Goal: Task Accomplishment & Management: Manage account settings

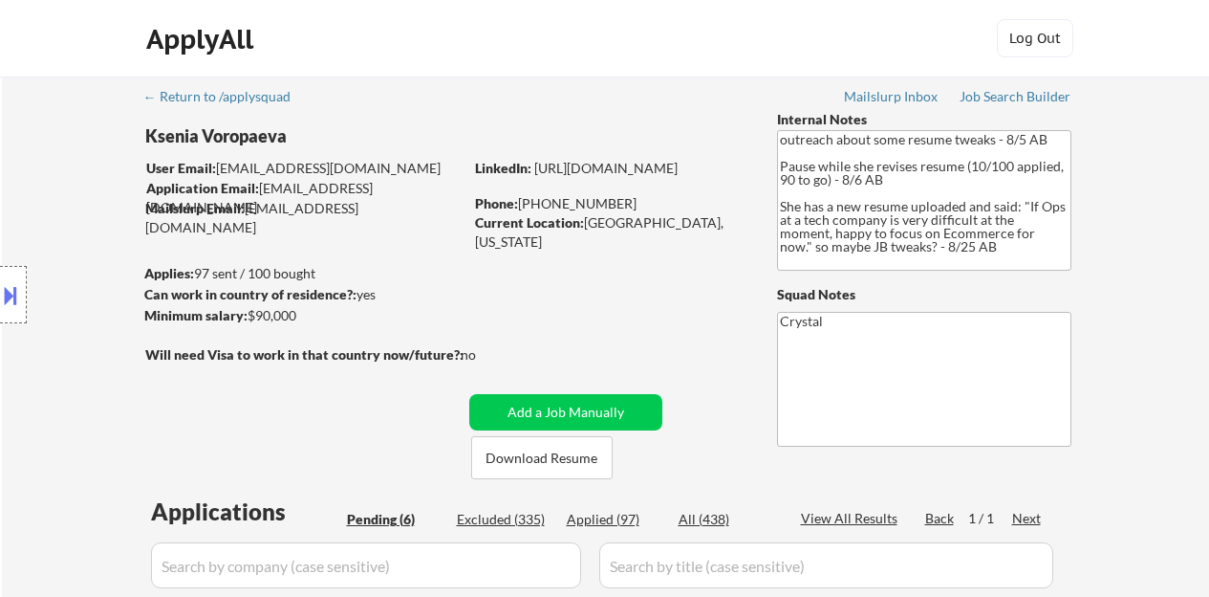
select select ""pending""
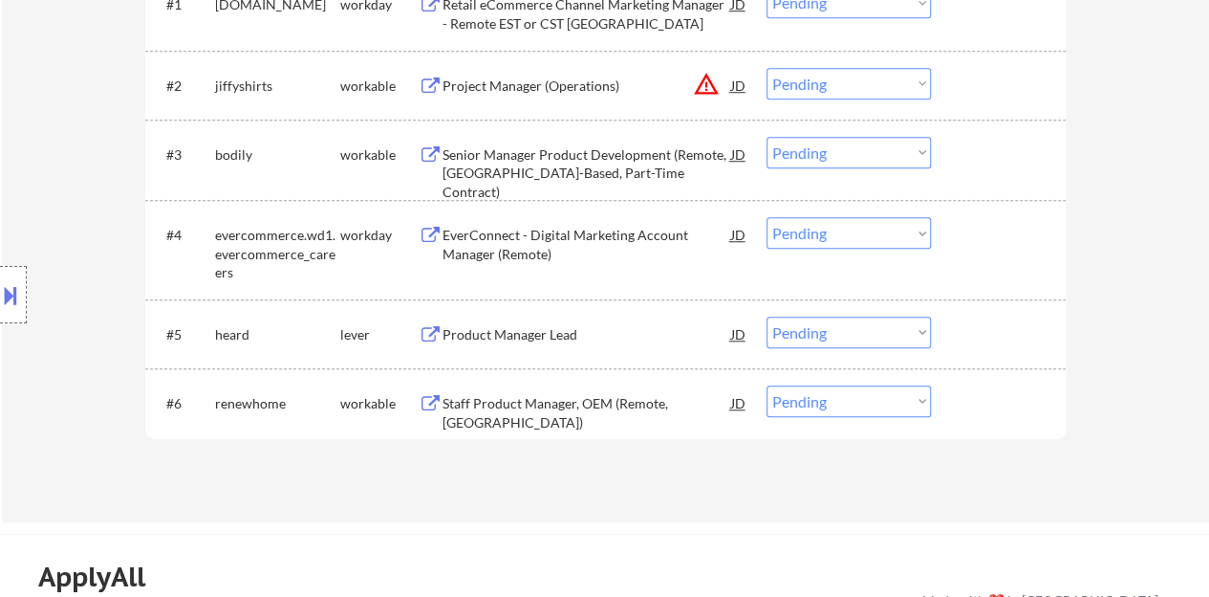
scroll to position [574, 0]
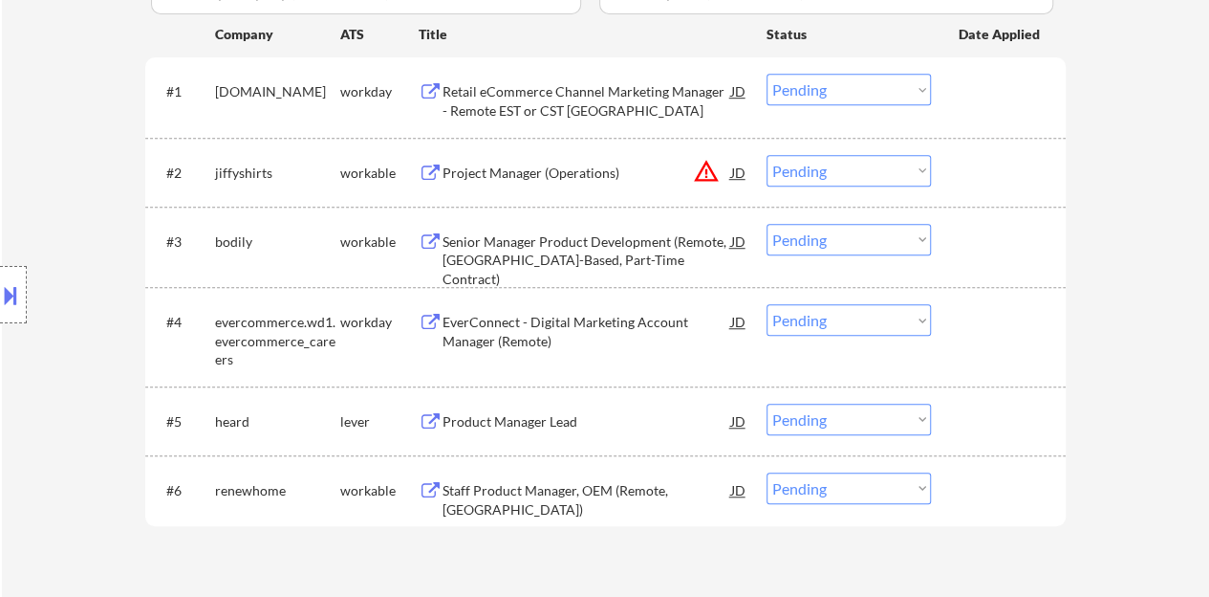
click at [494, 422] on div "Product Manager Lead" at bounding box center [587, 421] width 289 height 19
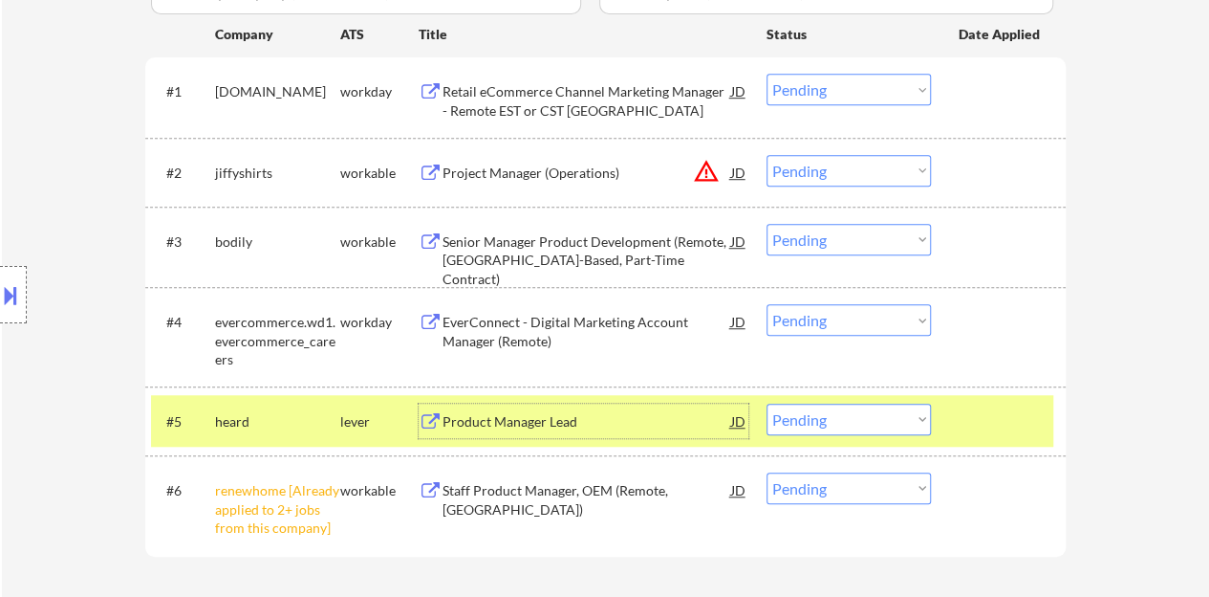
scroll to position [765, 0]
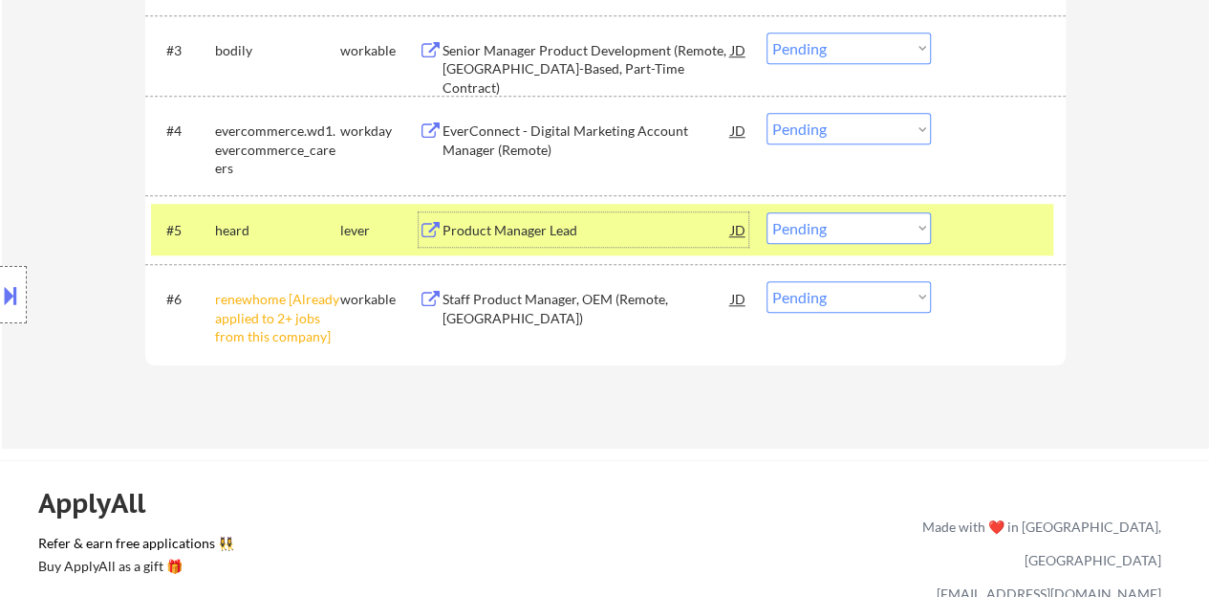
click at [795, 309] on select "Choose an option... Pending Applied Excluded (Questions) Excluded (Expired) Exc…" at bounding box center [849, 297] width 164 height 32
select select ""excluded__other_""
click at [767, 281] on select "Choose an option... Pending Applied Excluded (Questions) Excluded (Expired) Exc…" at bounding box center [849, 297] width 164 height 32
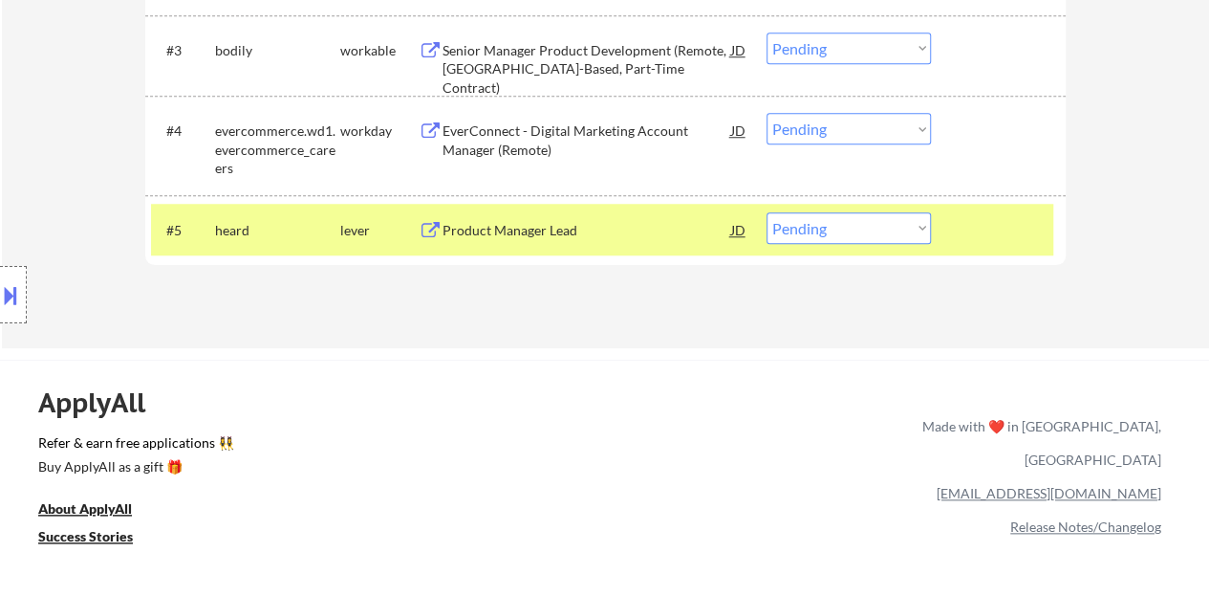
click at [826, 217] on select "Choose an option... Pending Applied Excluded (Questions) Excluded (Expired) Exc…" at bounding box center [849, 228] width 164 height 32
select select ""applied""
click at [767, 212] on select "Choose an option... Pending Applied Excluded (Questions) Excluded (Expired) Exc…" at bounding box center [849, 228] width 164 height 32
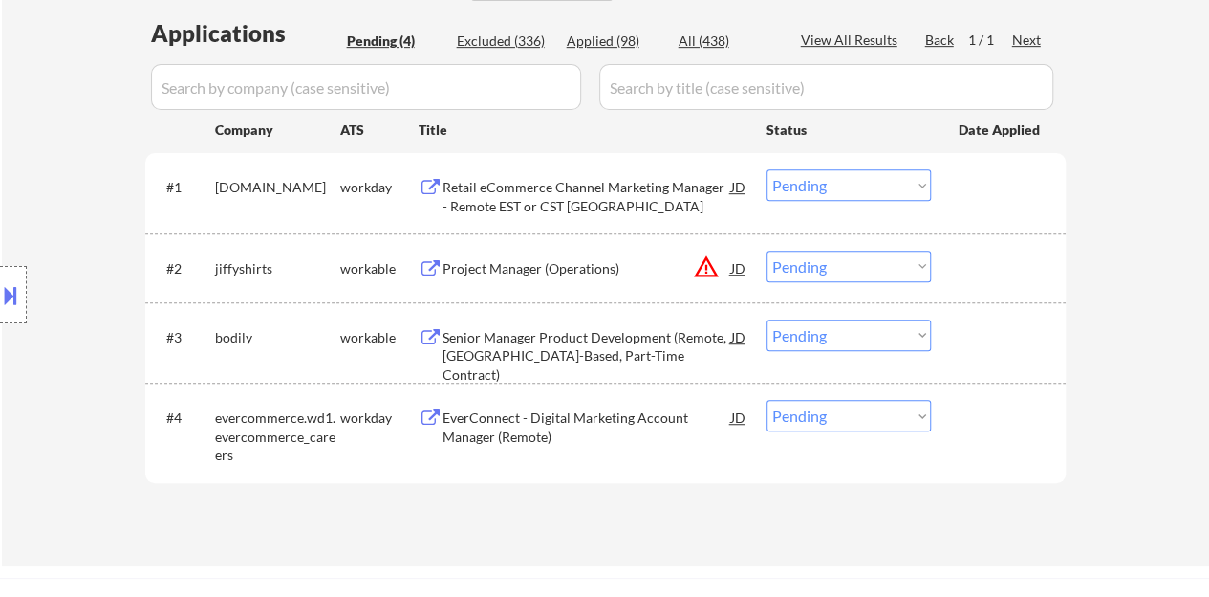
scroll to position [574, 0]
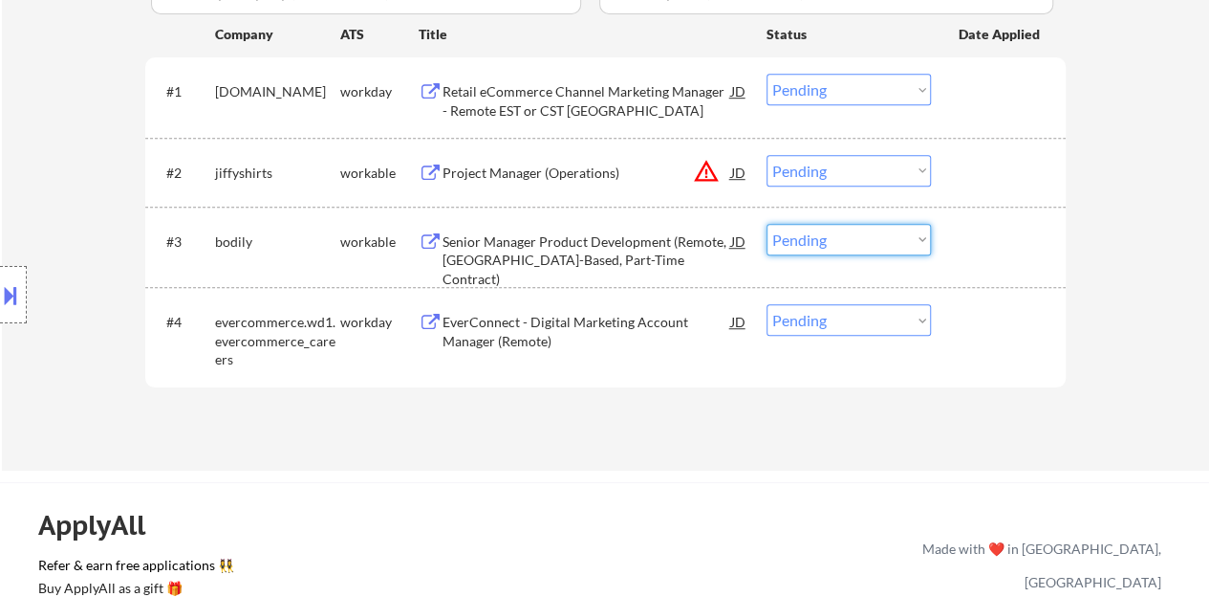
click at [834, 240] on select "Choose an option... Pending Applied Excluded (Questions) Excluded (Expired) Exc…" at bounding box center [849, 240] width 164 height 32
click at [767, 224] on select "Choose an option... Pending Applied Excluded (Questions) Excluded (Expired) Exc…" at bounding box center [849, 240] width 164 height 32
select select ""pending""
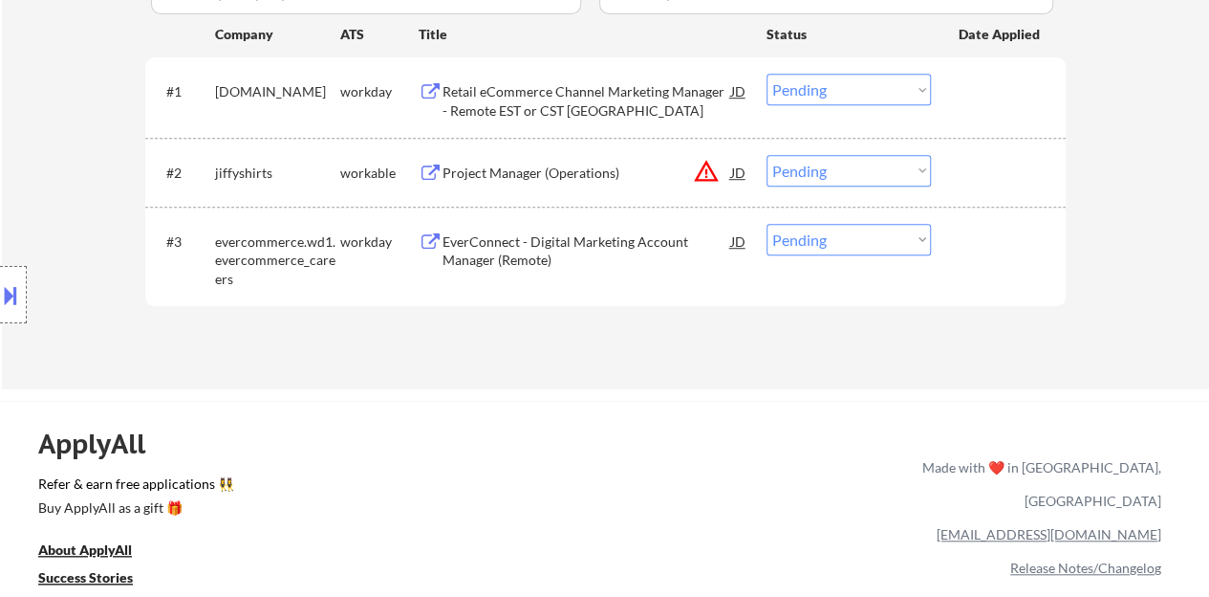
scroll to position [478, 0]
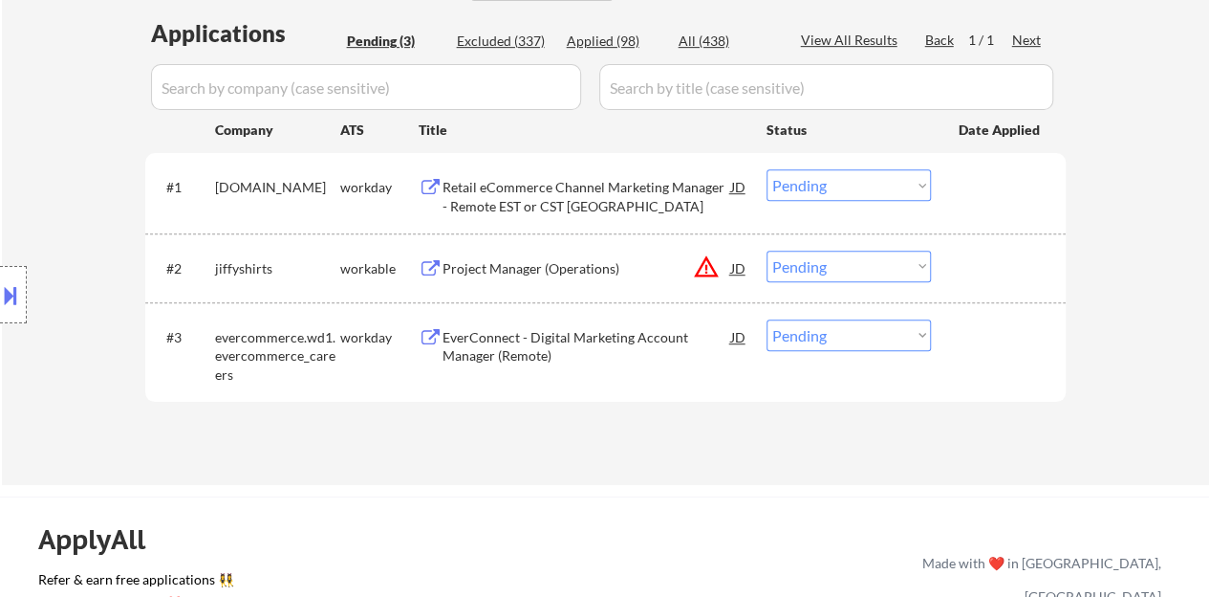
click at [576, 188] on div "Retail eCommerce Channel Marketing Manager - Remote EST or CST United States" at bounding box center [587, 196] width 289 height 37
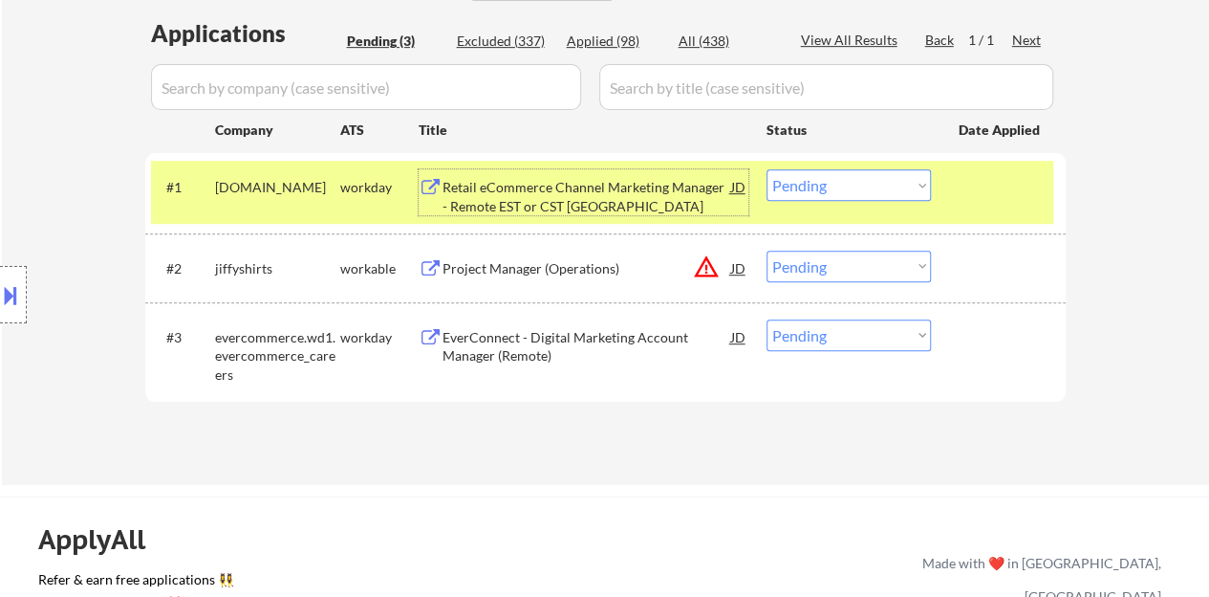
click at [847, 180] on select "Choose an option... Pending Applied Excluded (Questions) Excluded (Expired) Exc…" at bounding box center [849, 185] width 164 height 32
click at [767, 169] on select "Choose an option... Pending Applied Excluded (Questions) Excluded (Expired) Exc…" at bounding box center [849, 185] width 164 height 32
select select ""pending""
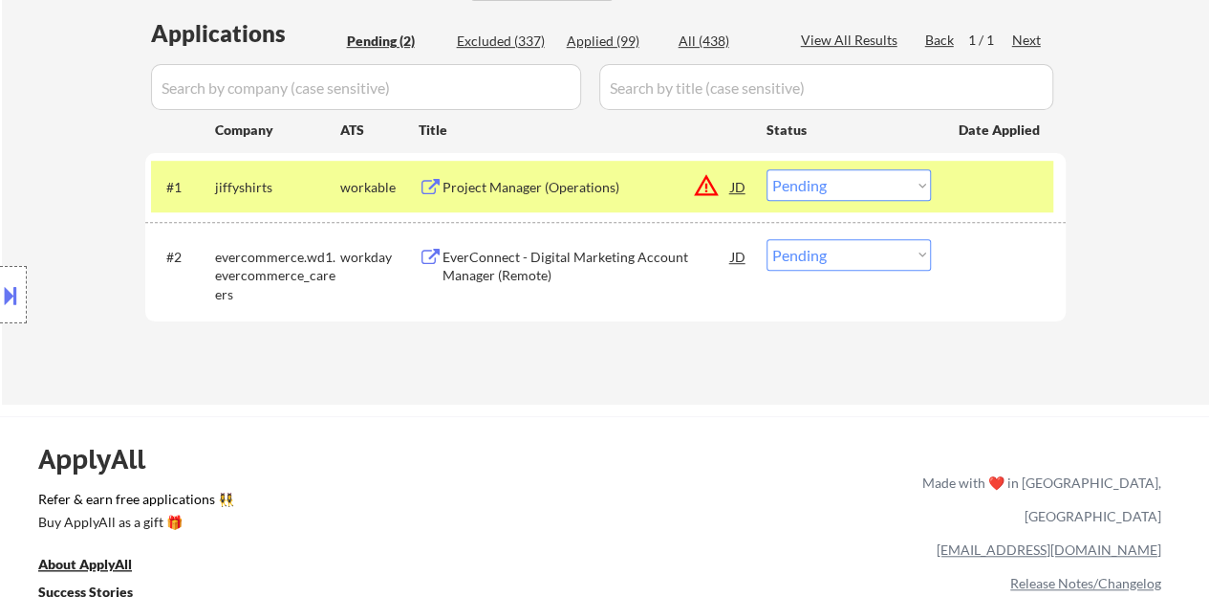
click at [964, 176] on div at bounding box center [1001, 186] width 84 height 34
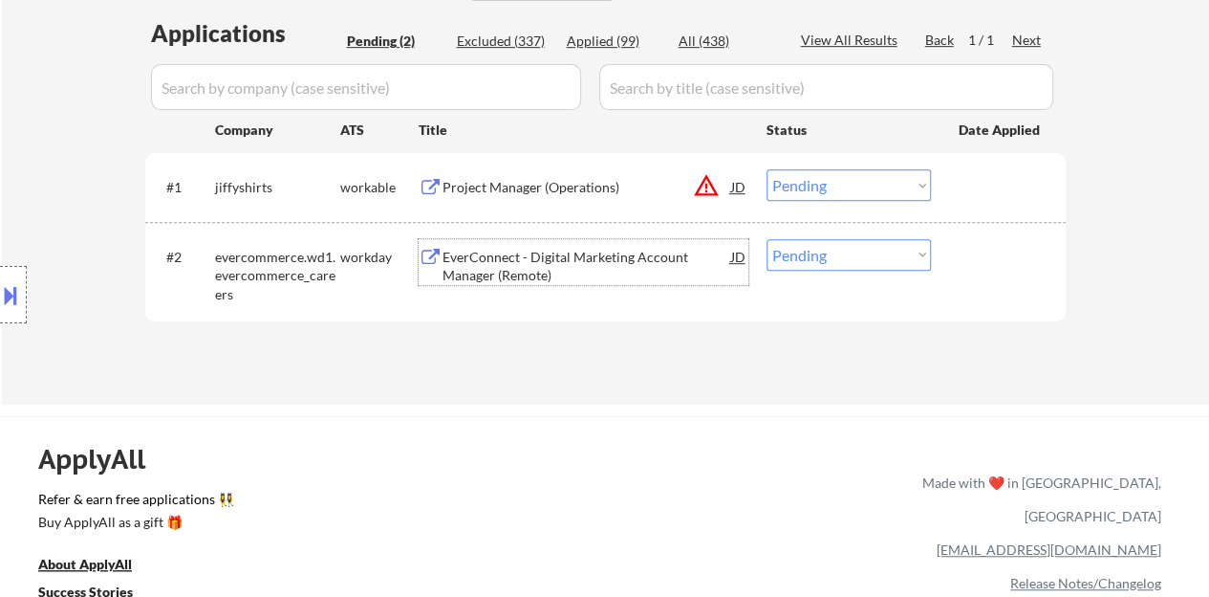
click at [585, 267] on div "EverConnect - Digital Marketing Account Manager (Remote)" at bounding box center [587, 266] width 289 height 37
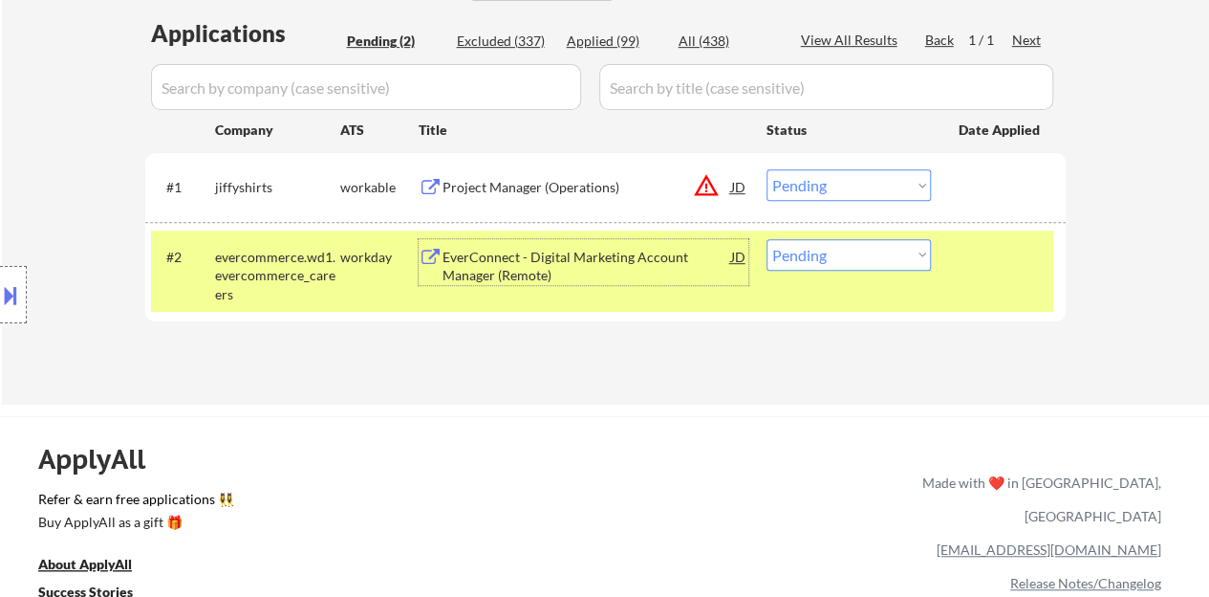
click at [834, 238] on div "#2 evercommerce.wd1.evercommerce_careers workday EverConnect - Digital Marketin…" at bounding box center [602, 271] width 902 height 82
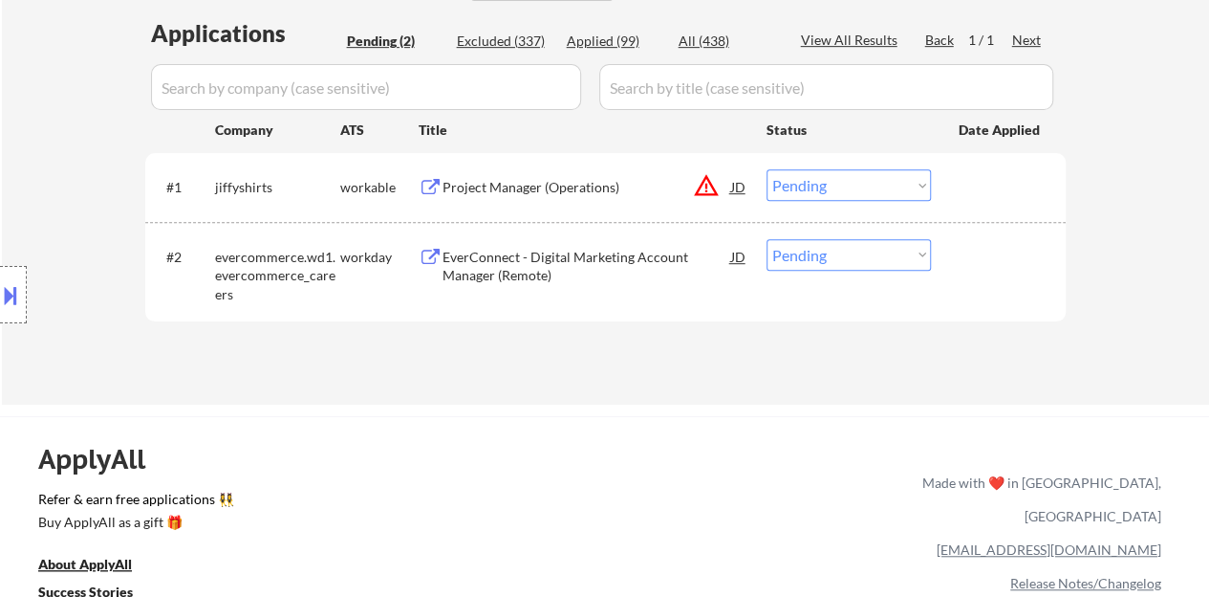
click at [839, 248] on select "Choose an option... Pending Applied Excluded (Questions) Excluded (Expired) Exc…" at bounding box center [849, 255] width 164 height 32
select select ""excluded__bad_match_""
click at [767, 239] on select "Choose an option... Pending Applied Excluded (Questions) Excluded (Expired) Exc…" at bounding box center [849, 255] width 164 height 32
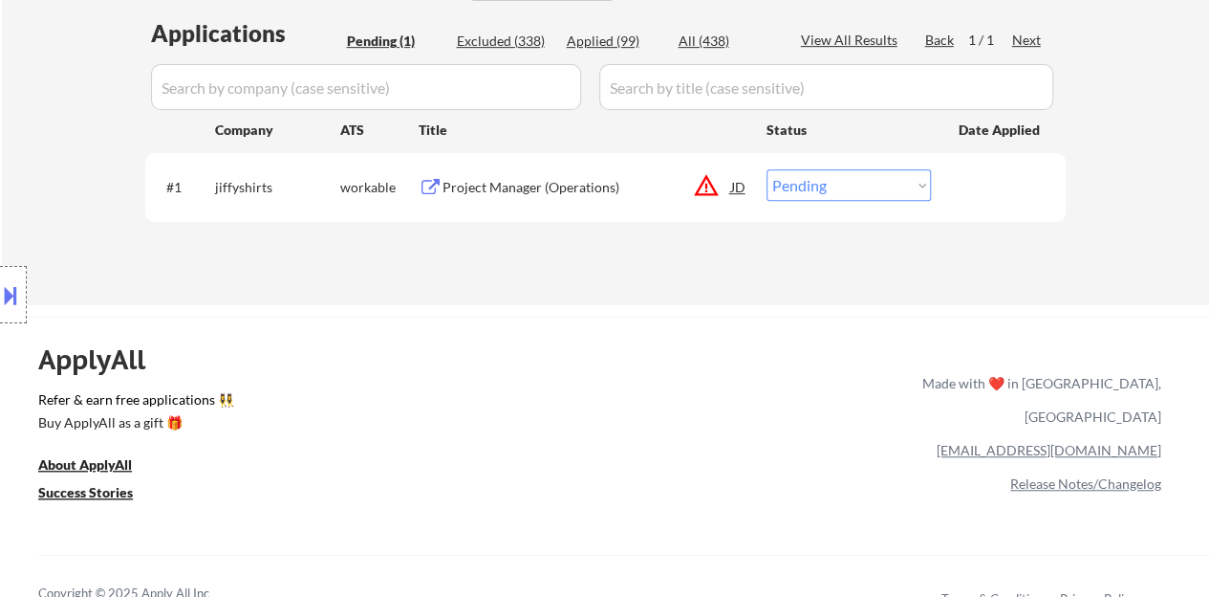
click at [572, 173] on div "Project Manager (Operations)" at bounding box center [587, 186] width 289 height 34
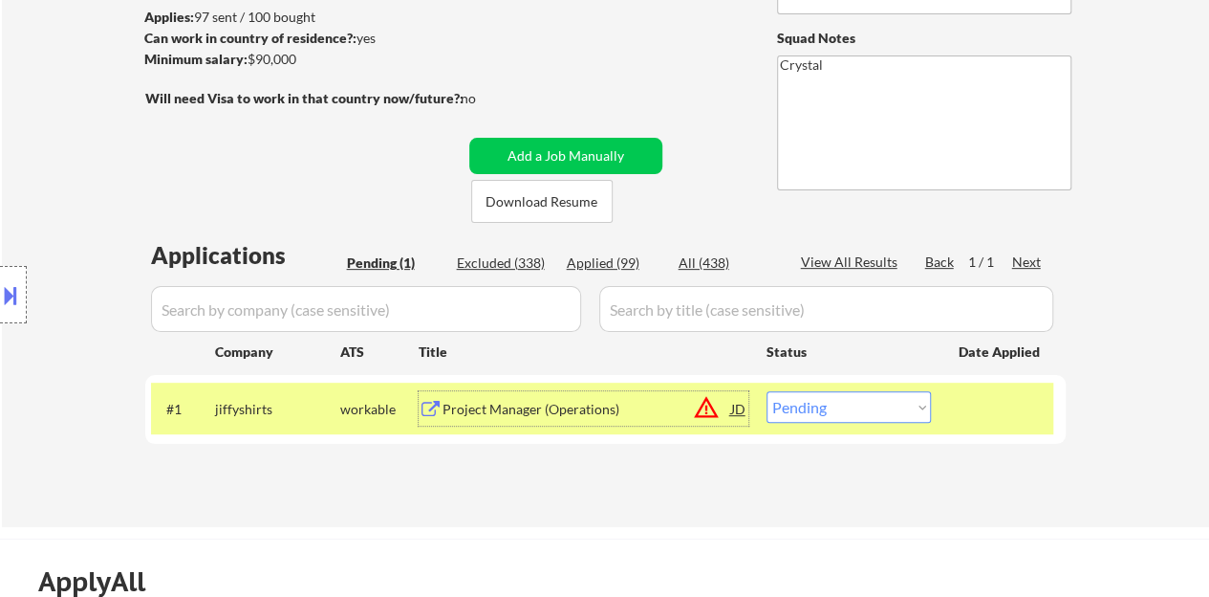
scroll to position [287, 0]
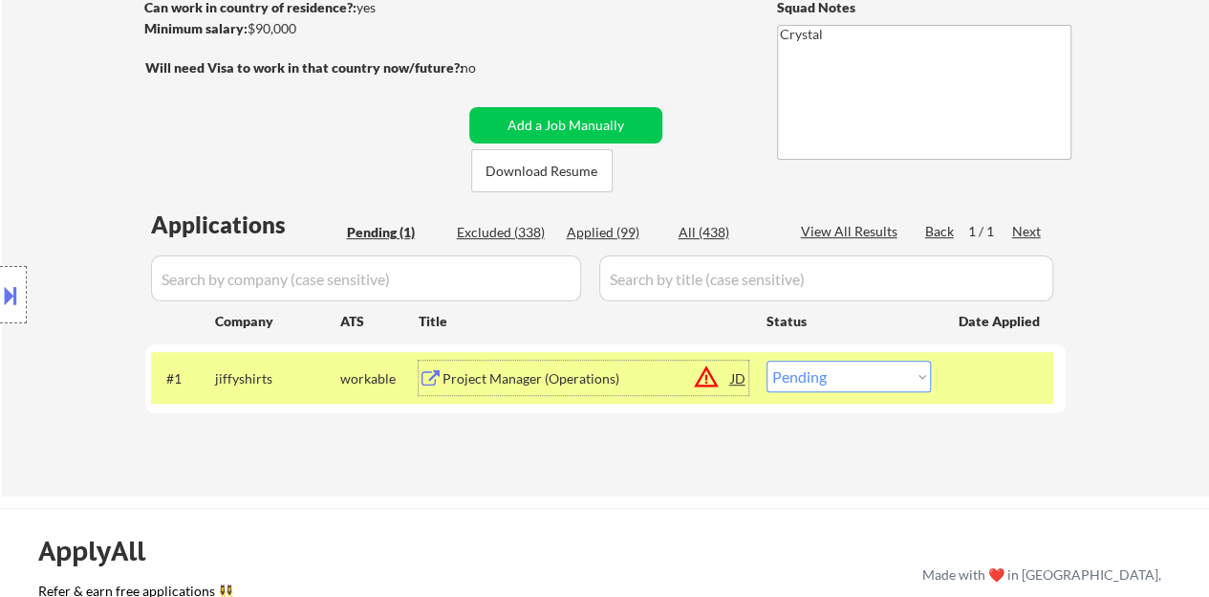
click at [2, 276] on div at bounding box center [13, 294] width 27 height 57
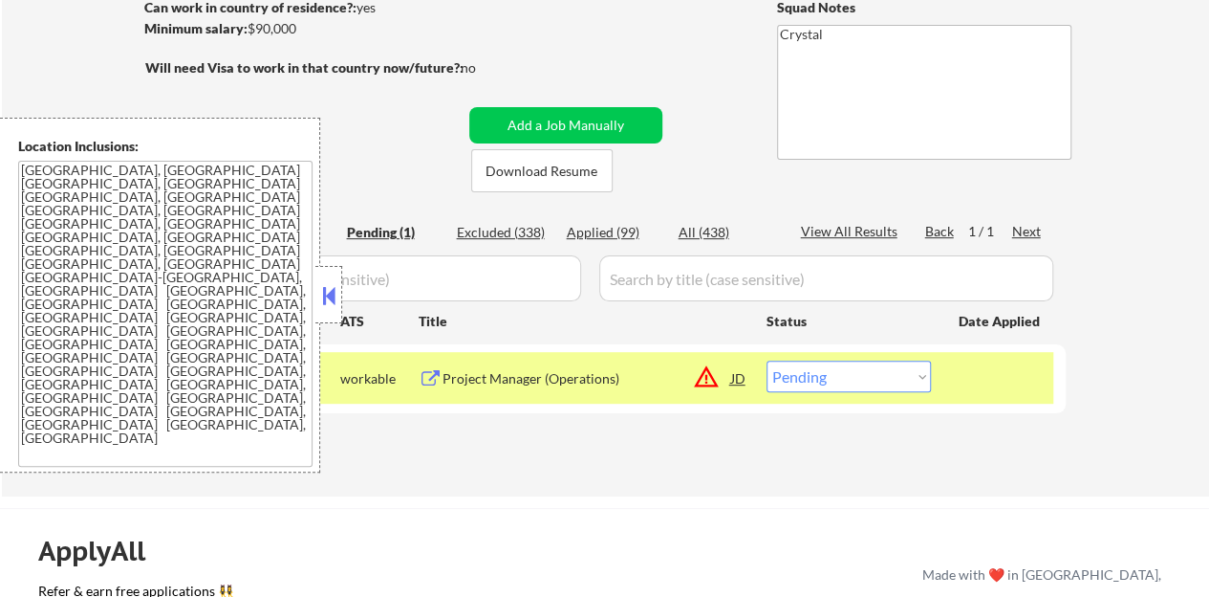
click at [327, 293] on button at bounding box center [328, 295] width 21 height 29
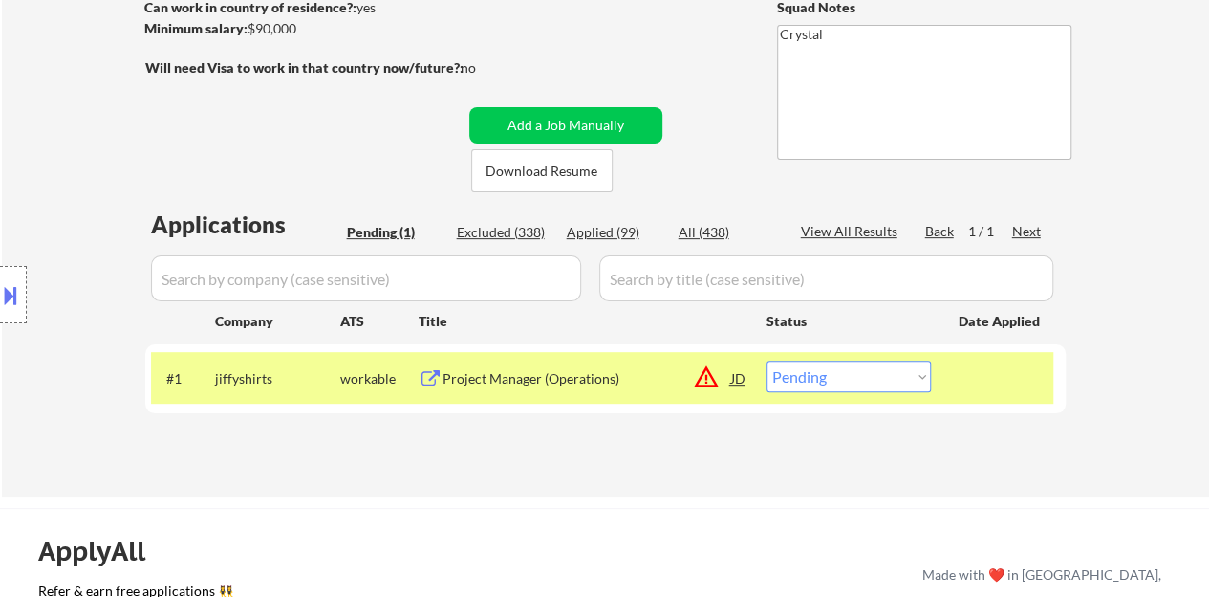
click at [796, 372] on select "Choose an option... Pending Applied Excluded (Questions) Excluded (Expired) Exc…" at bounding box center [849, 376] width 164 height 32
select select ""applied""
click at [767, 360] on select "Choose an option... Pending Applied Excluded (Questions) Excluded (Expired) Exc…" at bounding box center [849, 376] width 164 height 32
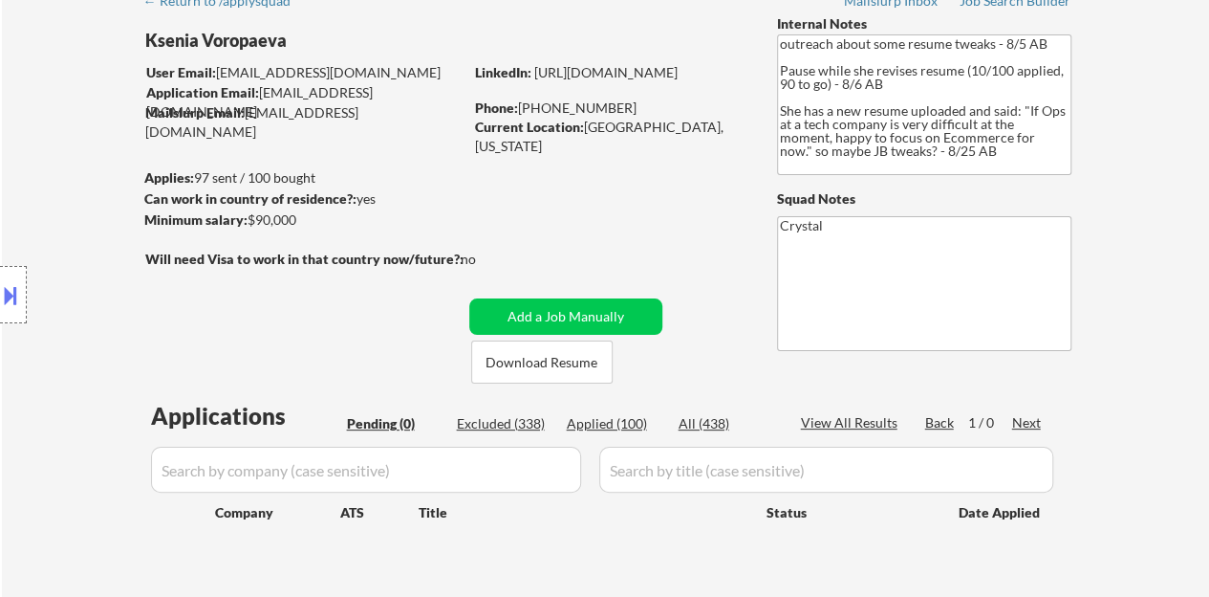
scroll to position [0, 0]
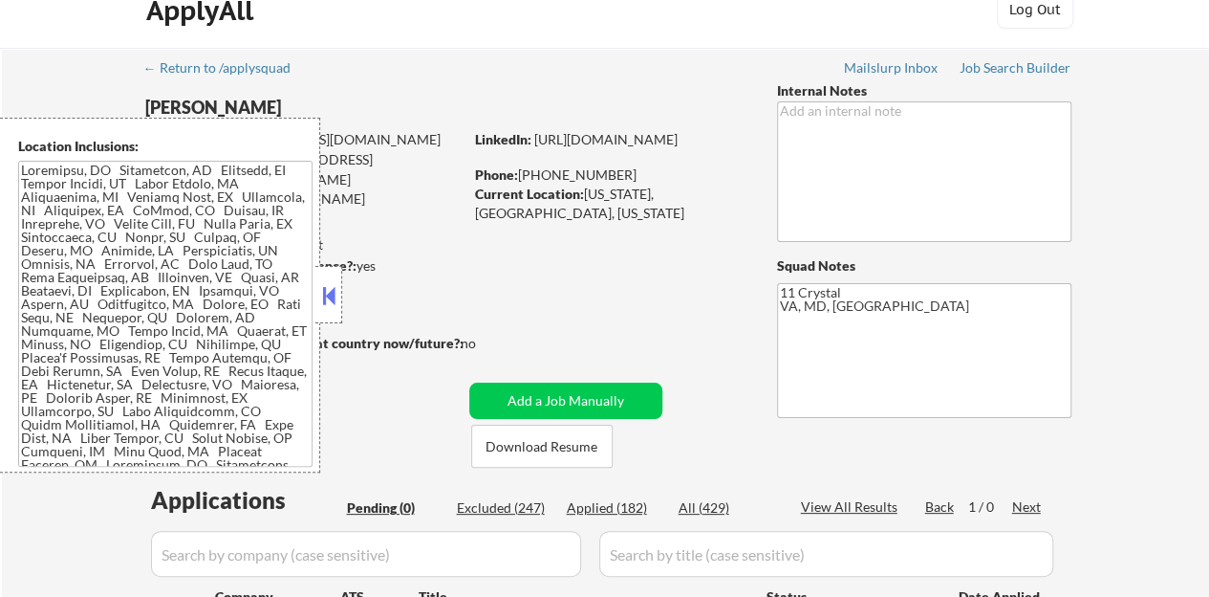
scroll to position [96, 0]
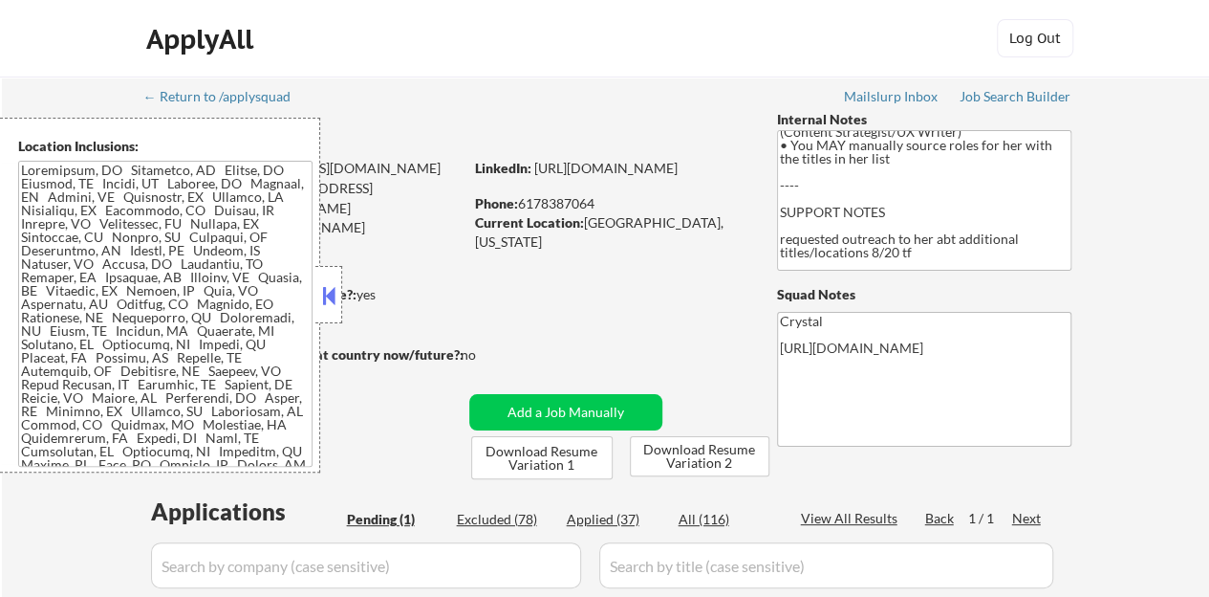
scroll to position [96, 0]
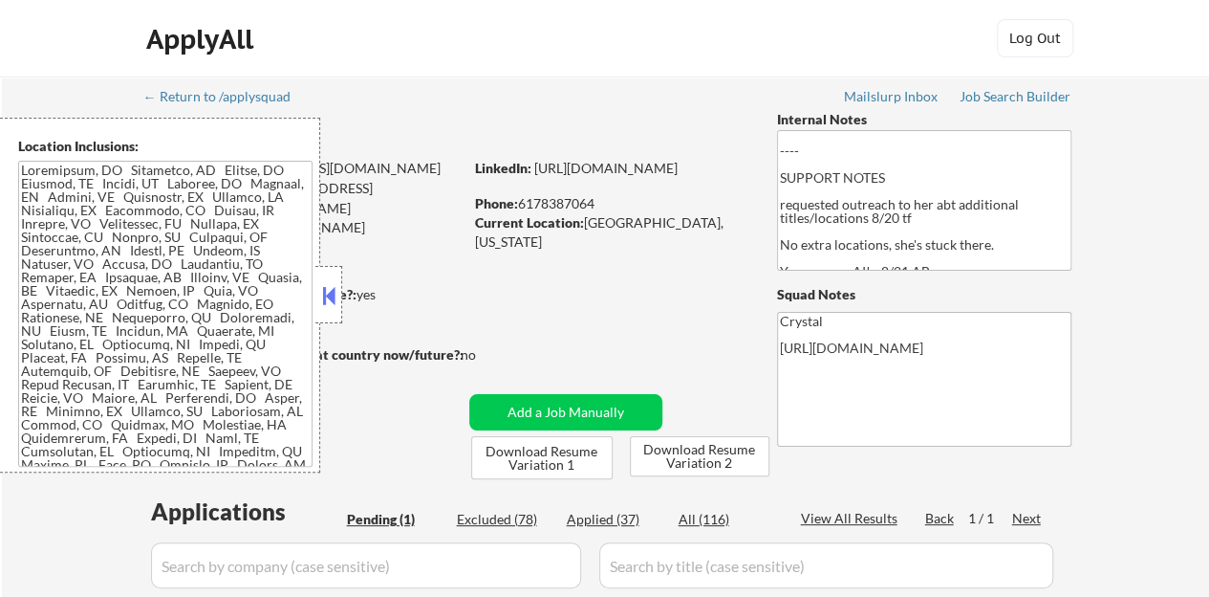
click at [323, 285] on button at bounding box center [328, 295] width 21 height 29
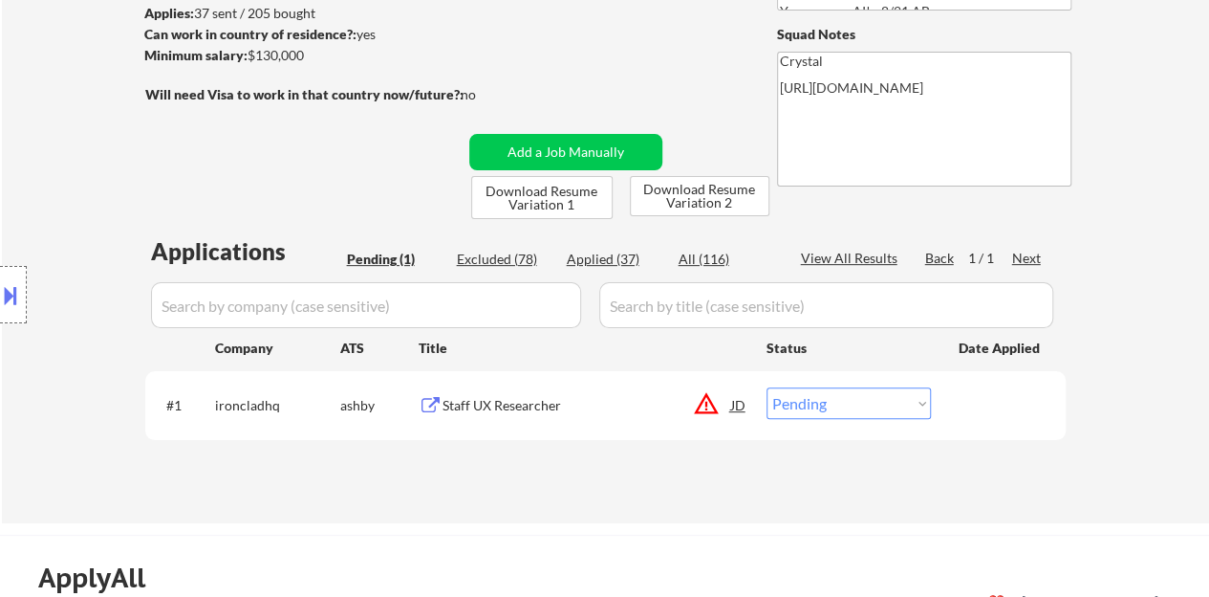
scroll to position [287, 0]
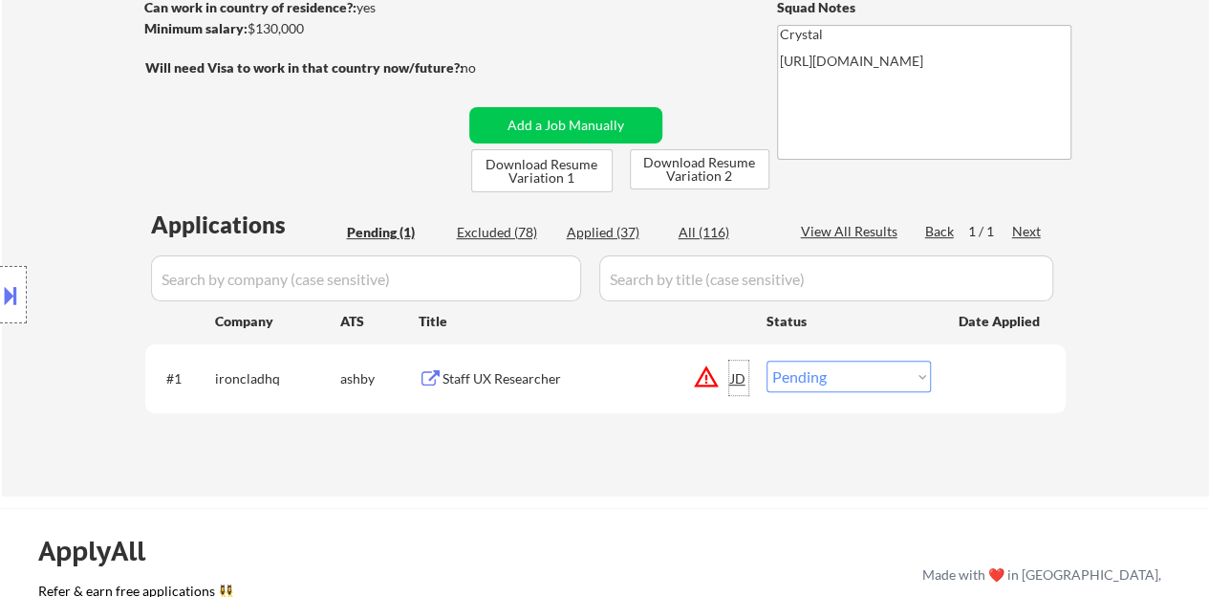
click at [734, 380] on div "JD" at bounding box center [738, 377] width 19 height 34
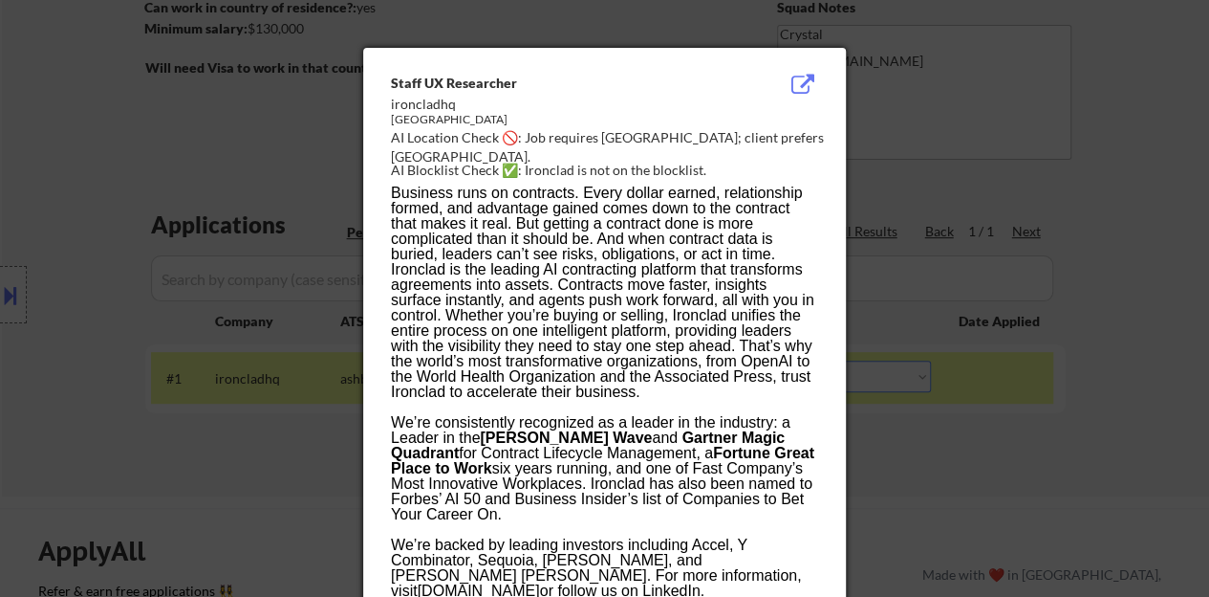
click at [219, 326] on div at bounding box center [604, 298] width 1209 height 597
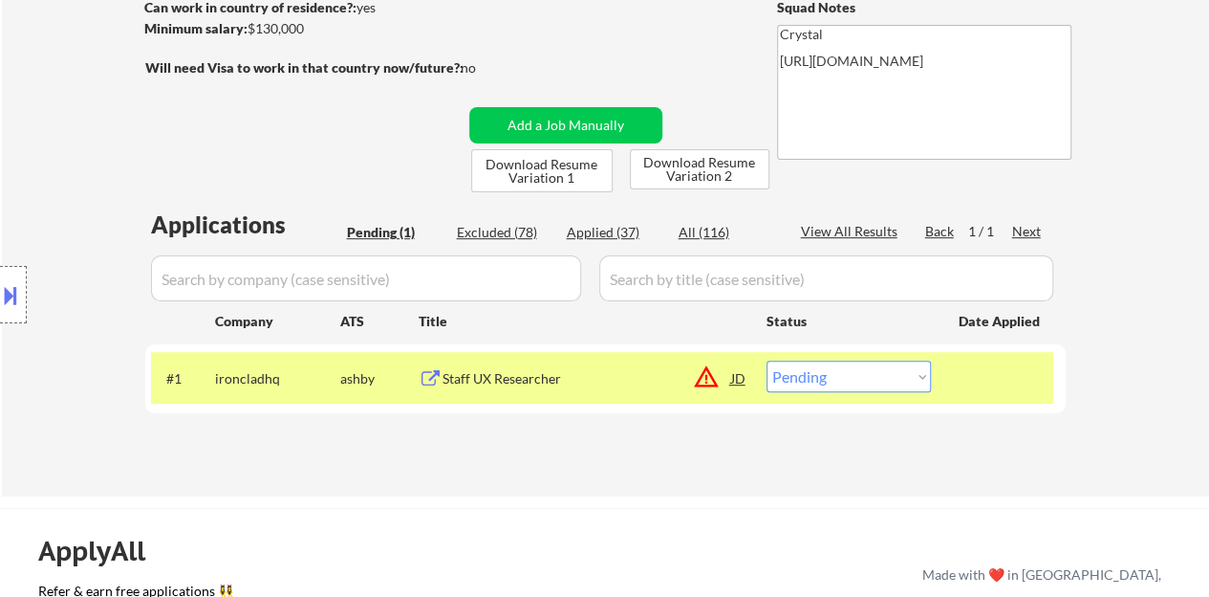
click at [0, 280] on button at bounding box center [10, 295] width 21 height 32
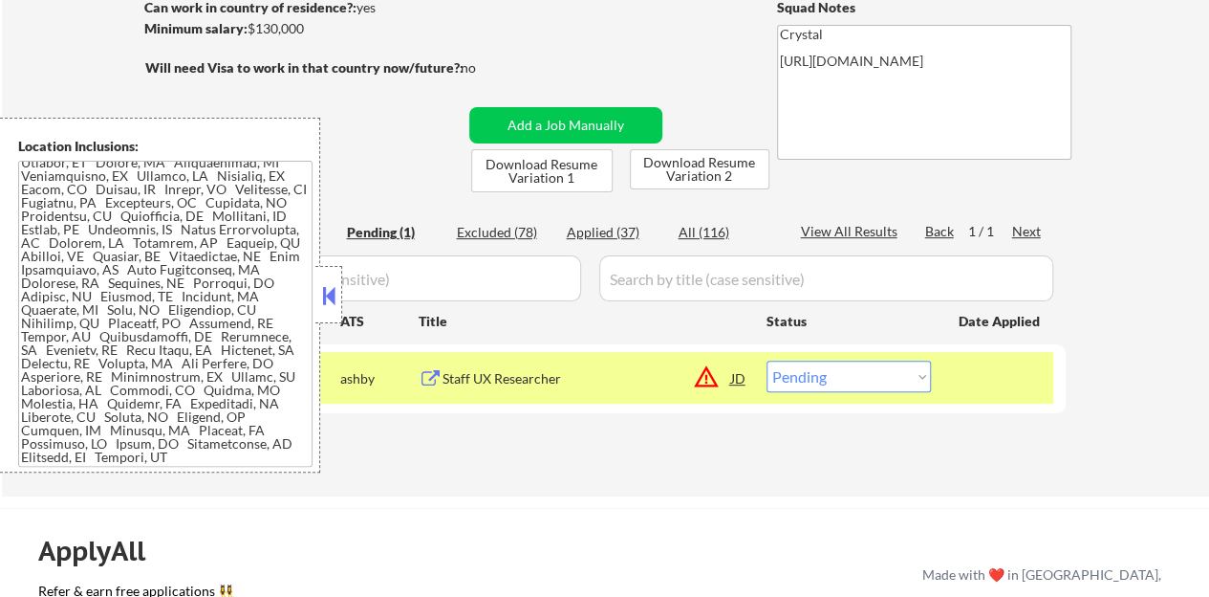
scroll to position [368, 0]
click at [320, 301] on button at bounding box center [328, 295] width 21 height 29
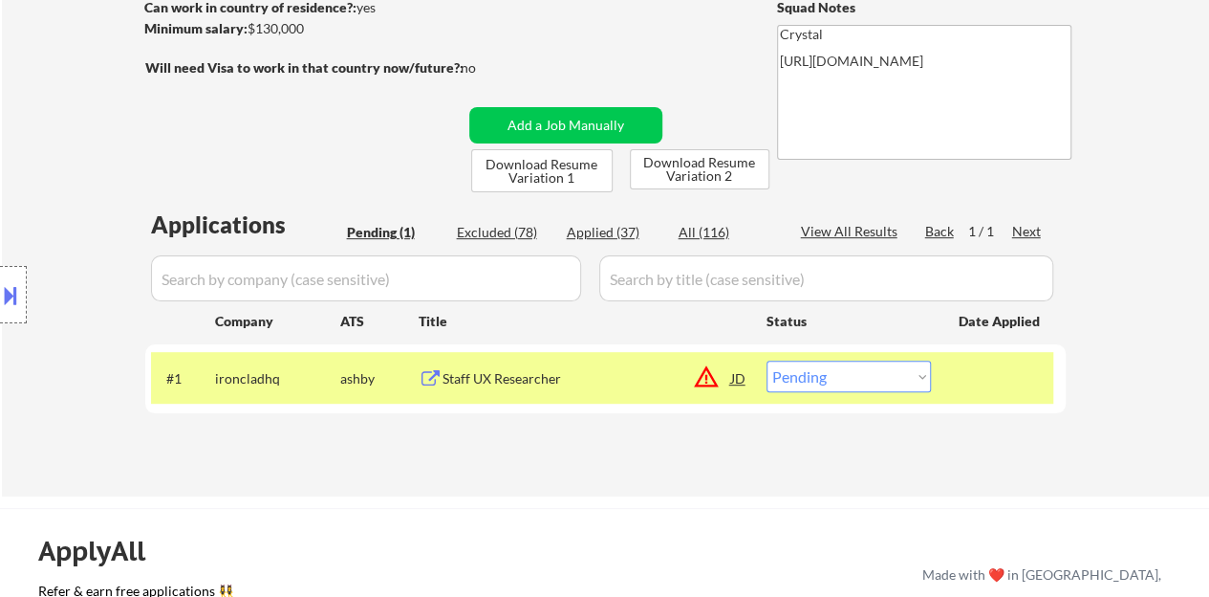
click at [505, 389] on div "Staff UX Researcher" at bounding box center [587, 377] width 289 height 34
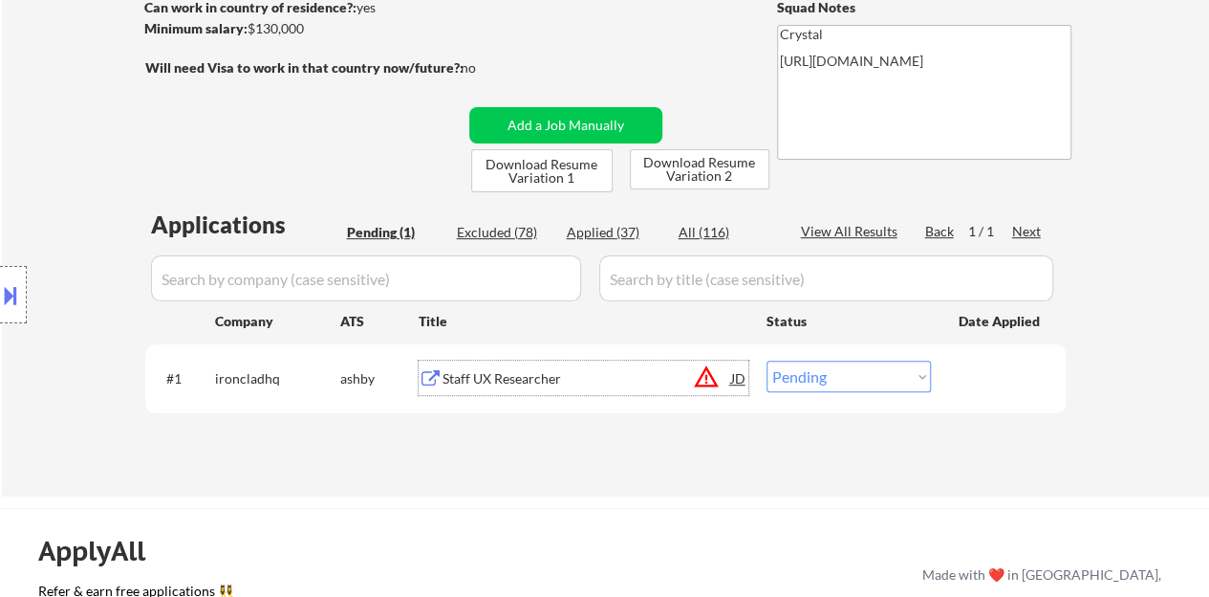
scroll to position [382, 0]
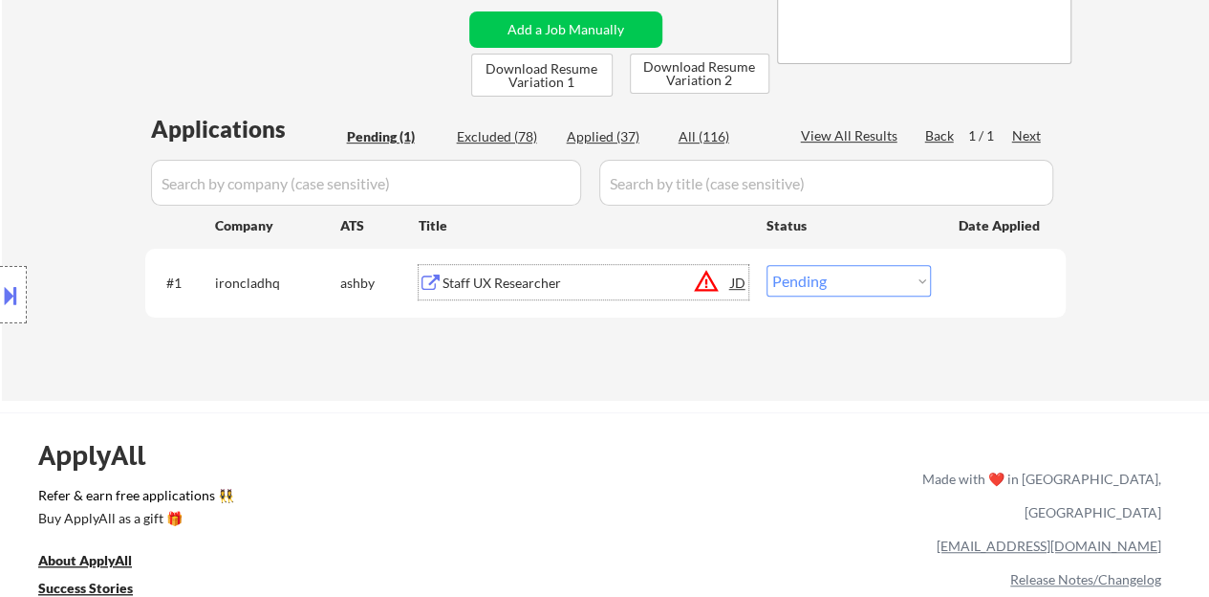
click at [834, 272] on select "Choose an option... Pending Applied Excluded (Questions) Excluded (Expired) Exc…" at bounding box center [849, 281] width 164 height 32
select select ""applied""
click at [767, 265] on select "Choose an option... Pending Applied Excluded (Questions) Excluded (Expired) Exc…" at bounding box center [849, 281] width 164 height 32
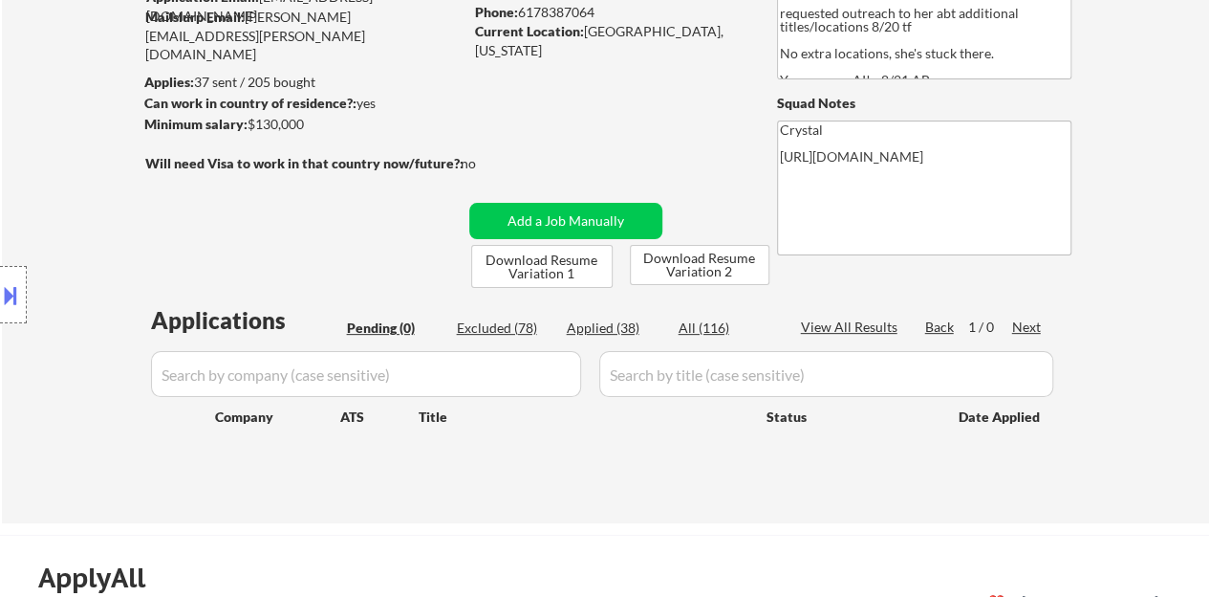
scroll to position [96, 0]
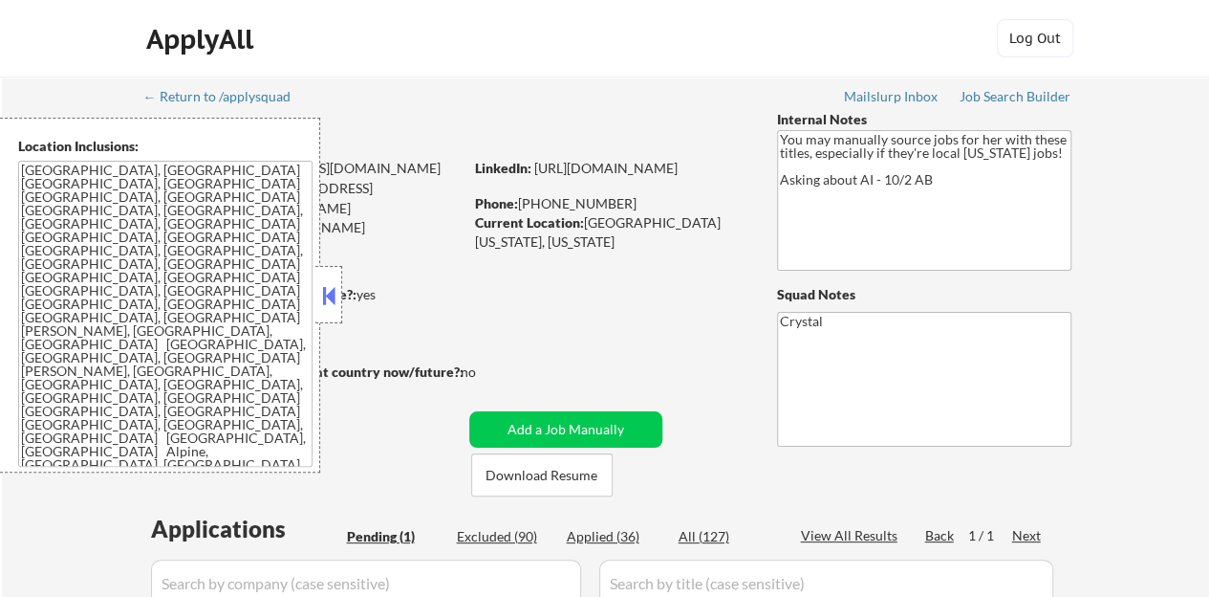
click at [338, 282] on button at bounding box center [328, 295] width 21 height 29
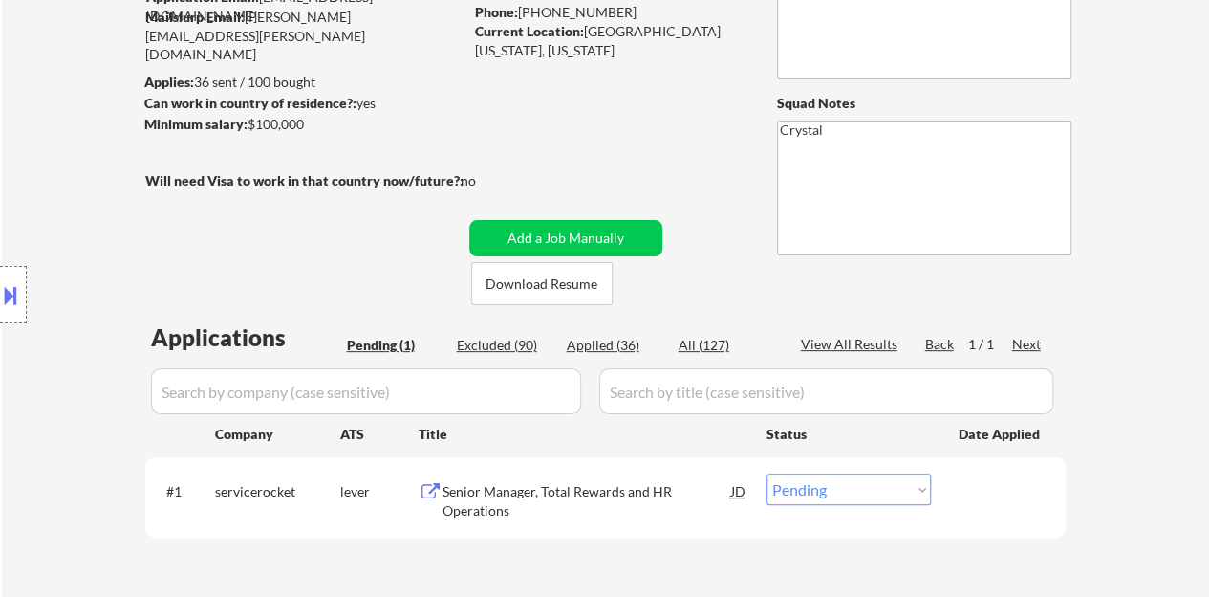
scroll to position [287, 0]
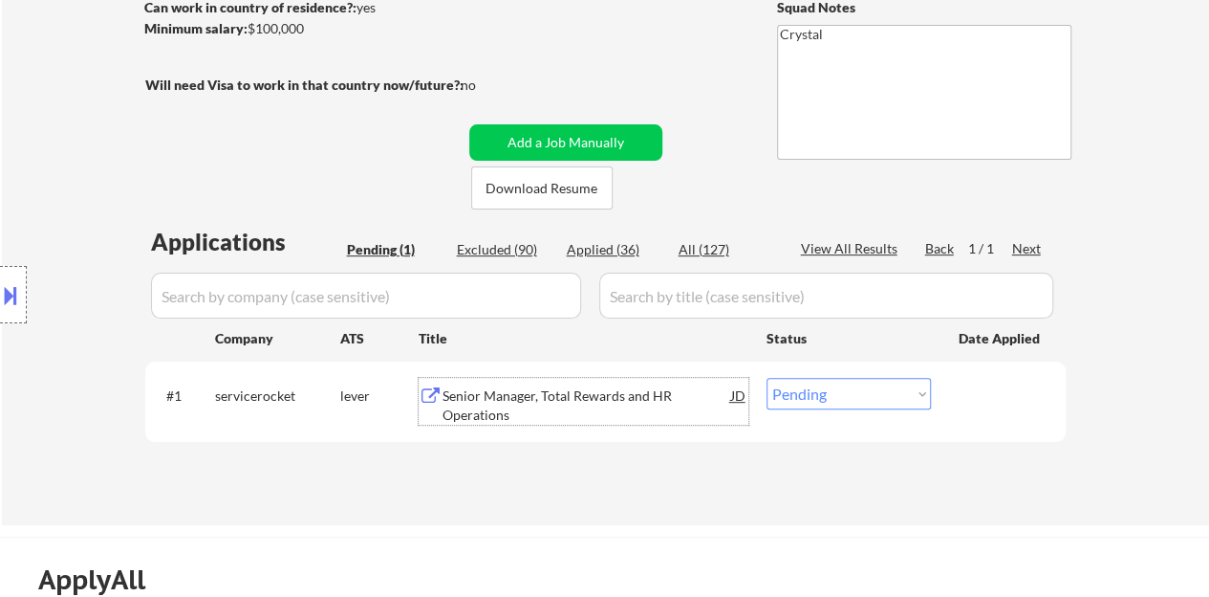
click at [530, 394] on div "Senior Manager, Total Rewards and HR Operations" at bounding box center [587, 404] width 289 height 37
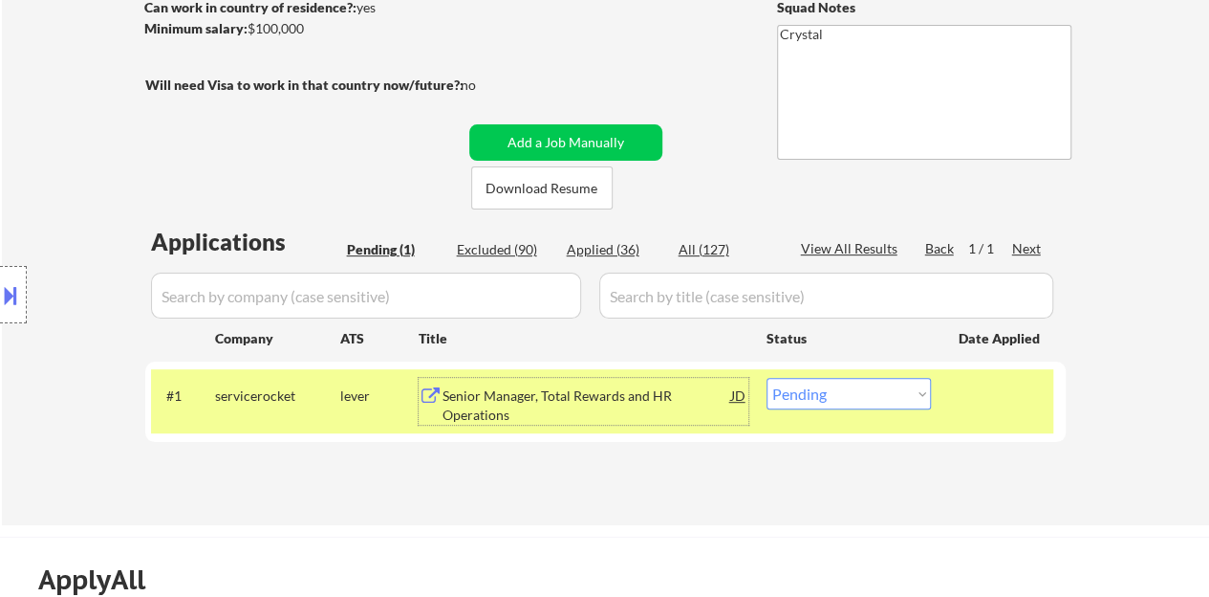
click at [857, 380] on select "Choose an option... Pending Applied Excluded (Questions) Excluded (Expired) Exc…" at bounding box center [849, 394] width 164 height 32
select select ""excluded__bad_match_""
click at [767, 378] on select "Choose an option... Pending Applied Excluded (Questions) Excluded (Expired) Exc…" at bounding box center [849, 394] width 164 height 32
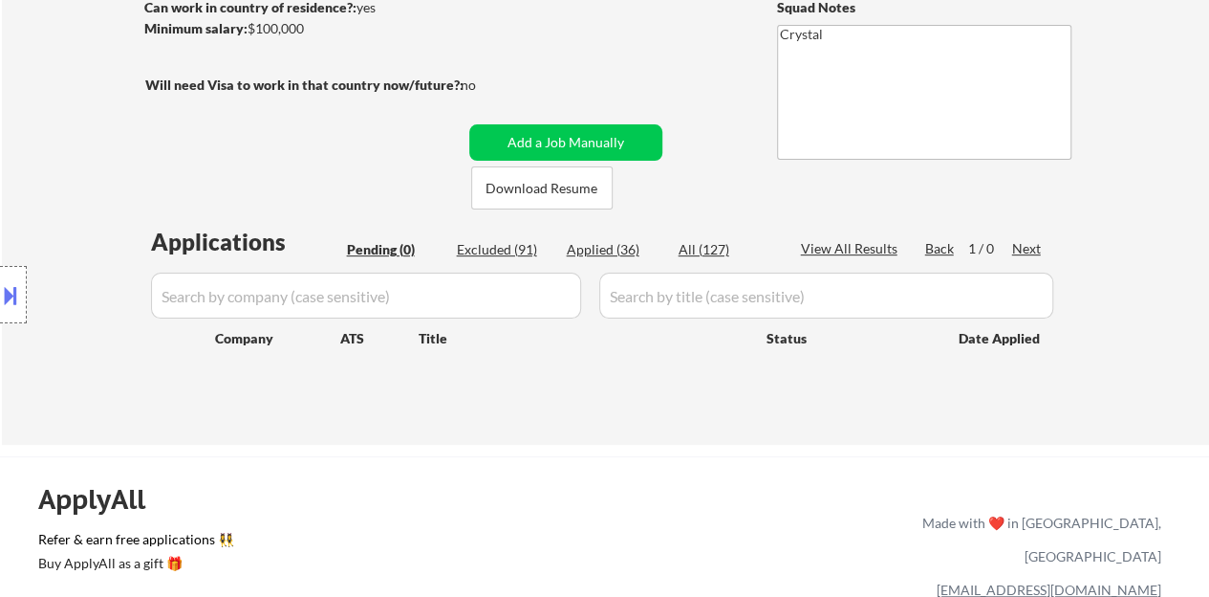
scroll to position [191, 0]
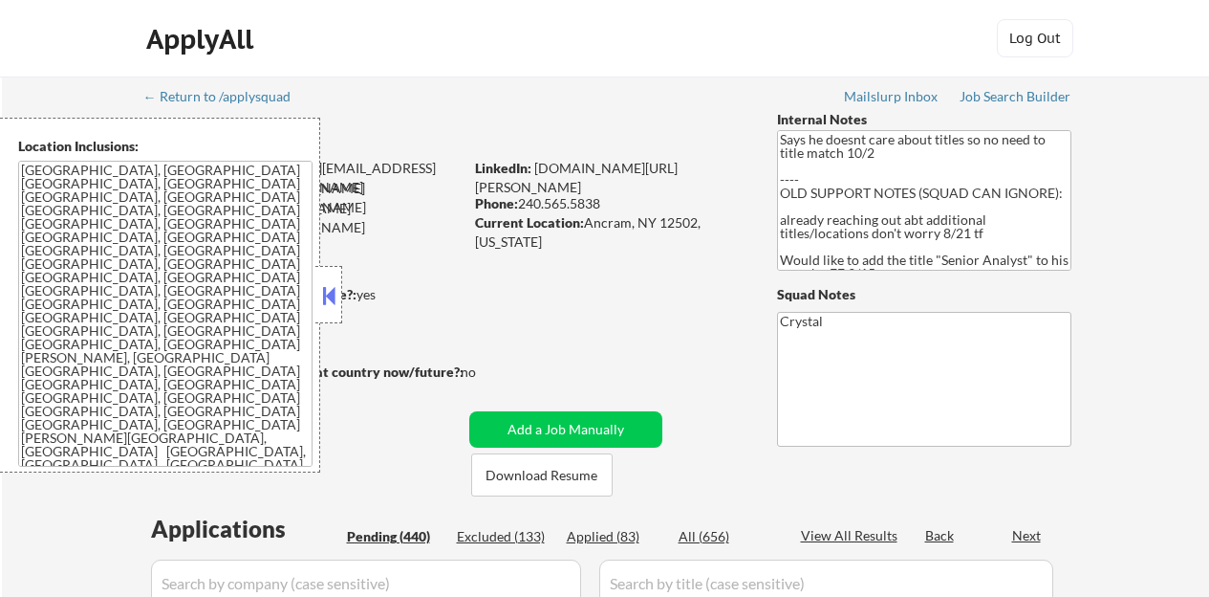
select select ""pending""
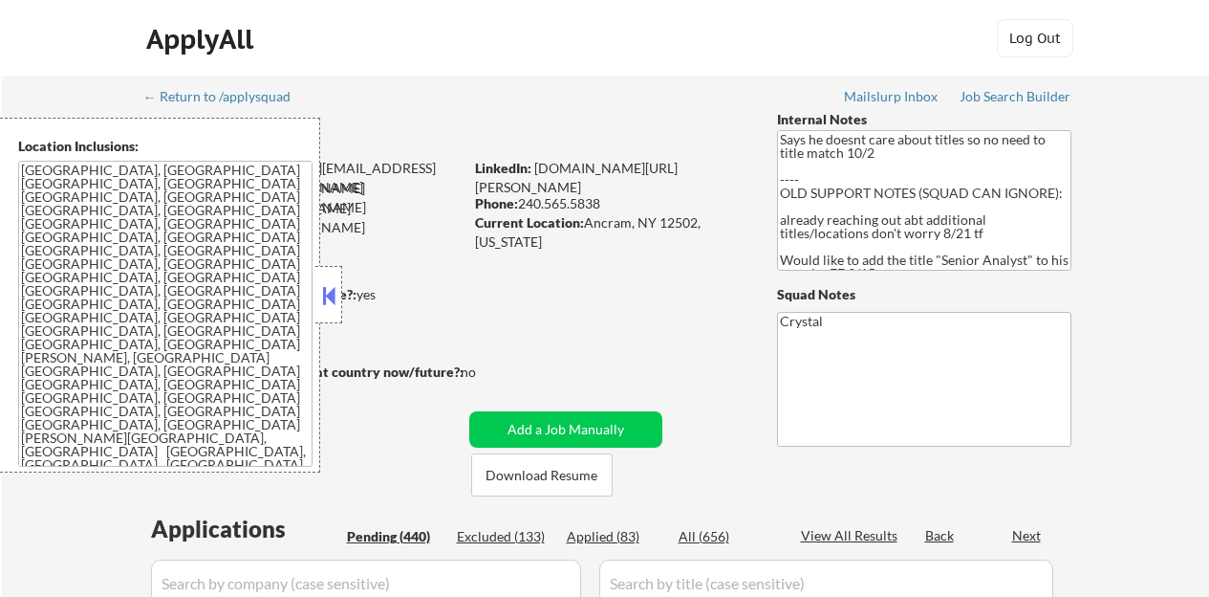
select select ""pending""
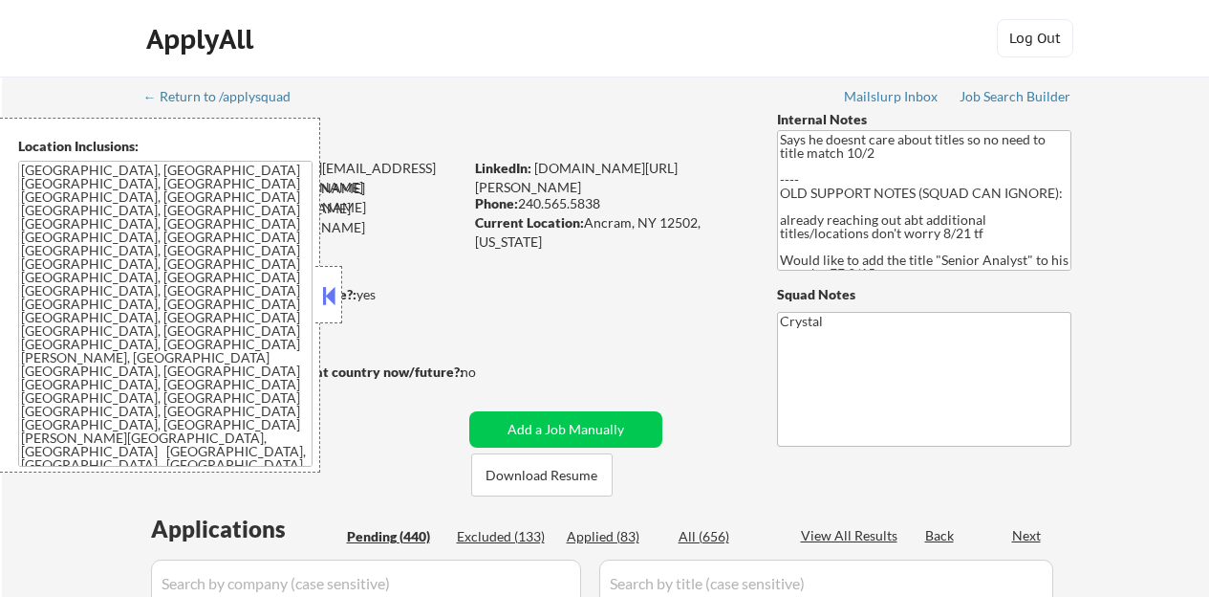
select select ""pending""
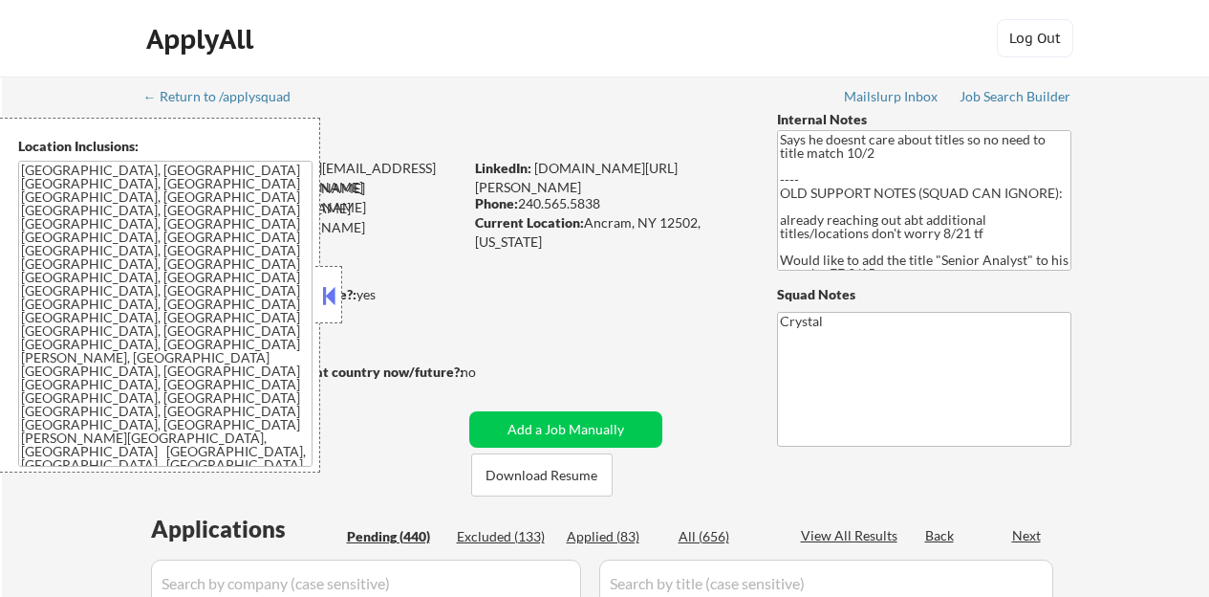
select select ""pending""
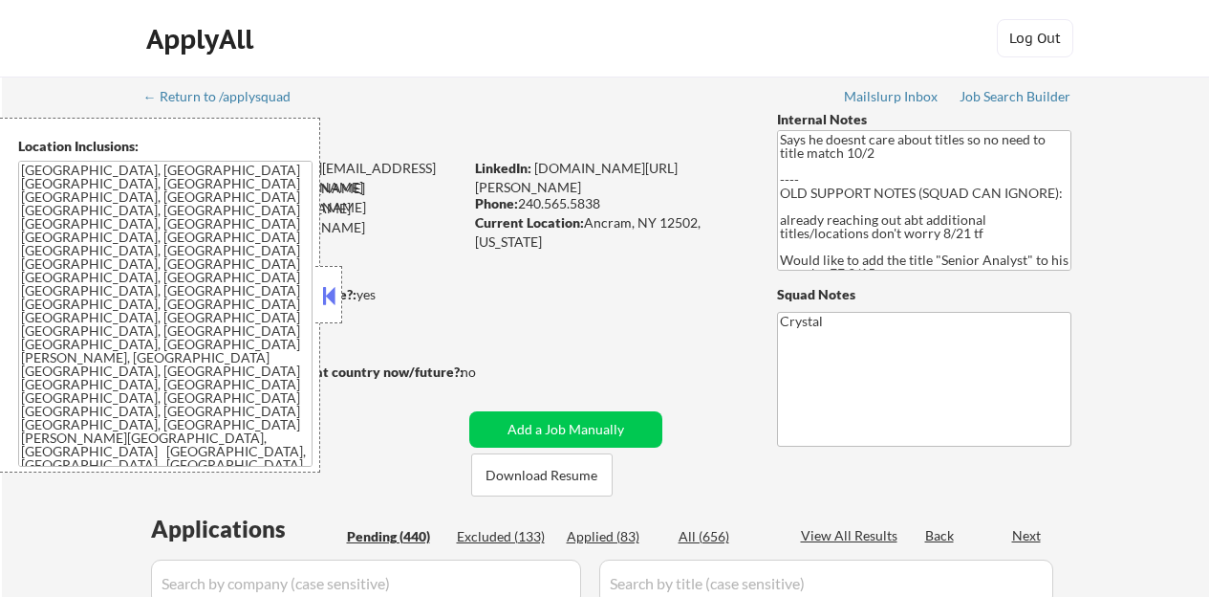
select select ""pending""
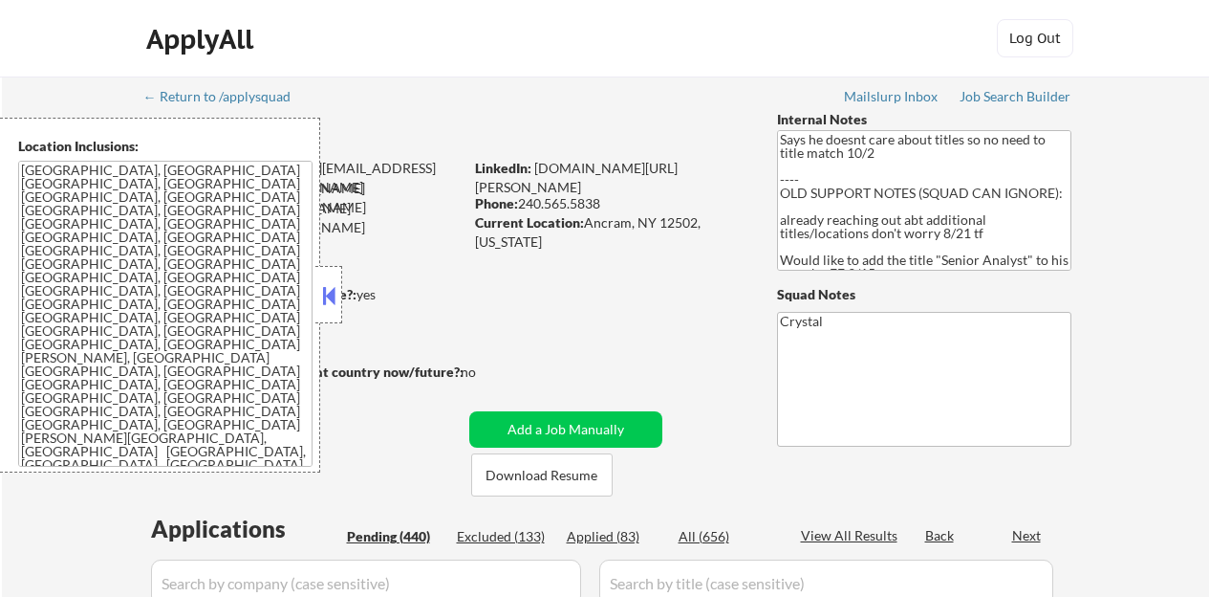
select select ""pending""
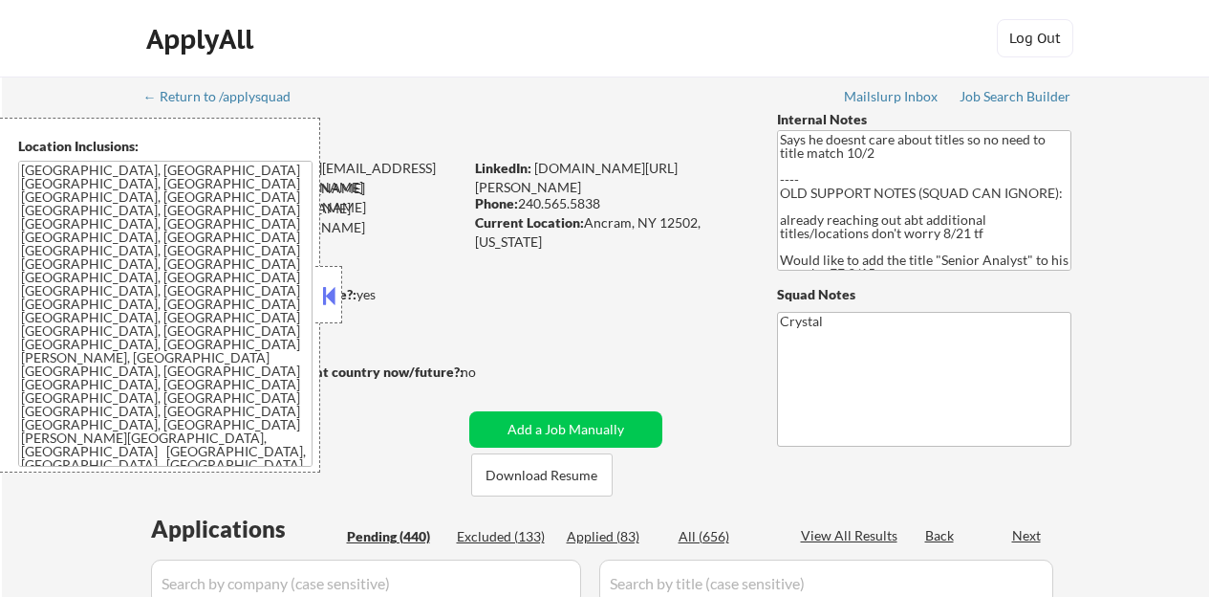
select select ""pending""
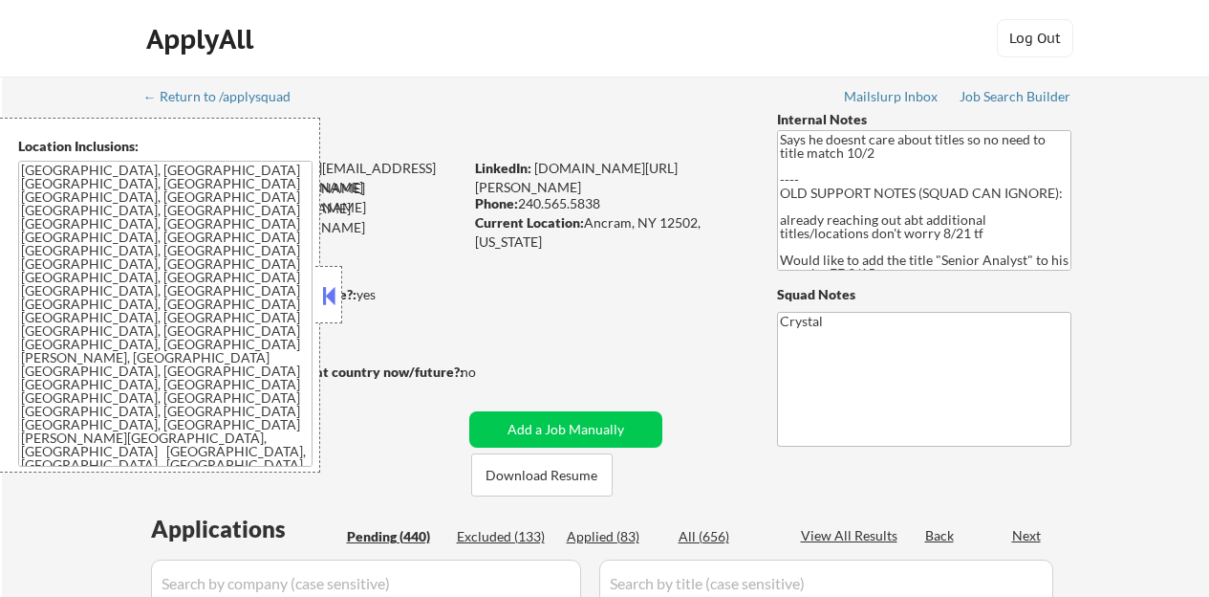
select select ""pending""
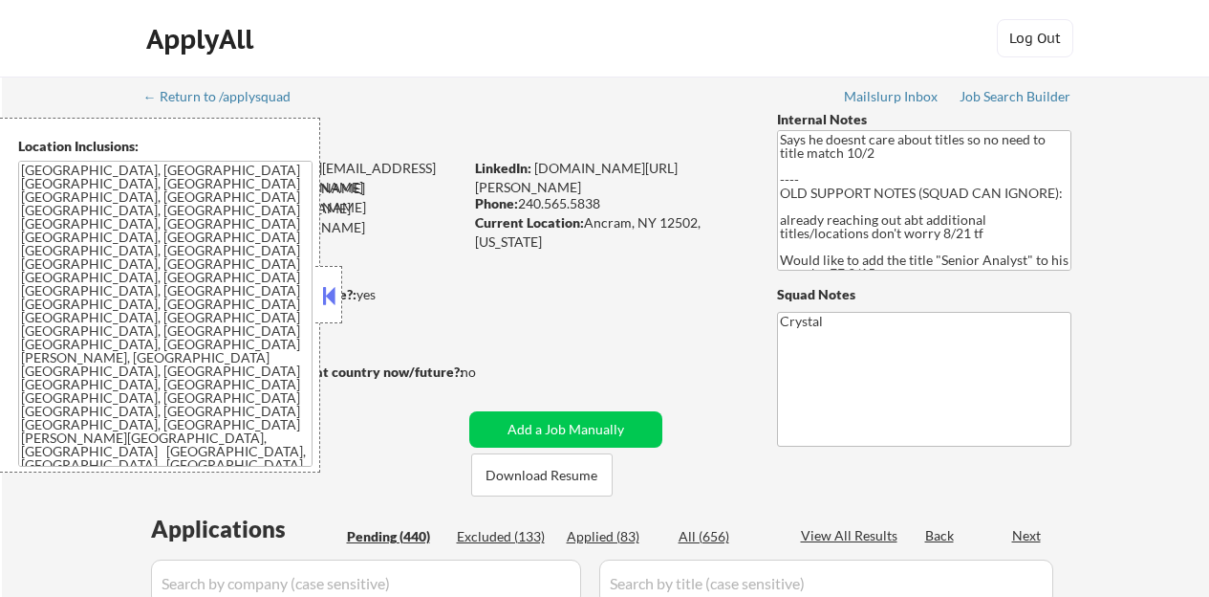
select select ""pending""
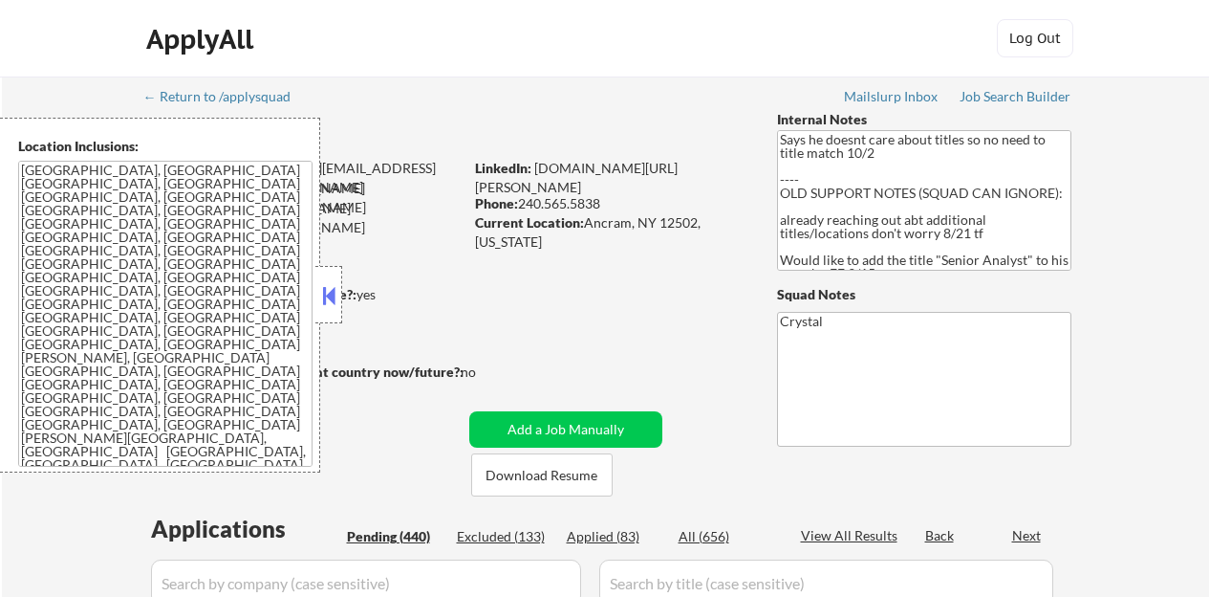
select select ""pending""
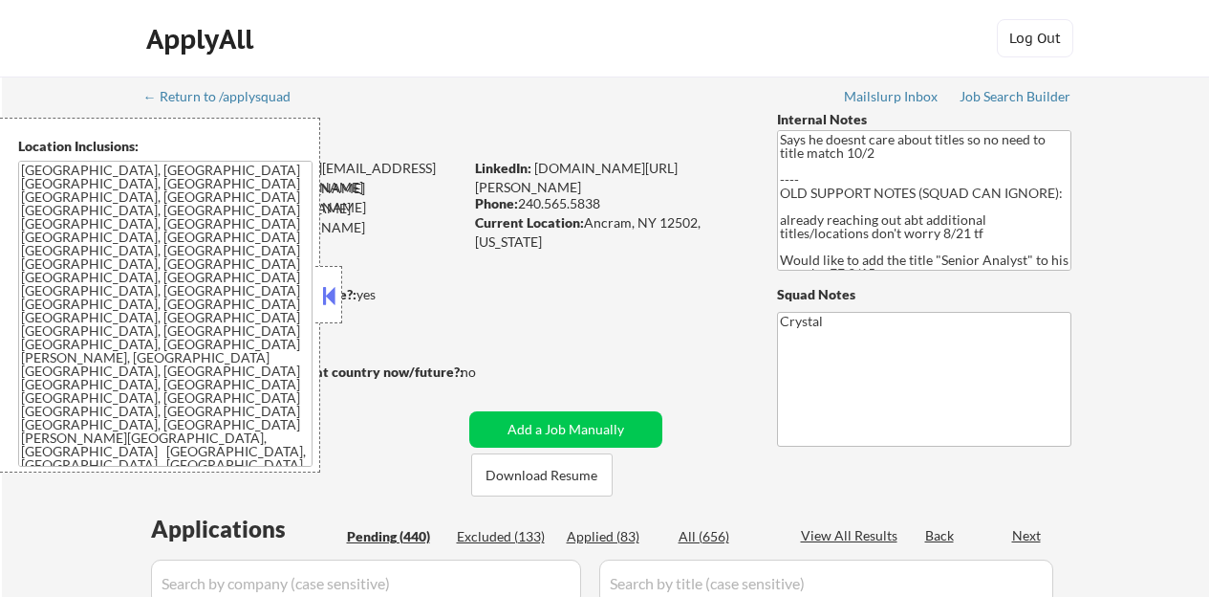
select select ""pending""
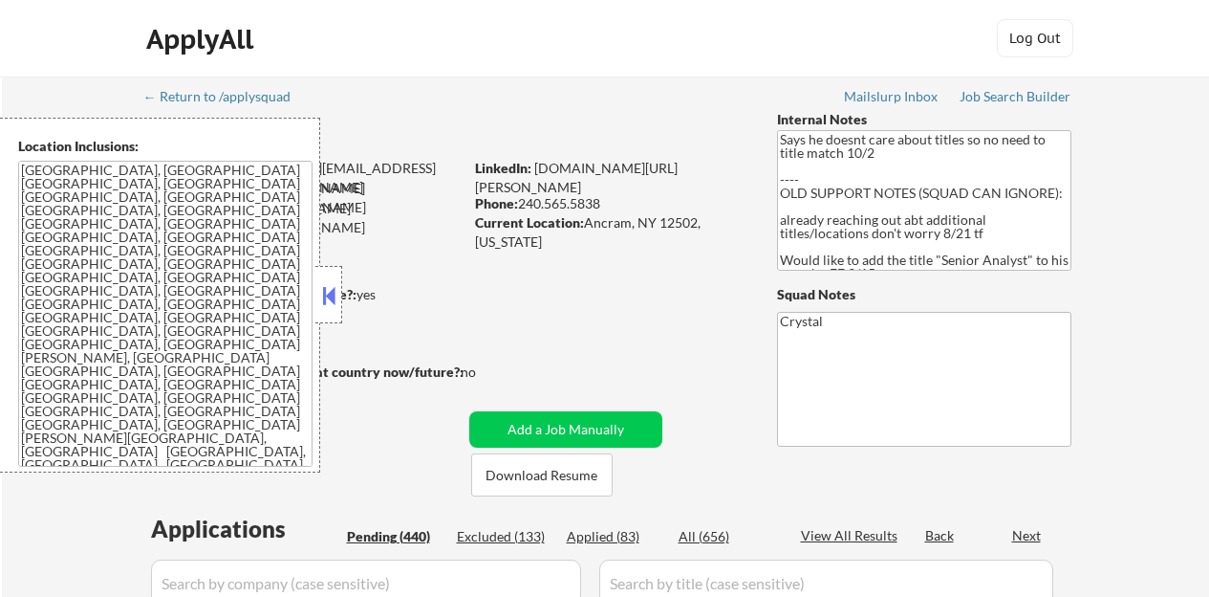
select select ""pending""
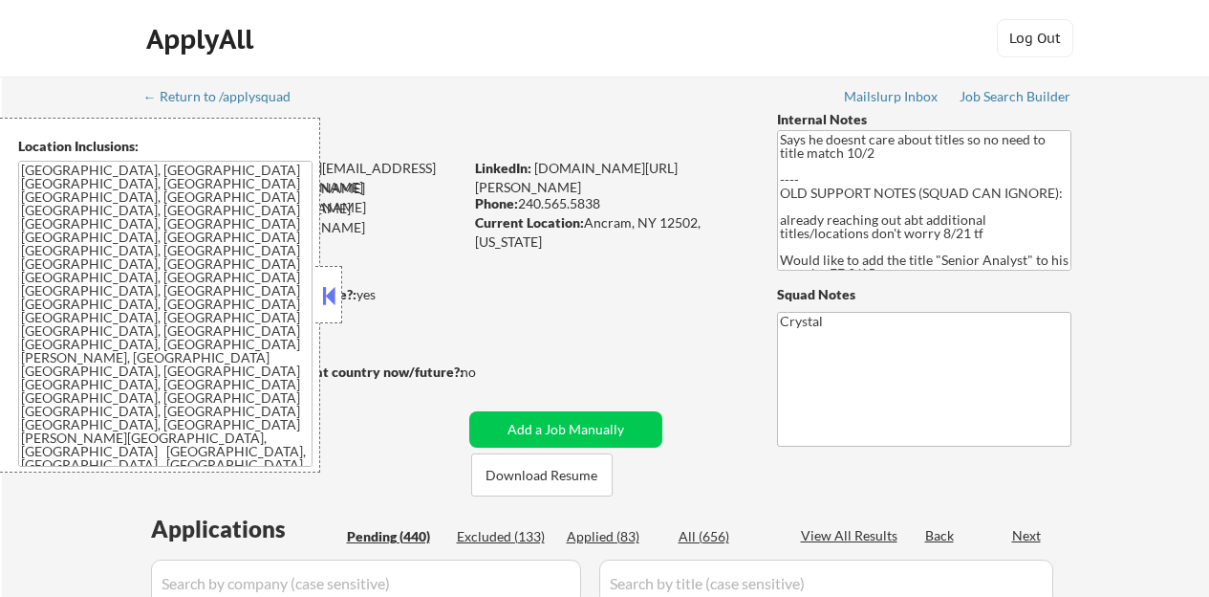
select select ""pending""
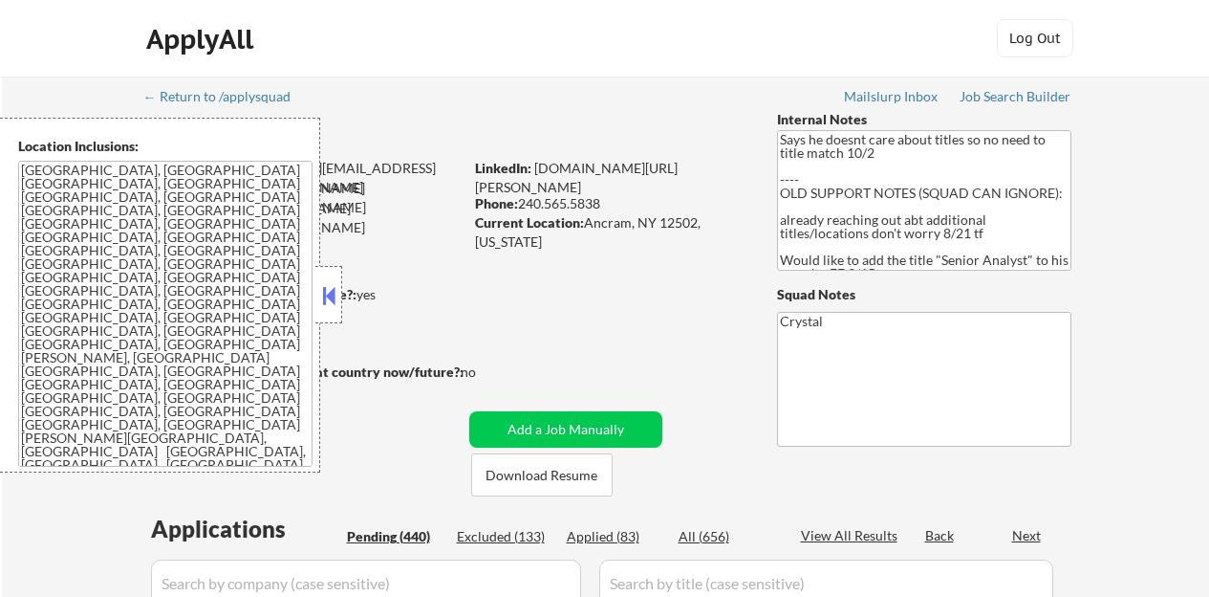
select select ""pending""
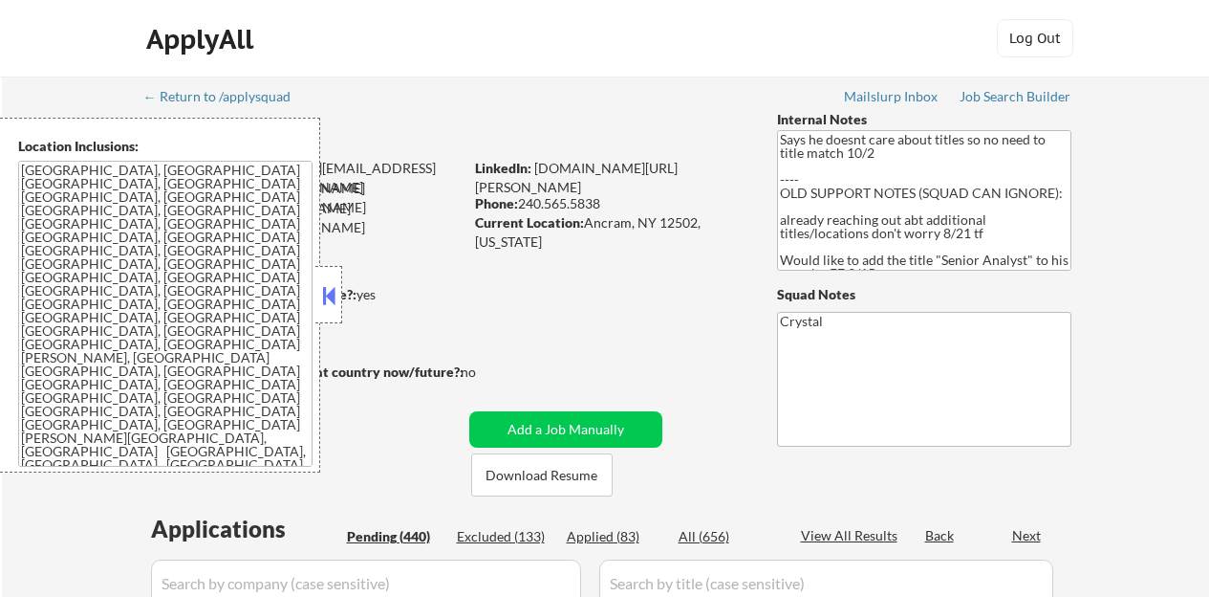
select select ""pending""
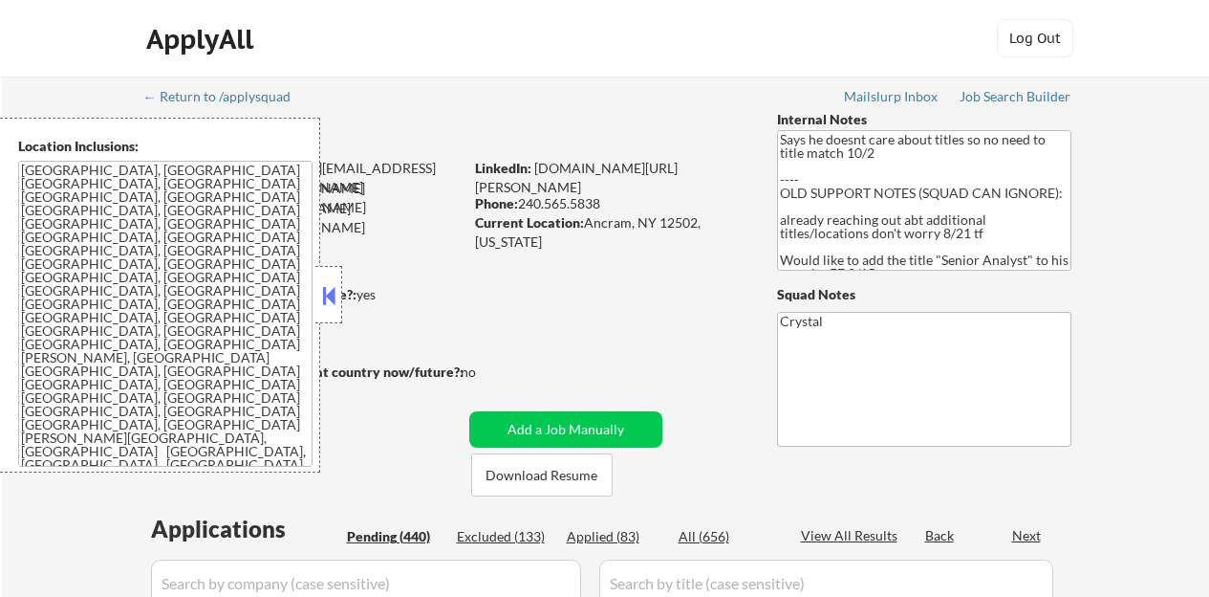
select select ""pending""
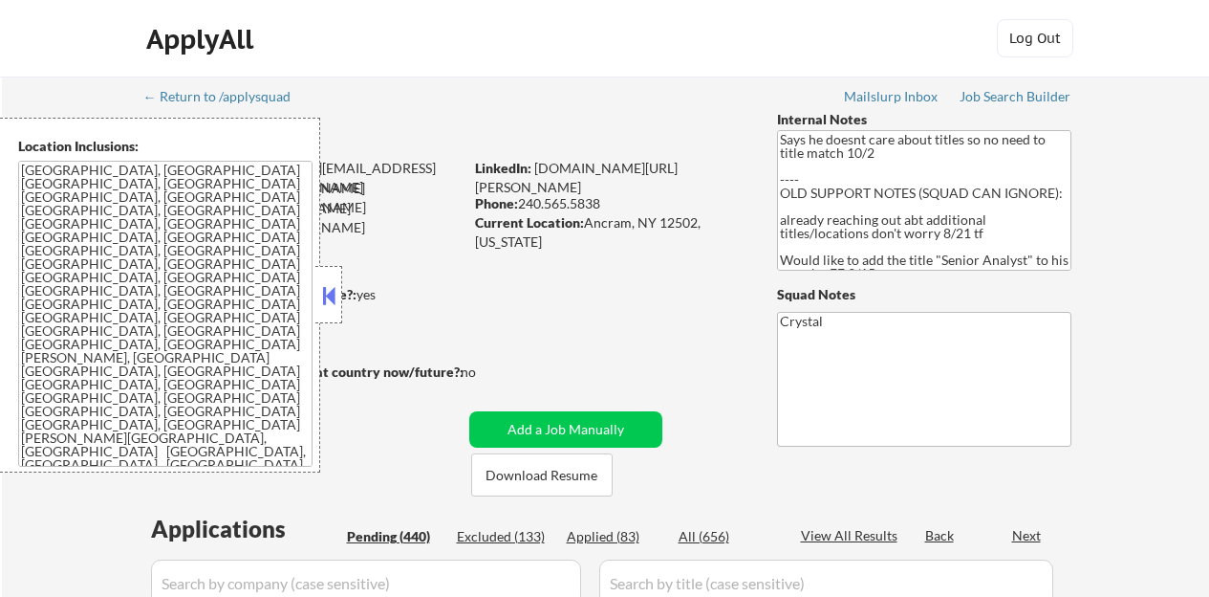
select select ""pending""
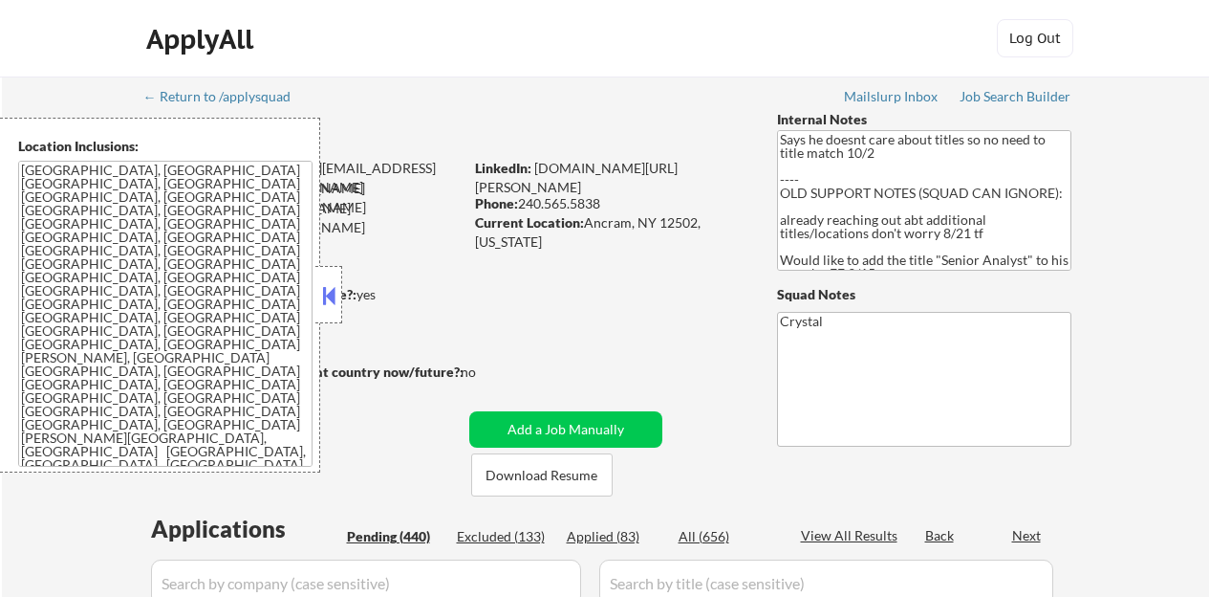
select select ""pending""
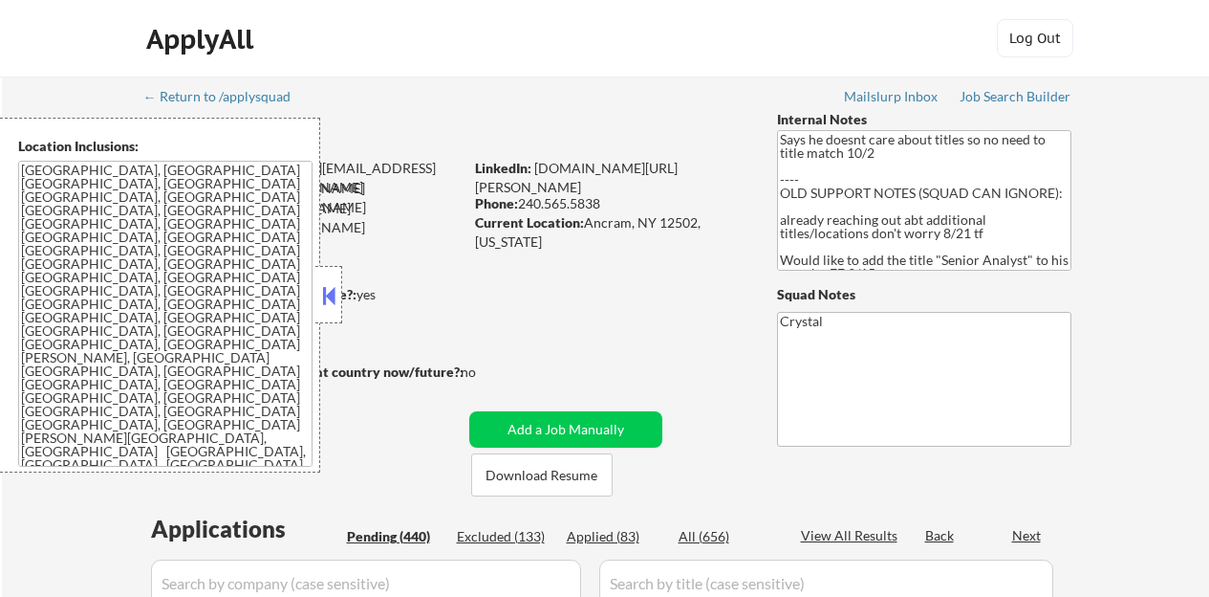
select select ""pending""
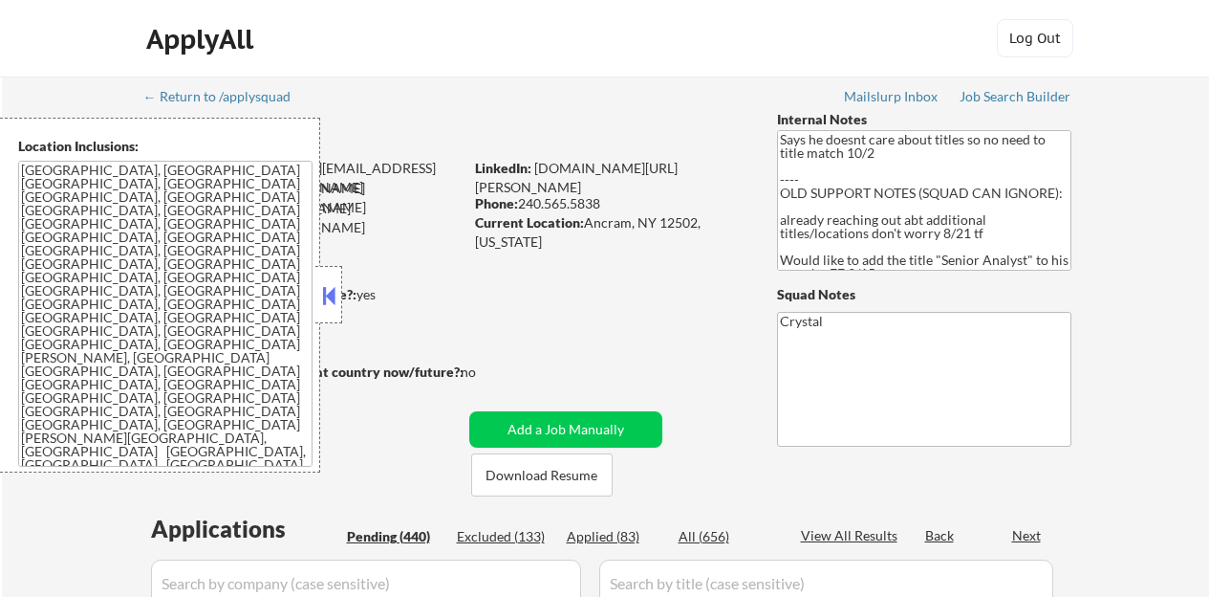
select select ""pending""
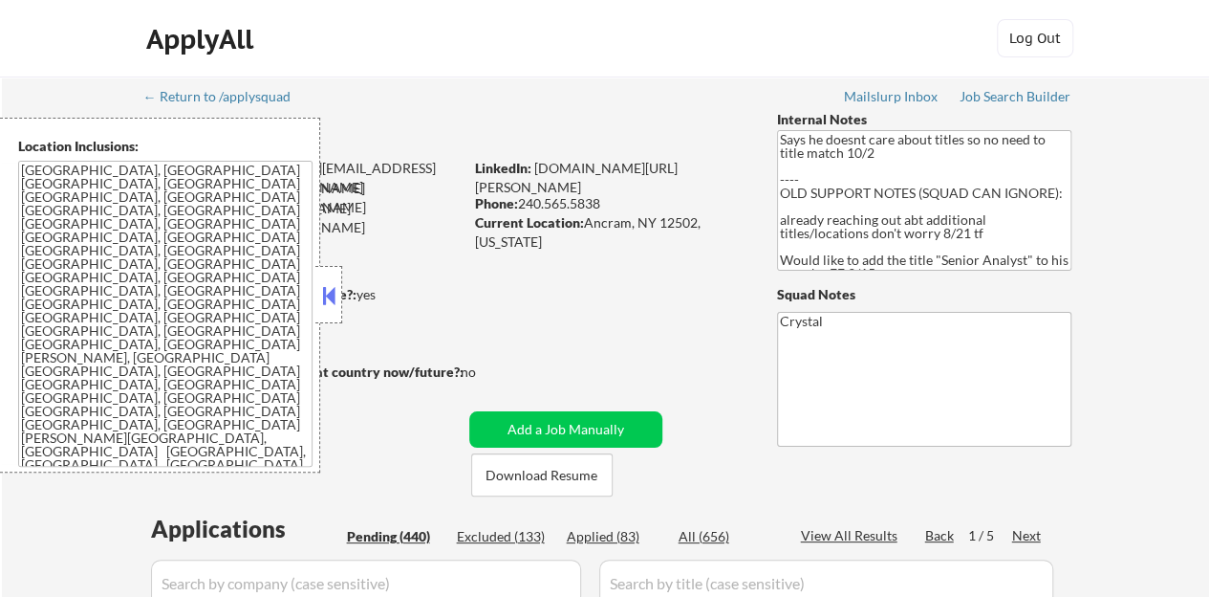
click at [330, 282] on button at bounding box center [328, 295] width 21 height 29
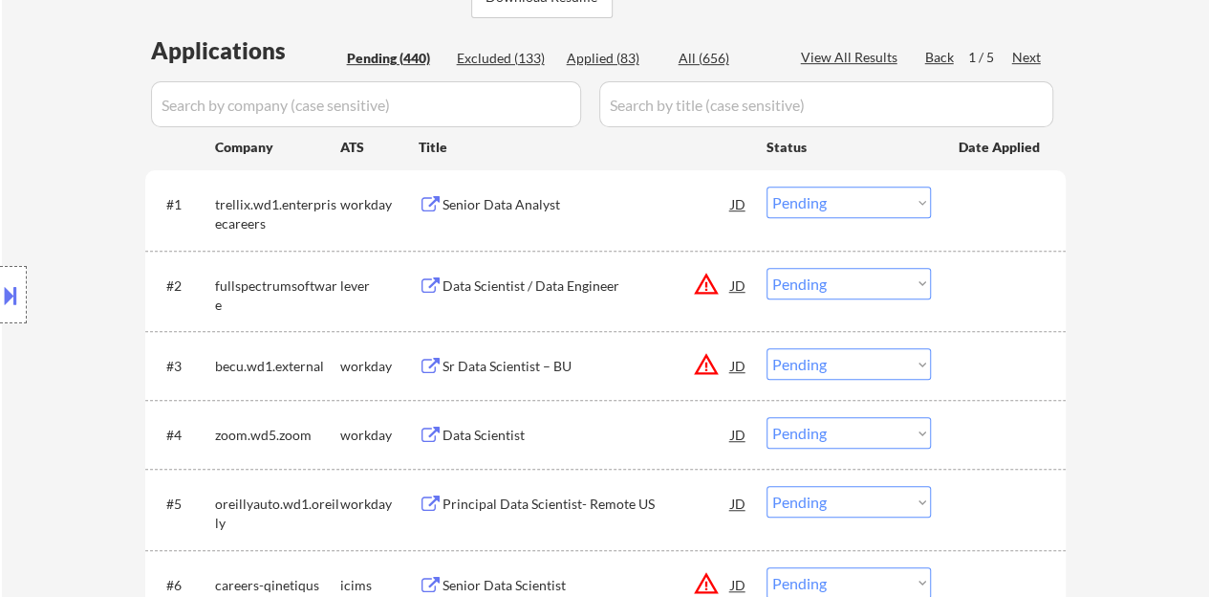
scroll to position [669, 0]
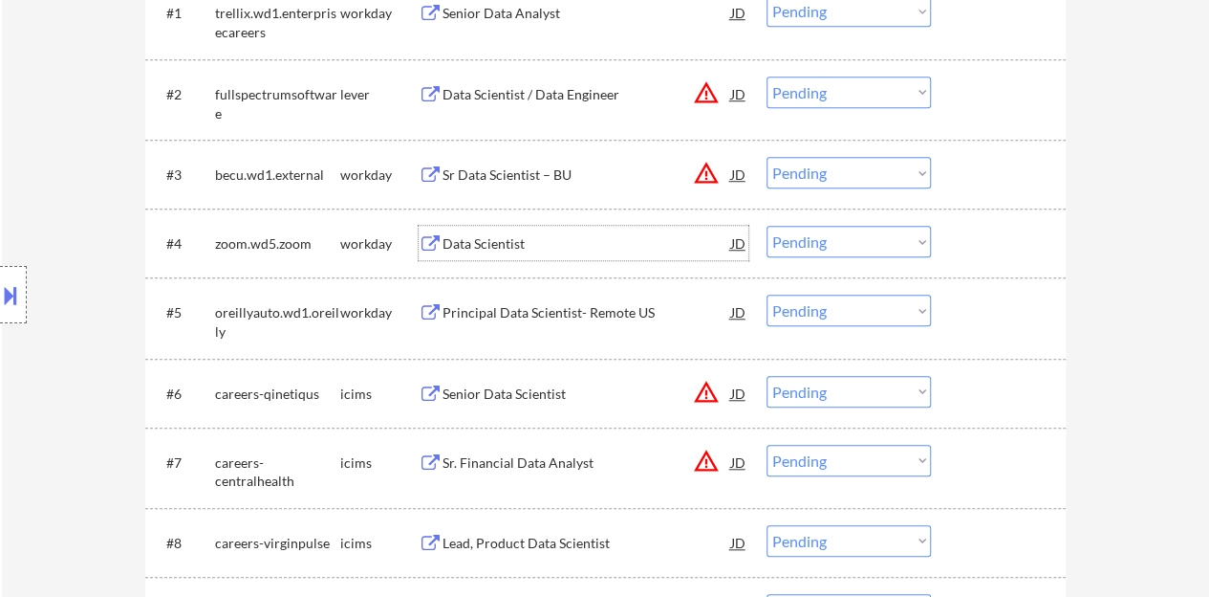
click at [484, 236] on div "Data Scientist" at bounding box center [587, 243] width 289 height 19
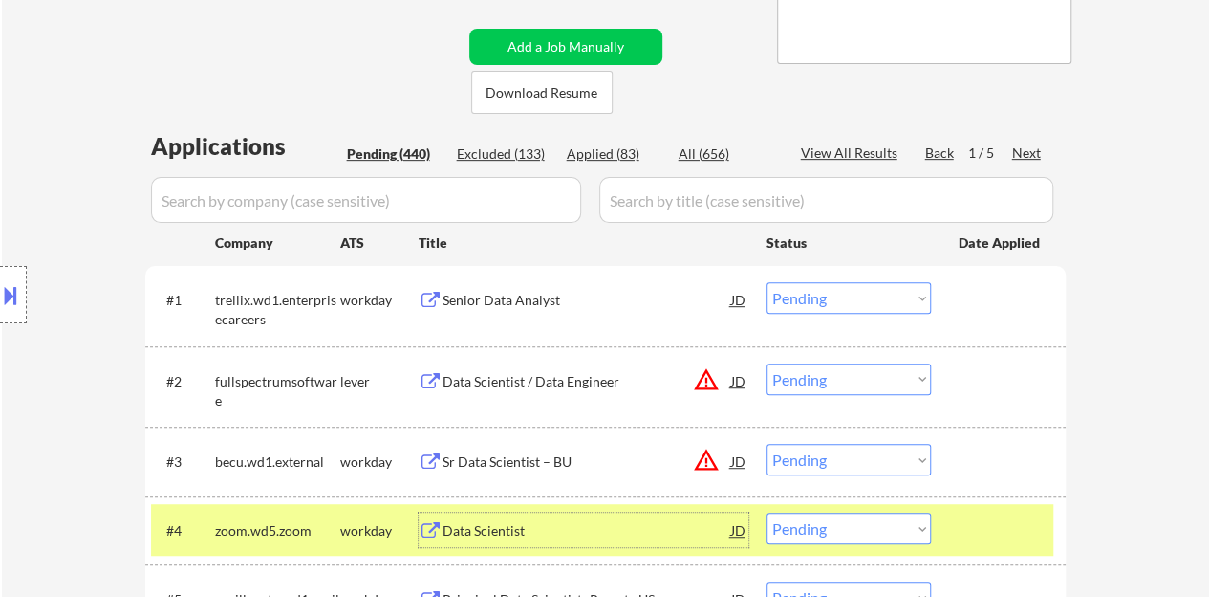
scroll to position [574, 0]
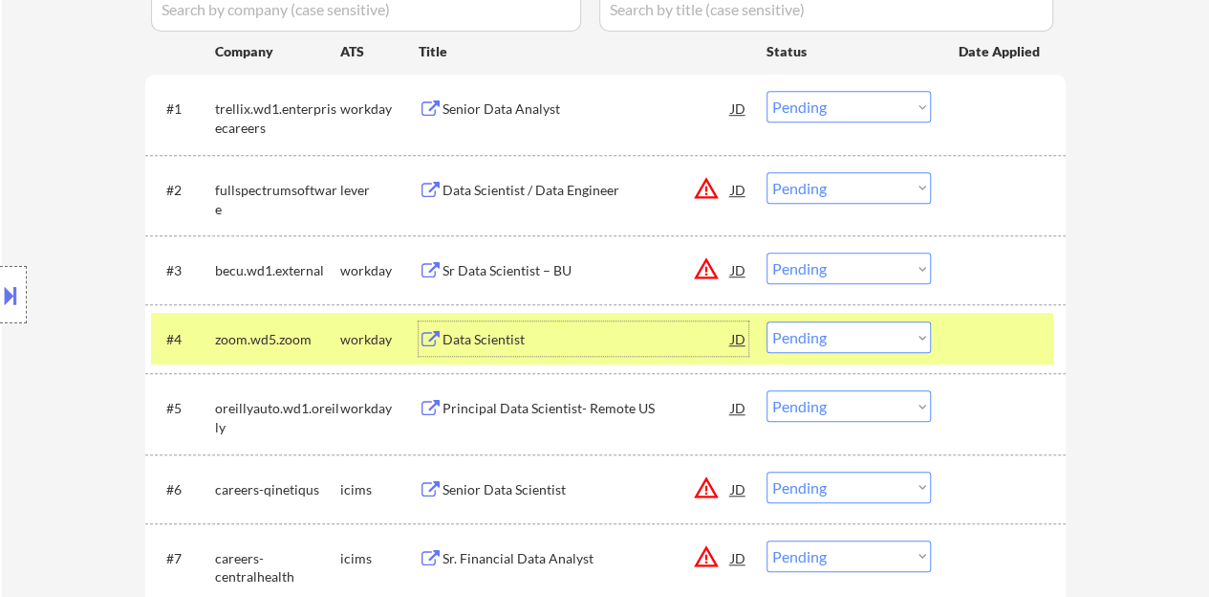
click at [847, 328] on select "Choose an option... Pending Applied Excluded (Questions) Excluded (Expired) Exc…" at bounding box center [849, 337] width 164 height 32
click at [767, 321] on select "Choose an option... Pending Applied Excluded (Questions) Excluded (Expired) Exc…" at bounding box center [849, 337] width 164 height 32
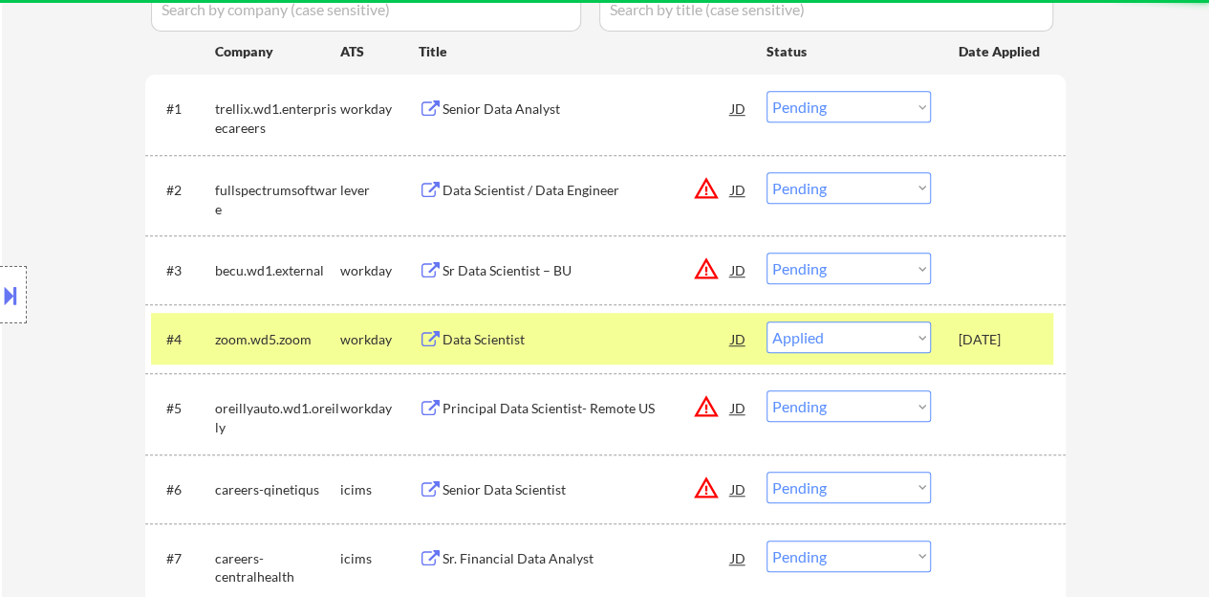
select select ""pending""
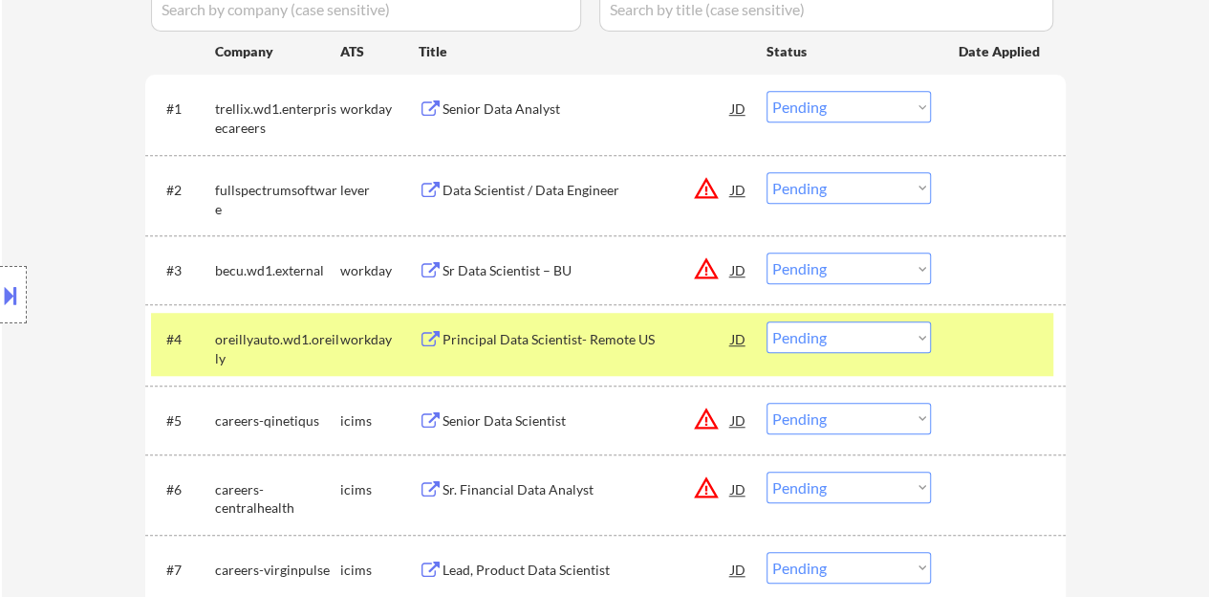
click at [1023, 355] on div "#4 oreillyauto.wd1.oreilly workday Principal Data Scientist- Remote US JD Choos…" at bounding box center [602, 344] width 902 height 63
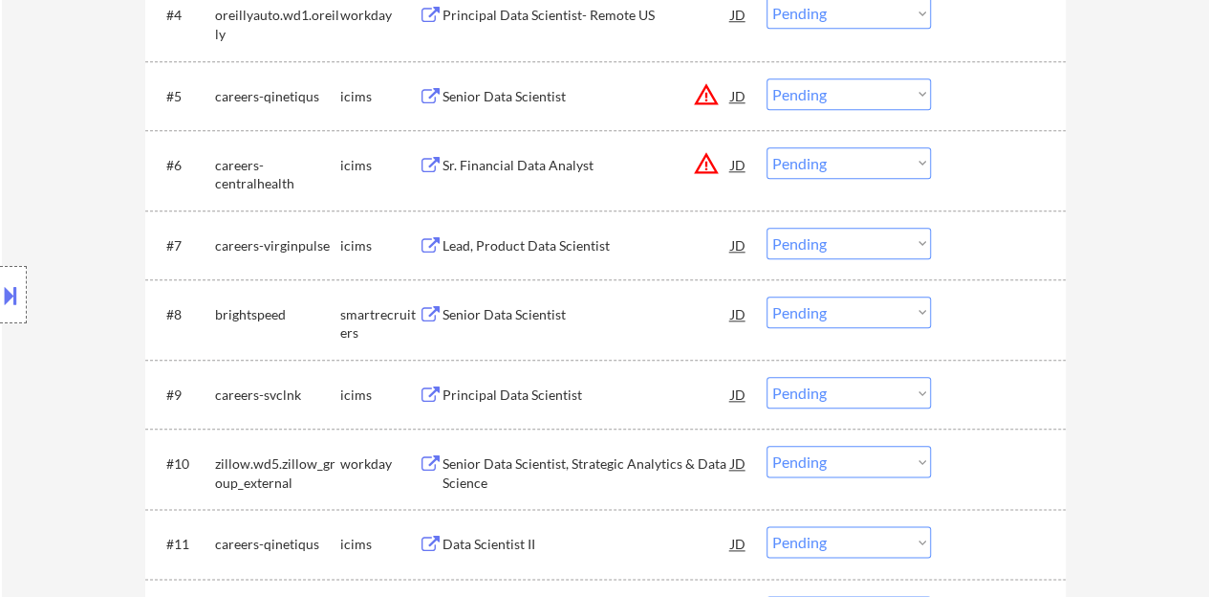
scroll to position [956, 0]
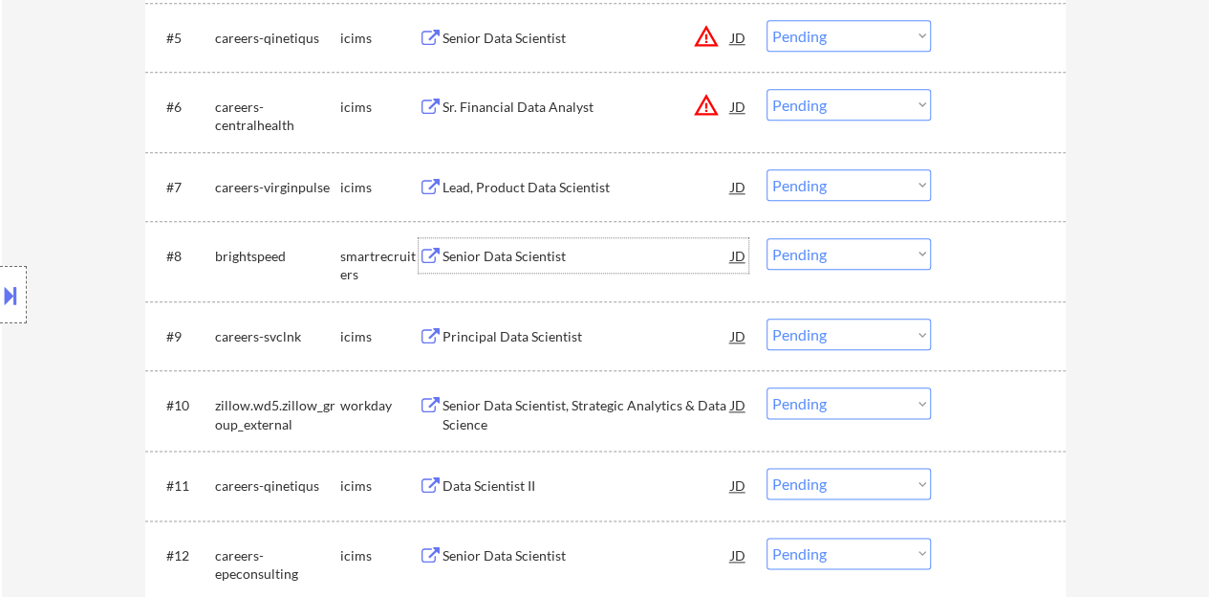
click at [487, 263] on div "Senior Data Scientist" at bounding box center [587, 256] width 289 height 19
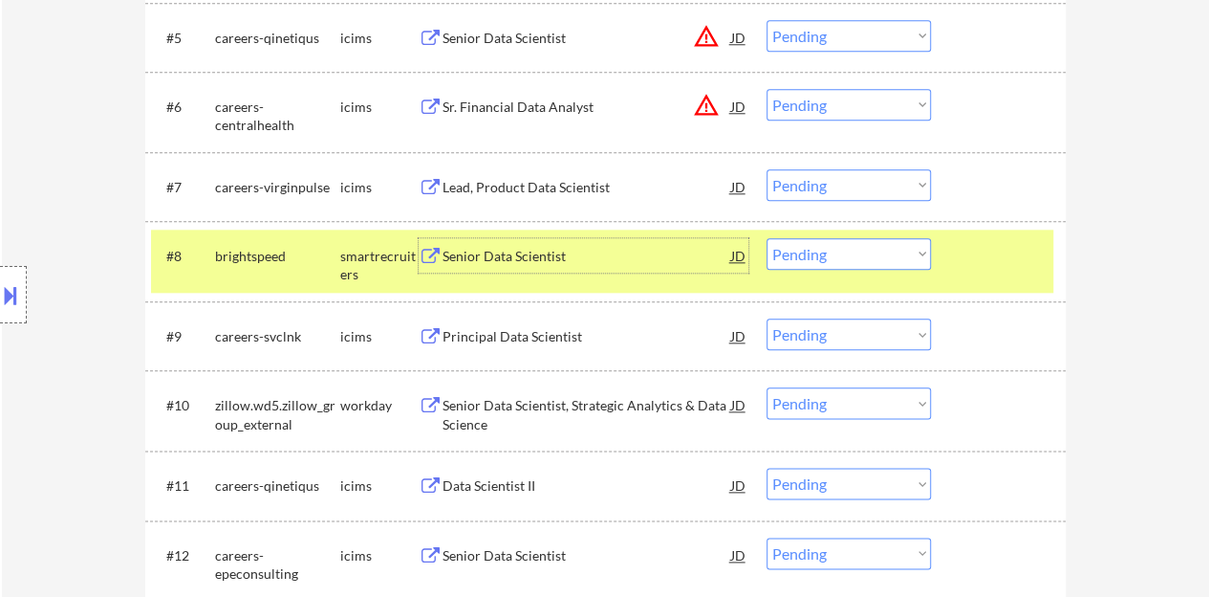
click at [803, 264] on select "Choose an option... Pending Applied Excluded (Questions) Excluded (Expired) Exc…" at bounding box center [849, 254] width 164 height 32
click at [767, 238] on select "Choose an option... Pending Applied Excluded (Questions) Excluded (Expired) Exc…" at bounding box center [849, 254] width 164 height 32
select select ""pending""
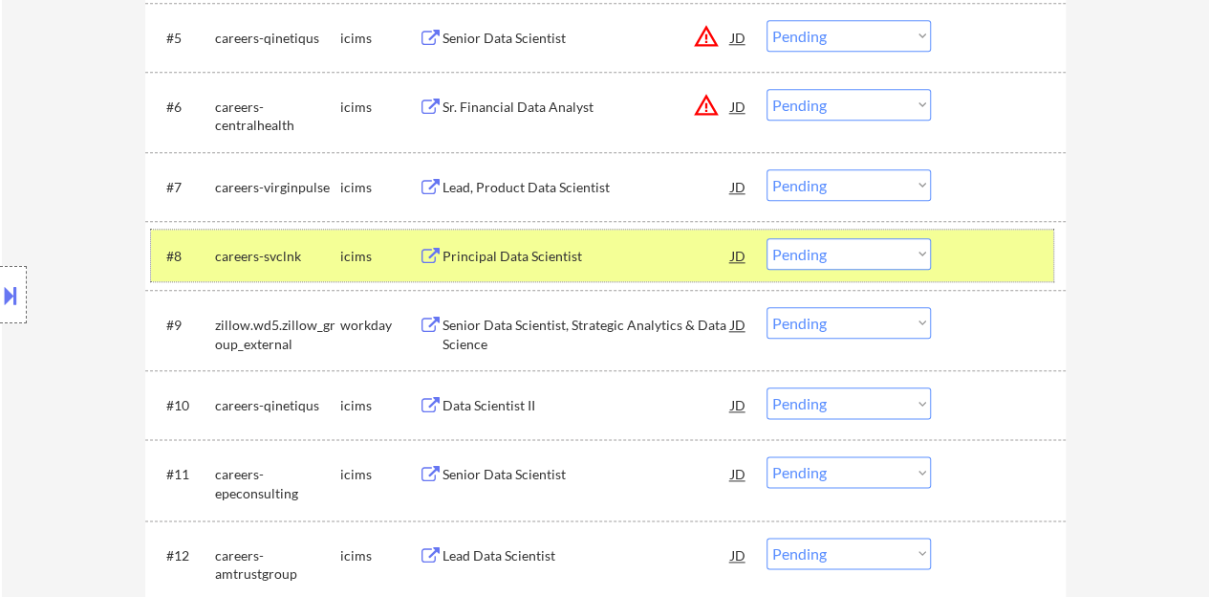
click at [1007, 255] on div at bounding box center [1001, 255] width 84 height 34
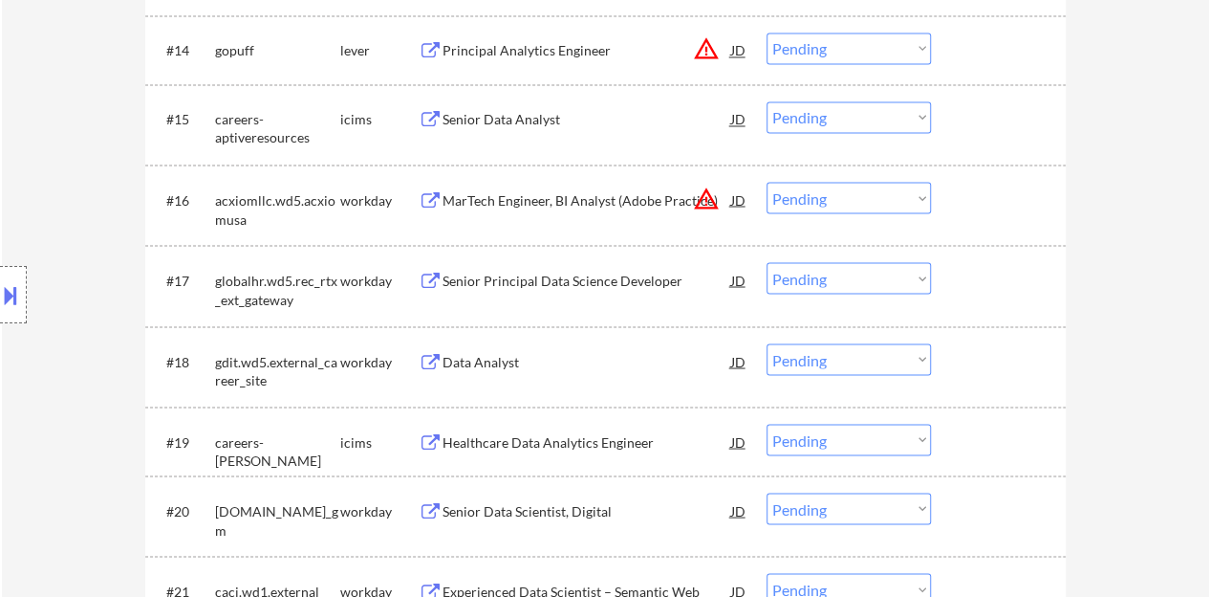
scroll to position [1625, 0]
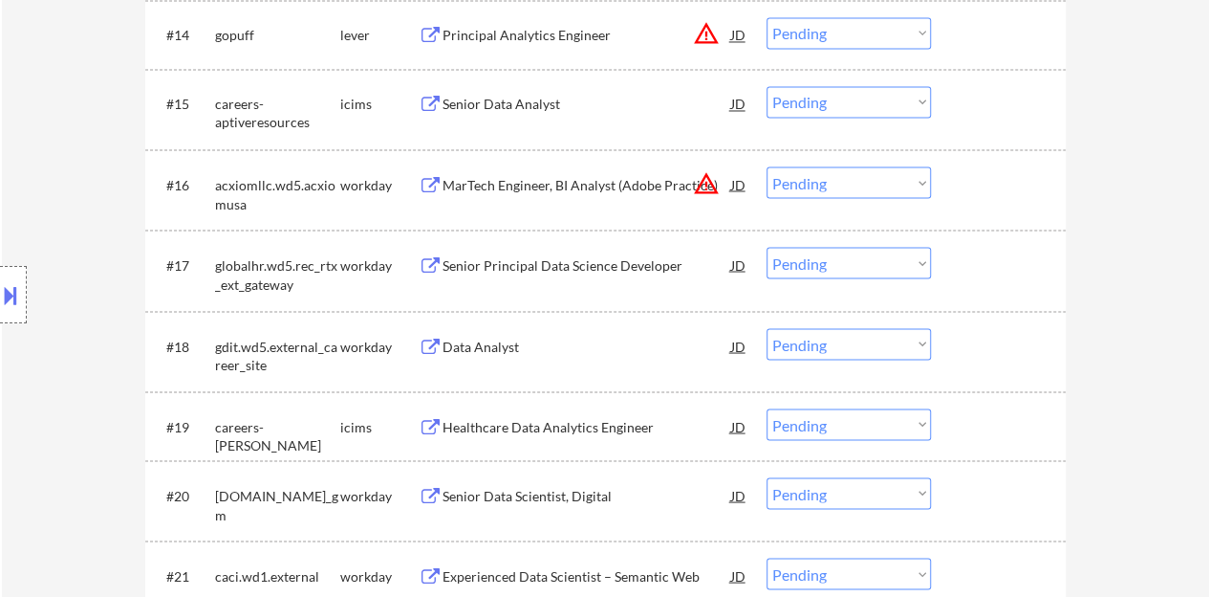
click at [463, 353] on div "Data Analyst" at bounding box center [587, 346] width 289 height 19
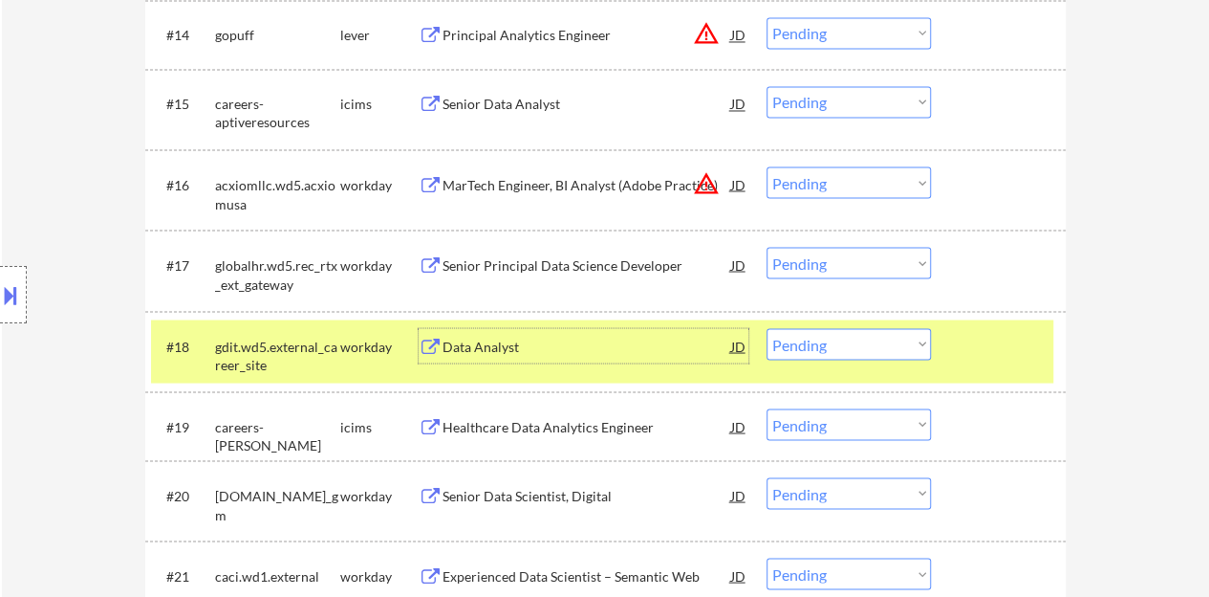
click at [856, 338] on select "Choose an option... Pending Applied Excluded (Questions) Excluded (Expired) Exc…" at bounding box center [849, 344] width 164 height 32
click at [767, 328] on select "Choose an option... Pending Applied Excluded (Questions) Excluded (Expired) Exc…" at bounding box center [849, 344] width 164 height 32
select select ""pending""
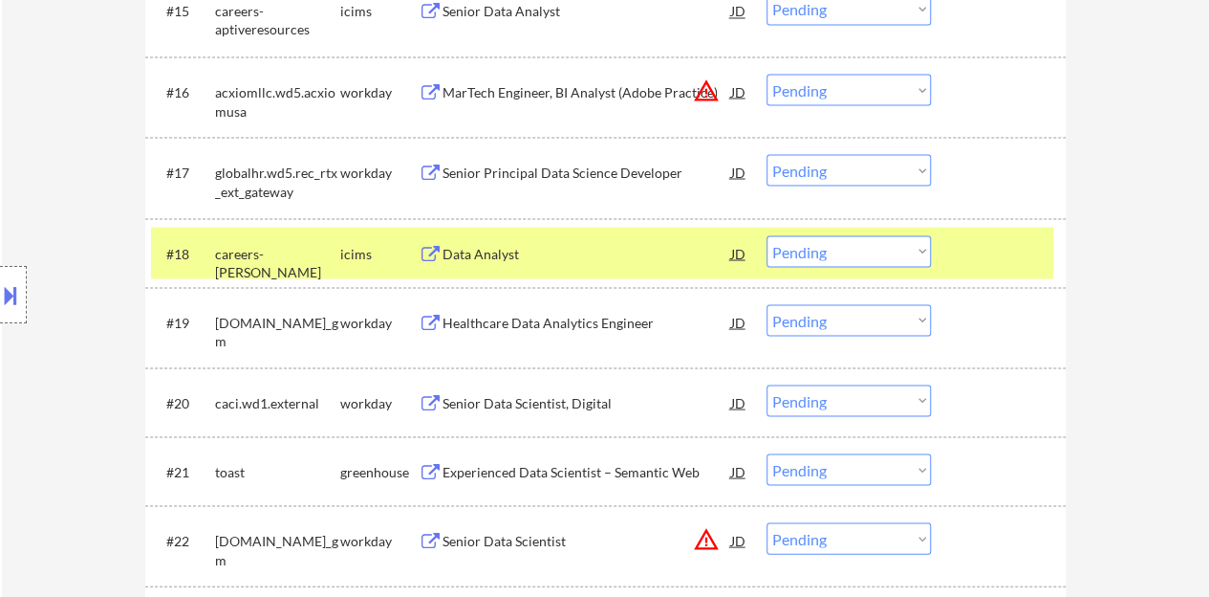
scroll to position [1721, 0]
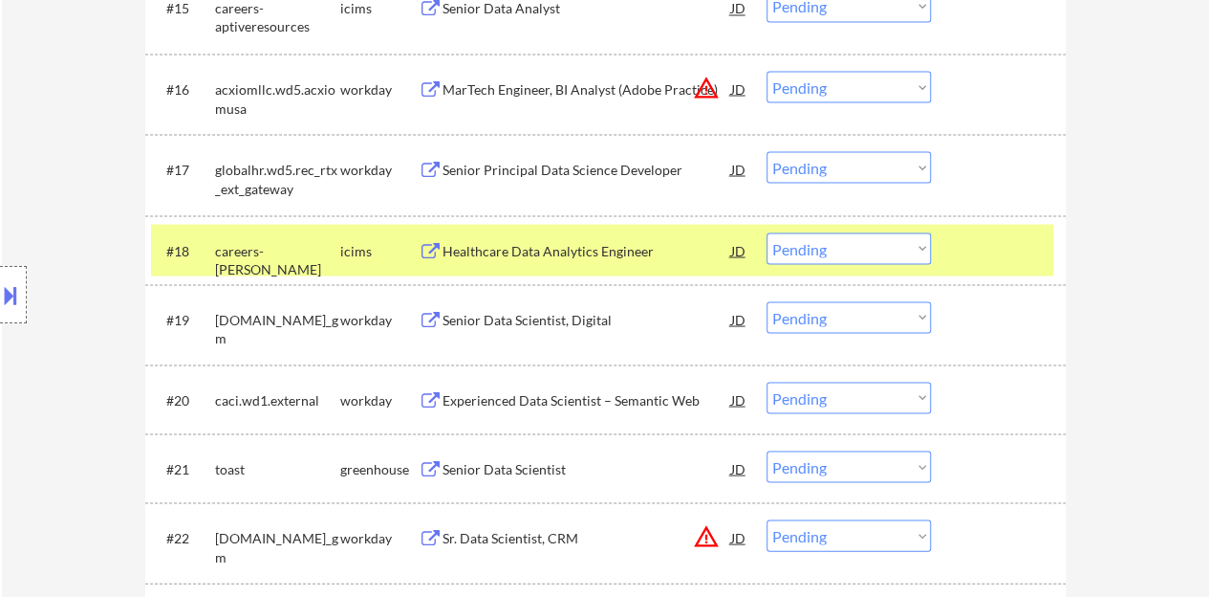
click at [971, 259] on div at bounding box center [1001, 249] width 84 height 34
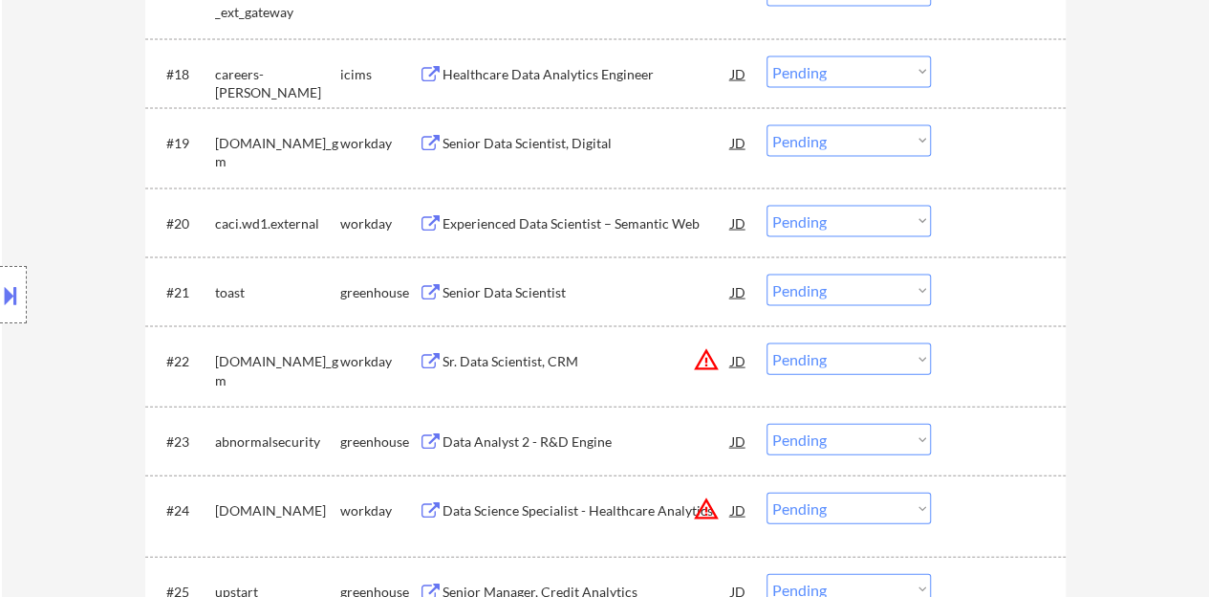
scroll to position [1912, 0]
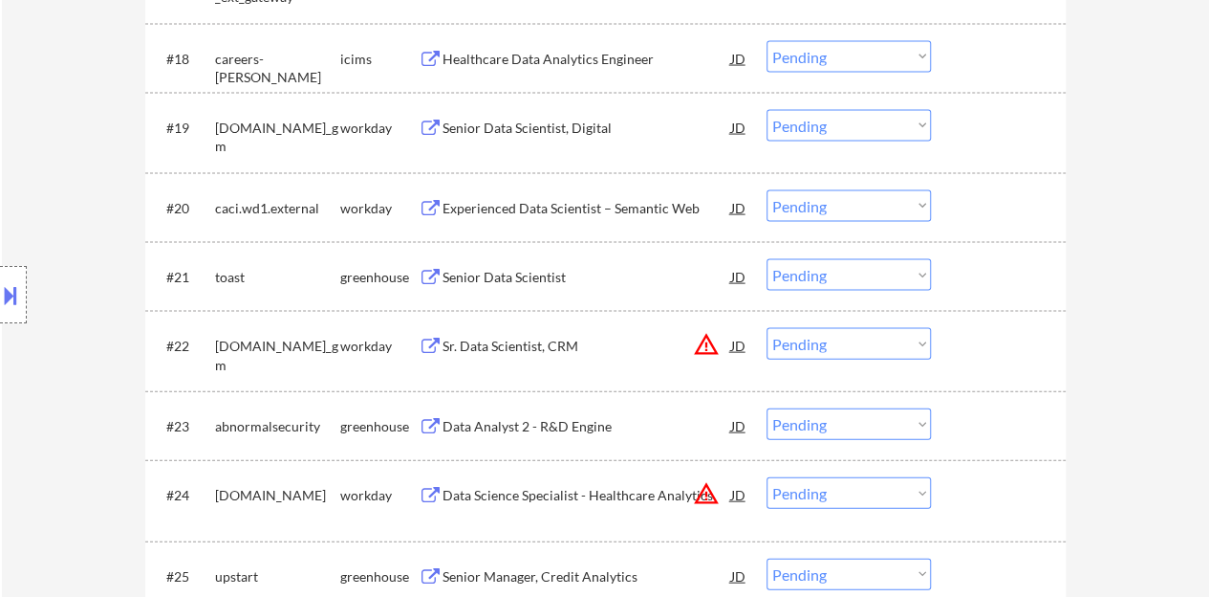
click at [483, 286] on div "Senior Data Scientist" at bounding box center [587, 276] width 289 height 34
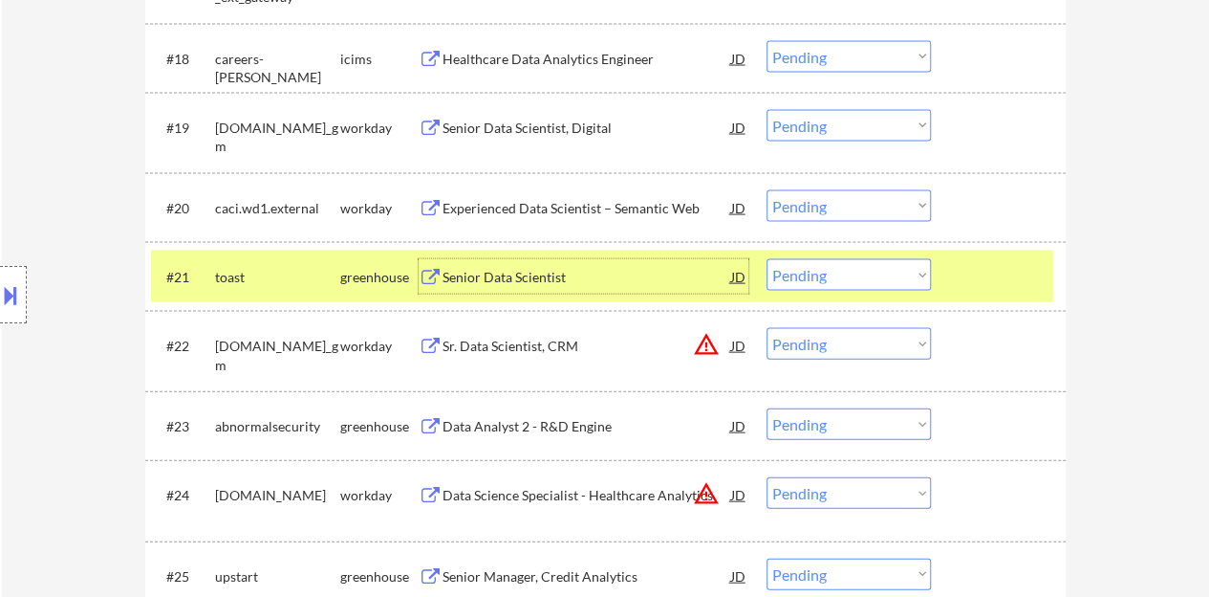
click at [830, 263] on select "Choose an option... Pending Applied Excluded (Questions) Excluded (Expired) Exc…" at bounding box center [849, 275] width 164 height 32
click at [814, 283] on select "Choose an option... Pending Applied Excluded (Questions) Excluded (Expired) Exc…" at bounding box center [849, 275] width 164 height 32
click at [767, 259] on select "Choose an option... Pending Applied Excluded (Questions) Excluded (Expired) Exc…" at bounding box center [849, 275] width 164 height 32
select select ""pending""
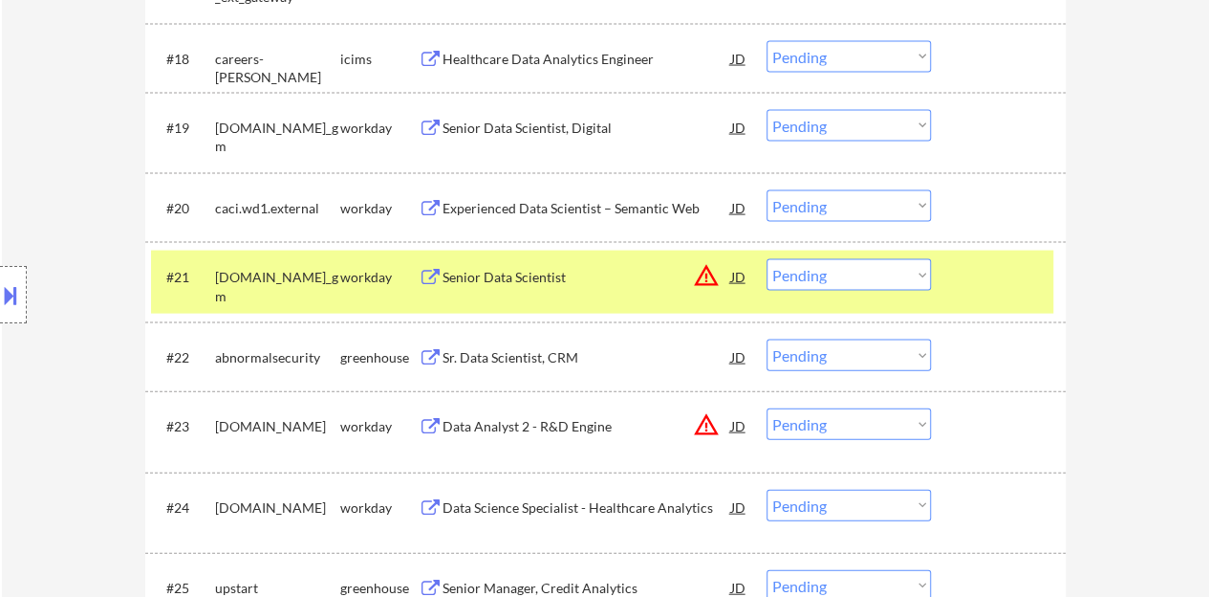
click at [990, 263] on div at bounding box center [1001, 276] width 84 height 34
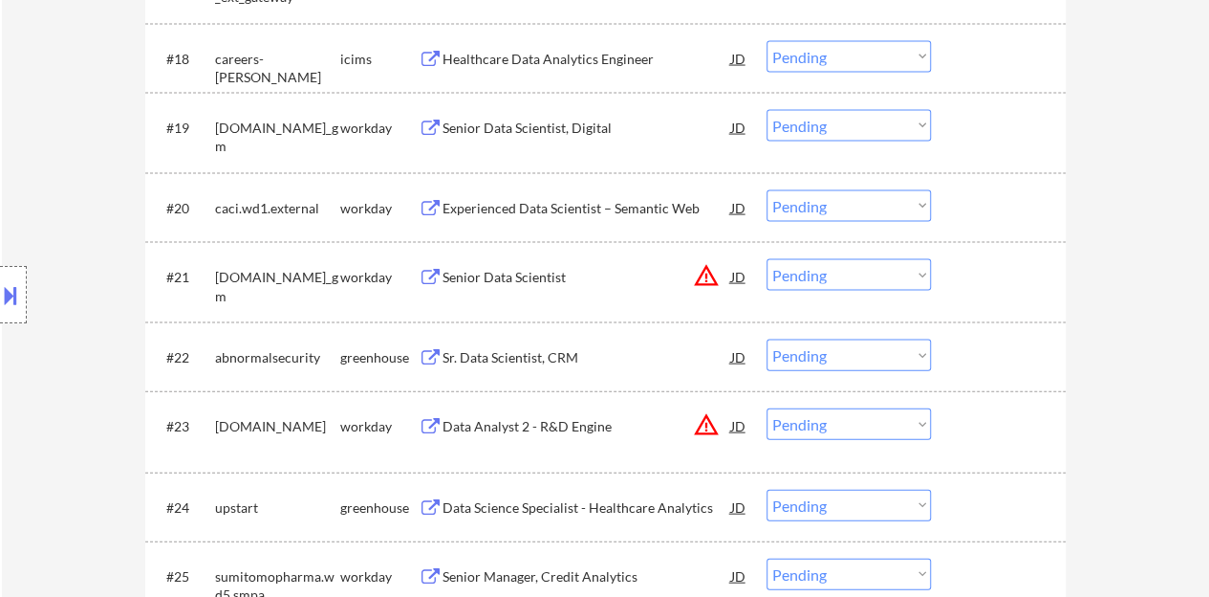
scroll to position [2008, 0]
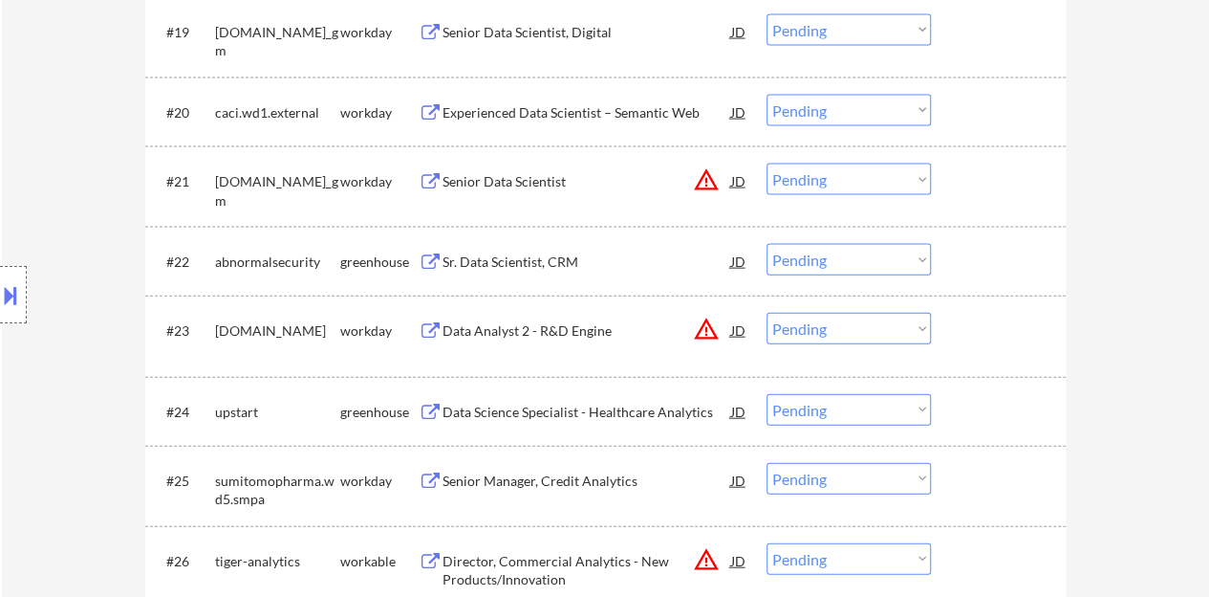
click at [498, 261] on div "Sr. Data Scientist, CRM" at bounding box center [587, 261] width 289 height 19
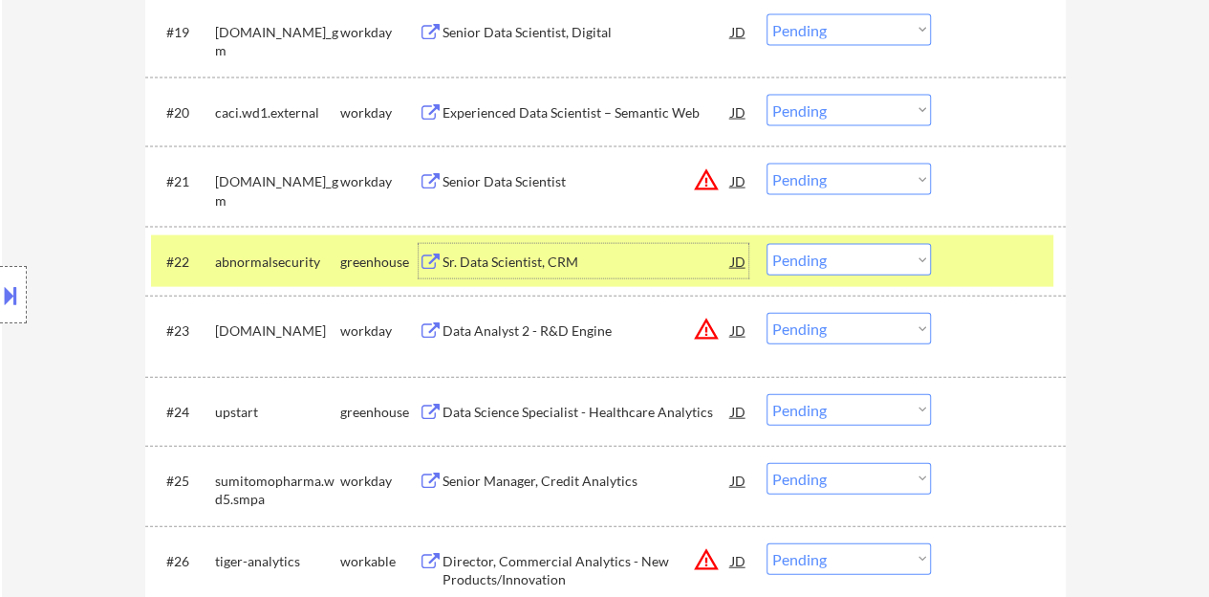
click at [813, 266] on select "Choose an option... Pending Applied Excluded (Questions) Excluded (Expired) Exc…" at bounding box center [849, 260] width 164 height 32
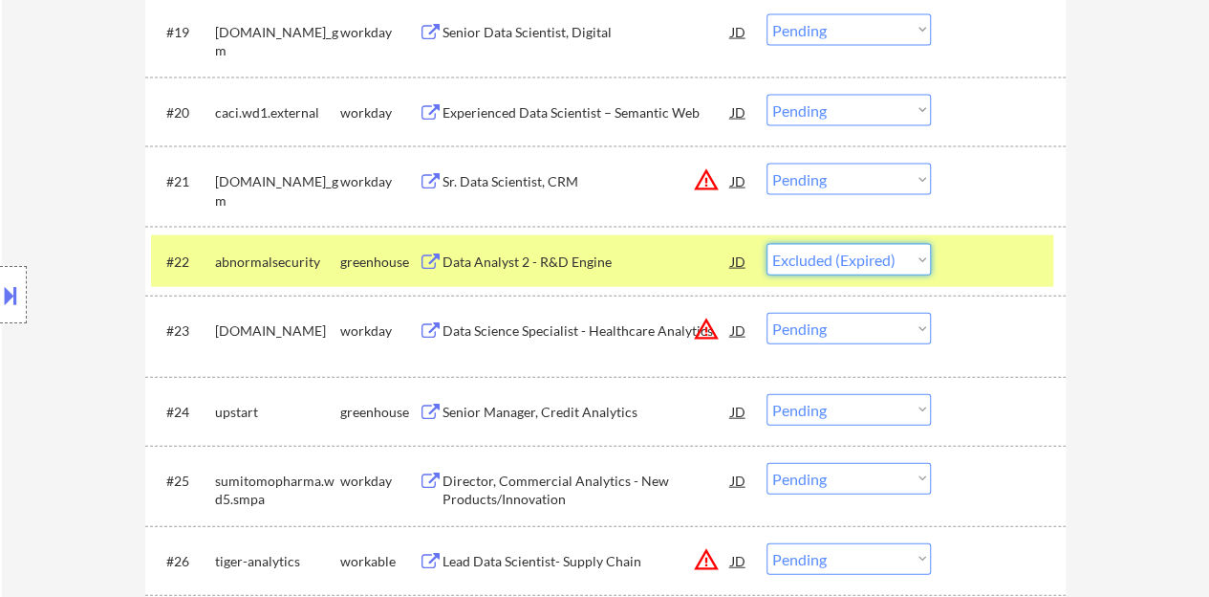
click at [767, 244] on select "Choose an option... Pending Applied Excluded (Questions) Excluded (Expired) Exc…" at bounding box center [849, 260] width 164 height 32
select select ""pending""
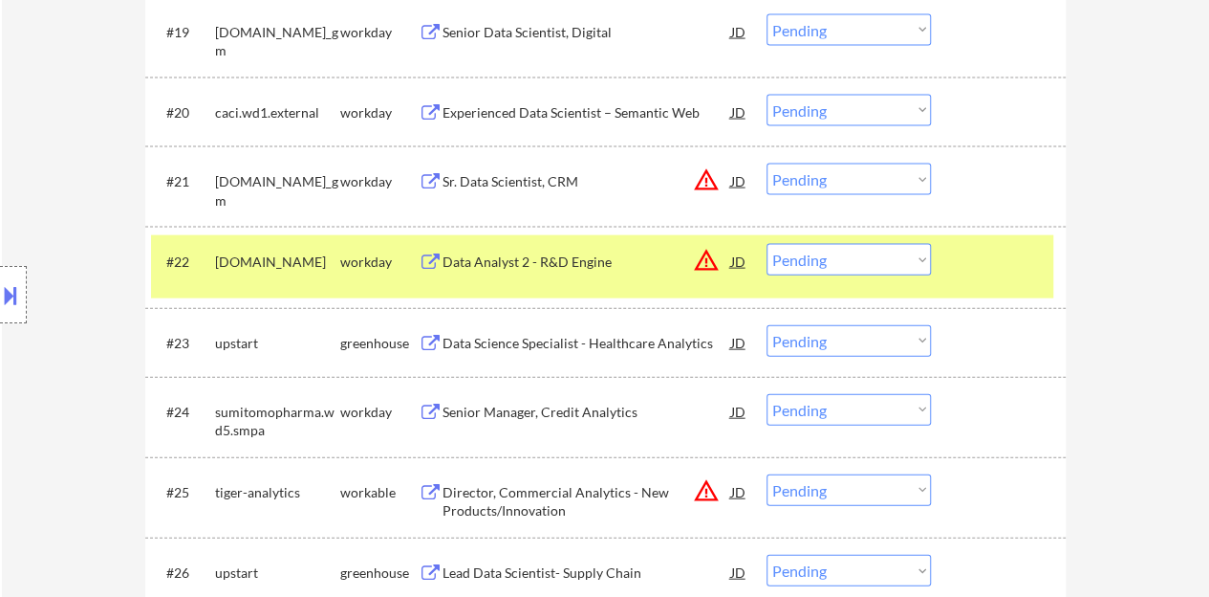
click at [1003, 282] on div "#22 [DOMAIN_NAME] workday Data Analyst 2 - R&D Engine JD warning_amber Choose a…" at bounding box center [602, 266] width 902 height 63
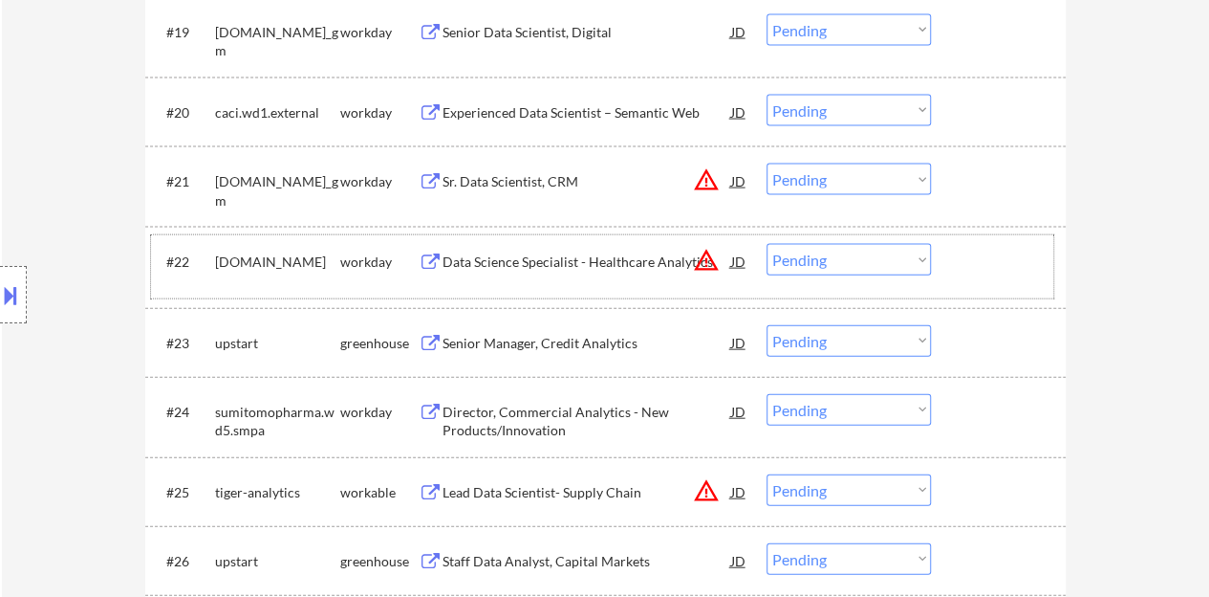
click at [558, 329] on div "Senior Manager, Credit Analytics" at bounding box center [587, 342] width 289 height 34
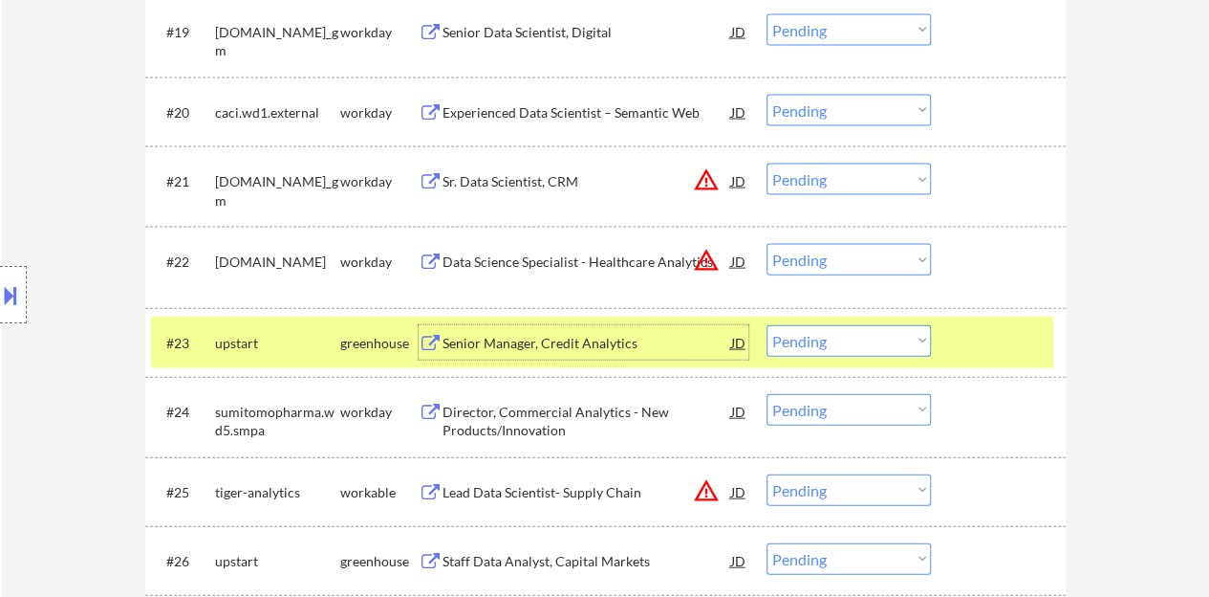
click at [845, 334] on select "Choose an option... Pending Applied Excluded (Questions) Excluded (Expired) Exc…" at bounding box center [849, 341] width 164 height 32
click at [767, 325] on select "Choose an option... Pending Applied Excluded (Questions) Excluded (Expired) Exc…" at bounding box center [849, 341] width 164 height 32
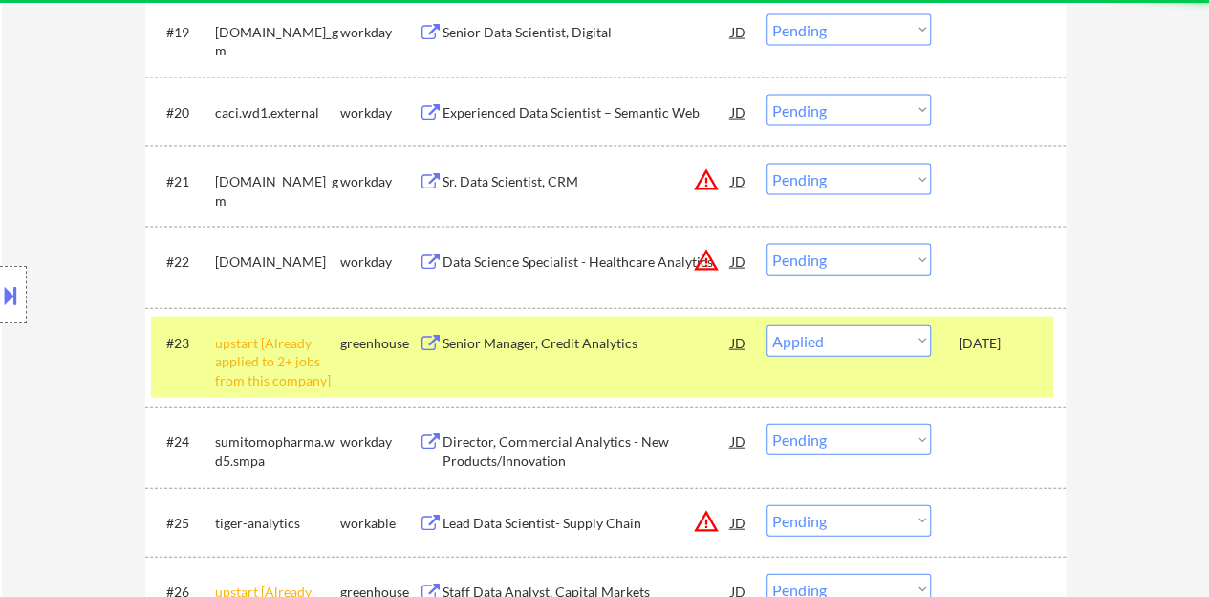
select select ""pending""
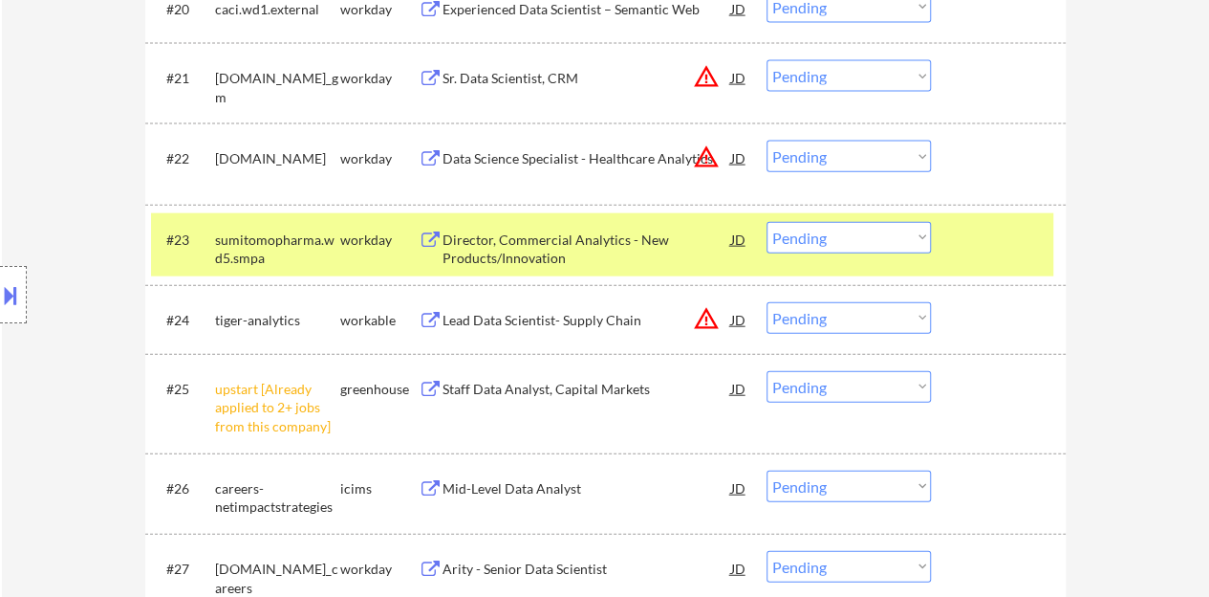
scroll to position [2199, 0]
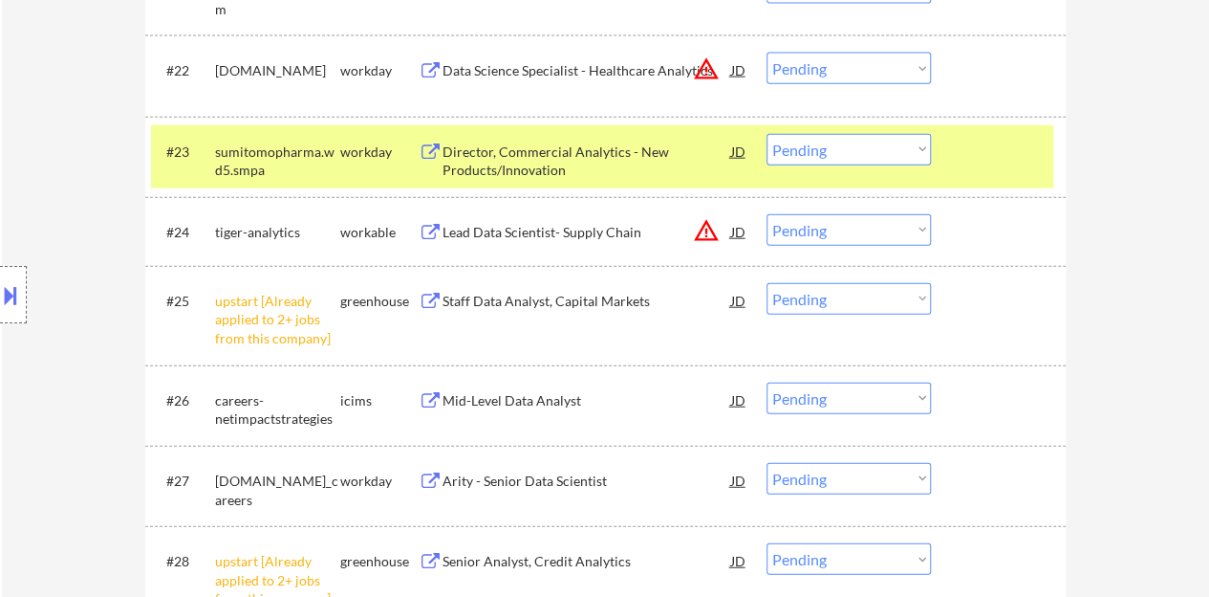
click at [846, 281] on div "#25 upstart [Already applied to 2+ jobs from this company] greenhouse Staff Dat…" at bounding box center [602, 315] width 902 height 82
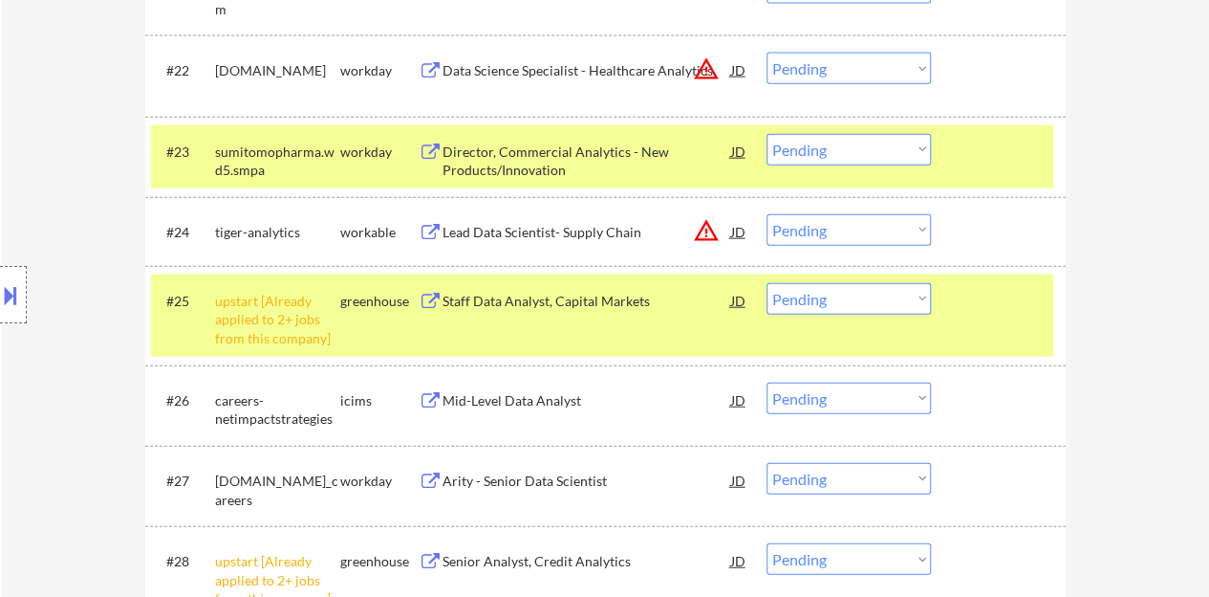
click at [854, 299] on select "Choose an option... Pending Applied Excluded (Questions) Excluded (Expired) Exc…" at bounding box center [849, 299] width 164 height 32
click at [767, 283] on select "Choose an option... Pending Applied Excluded (Questions) Excluded (Expired) Exc…" at bounding box center [849, 299] width 164 height 32
select select ""pending""
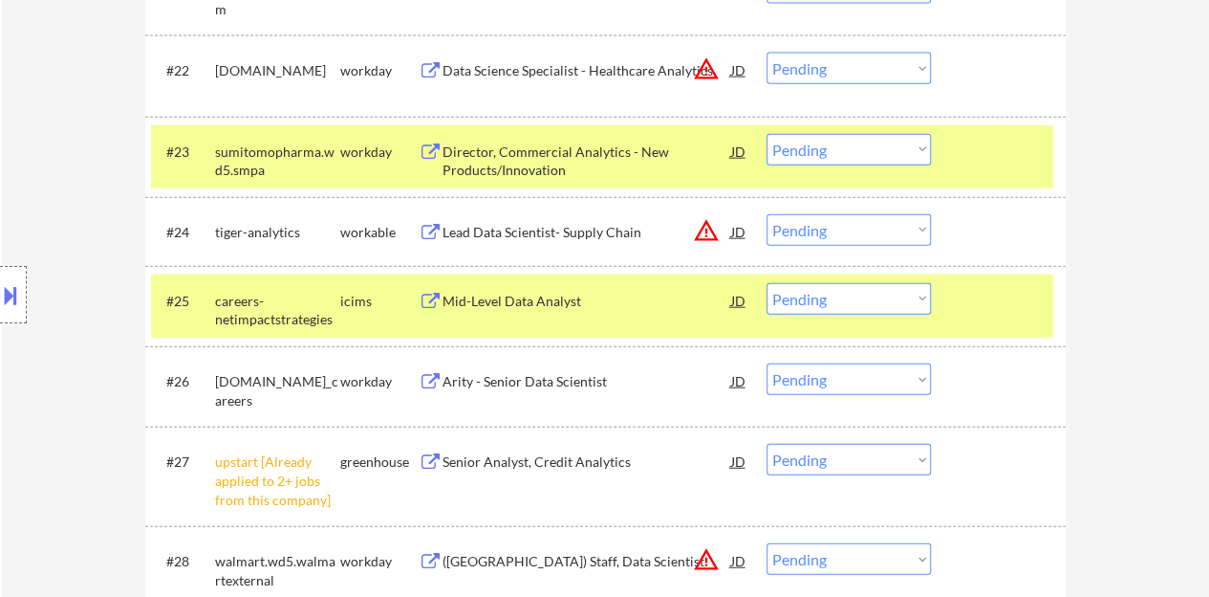
click at [989, 340] on div "#25 careers-netimpactstrategies icims Mid-Level Data Analyst JD warning_amber C…" at bounding box center [605, 306] width 921 height 80
click at [992, 160] on div at bounding box center [1001, 151] width 84 height 34
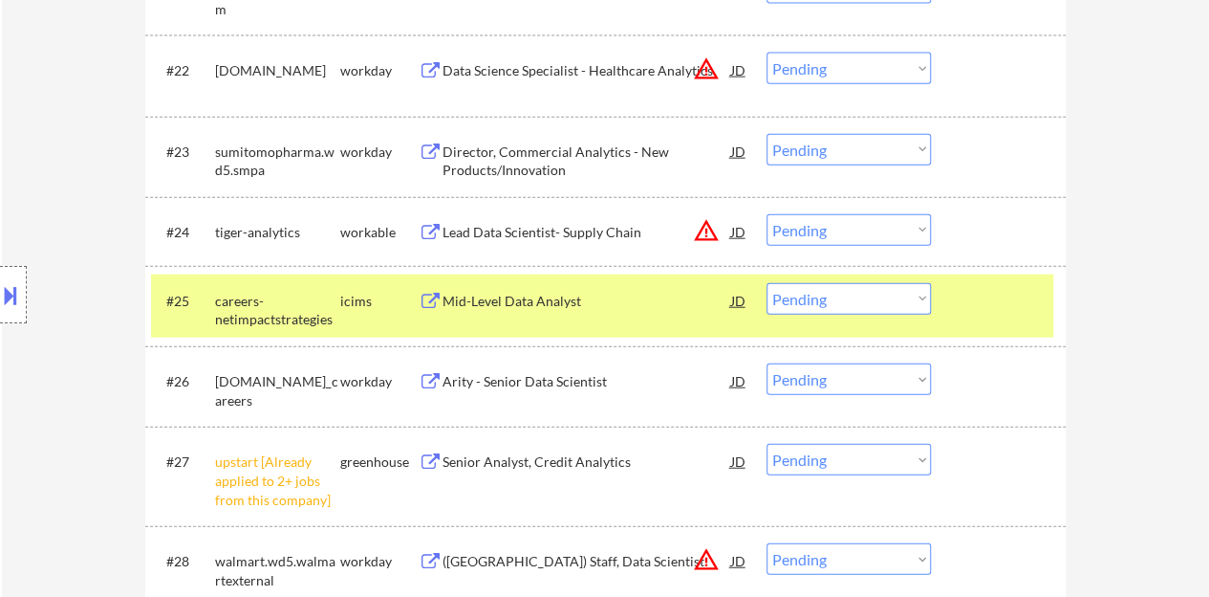
click at [1017, 288] on div at bounding box center [1001, 300] width 84 height 34
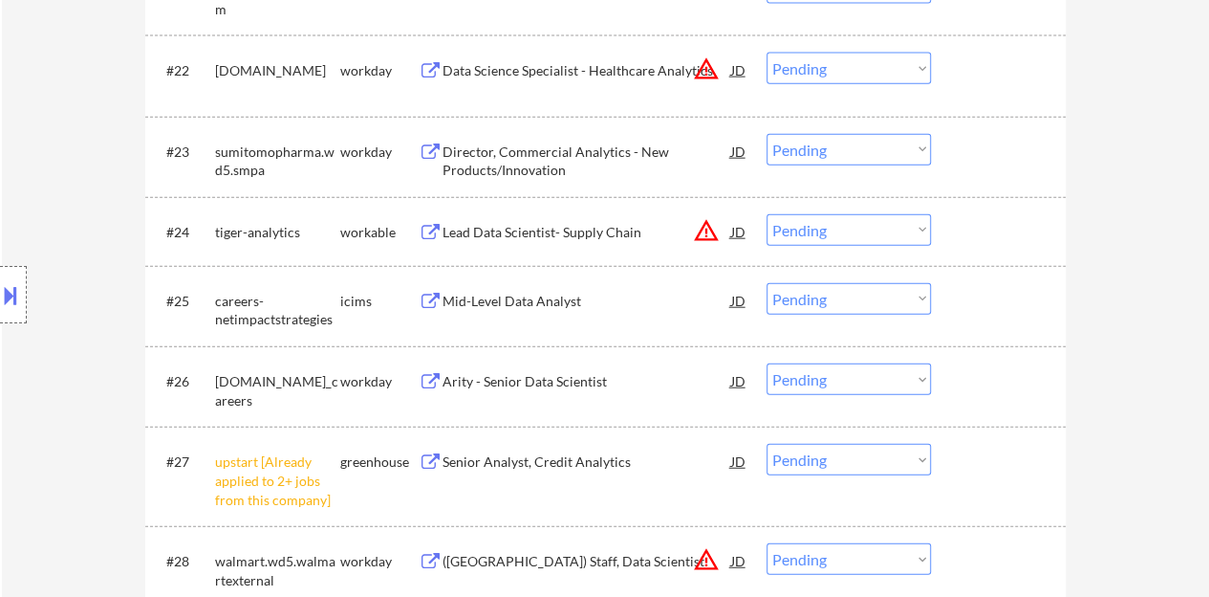
scroll to position [2294, 0]
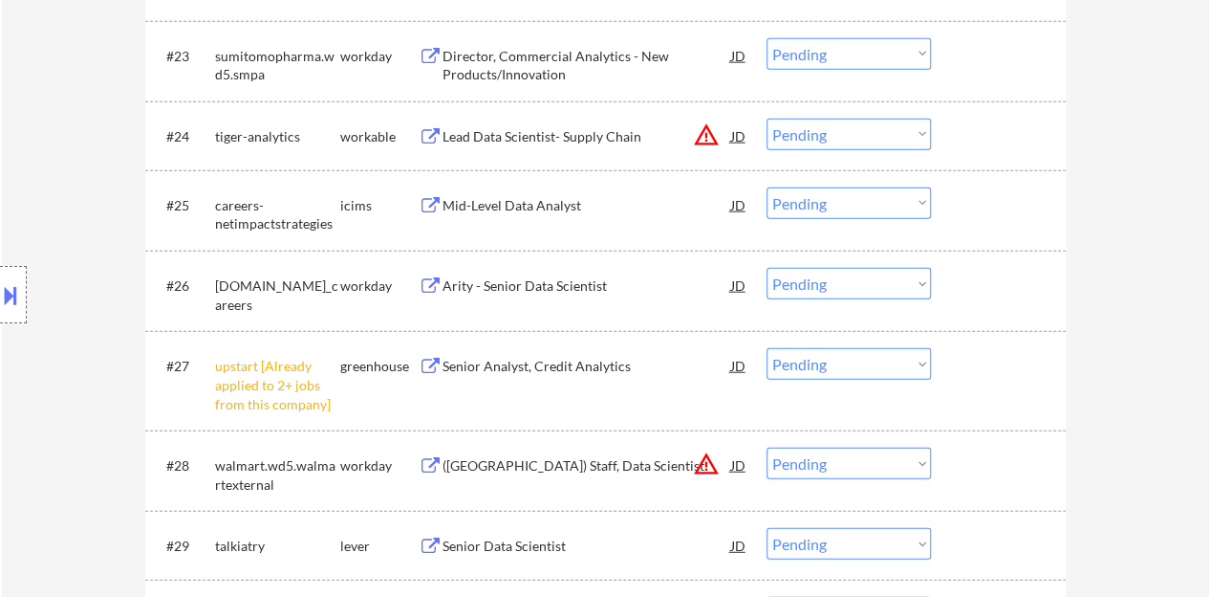
click at [861, 366] on select "Choose an option... Pending Applied Excluded (Questions) Excluded (Expired) Exc…" at bounding box center [849, 364] width 164 height 32
click at [767, 348] on select "Choose an option... Pending Applied Excluded (Questions) Excluded (Expired) Exc…" at bounding box center [849, 364] width 164 height 32
select select ""pending""
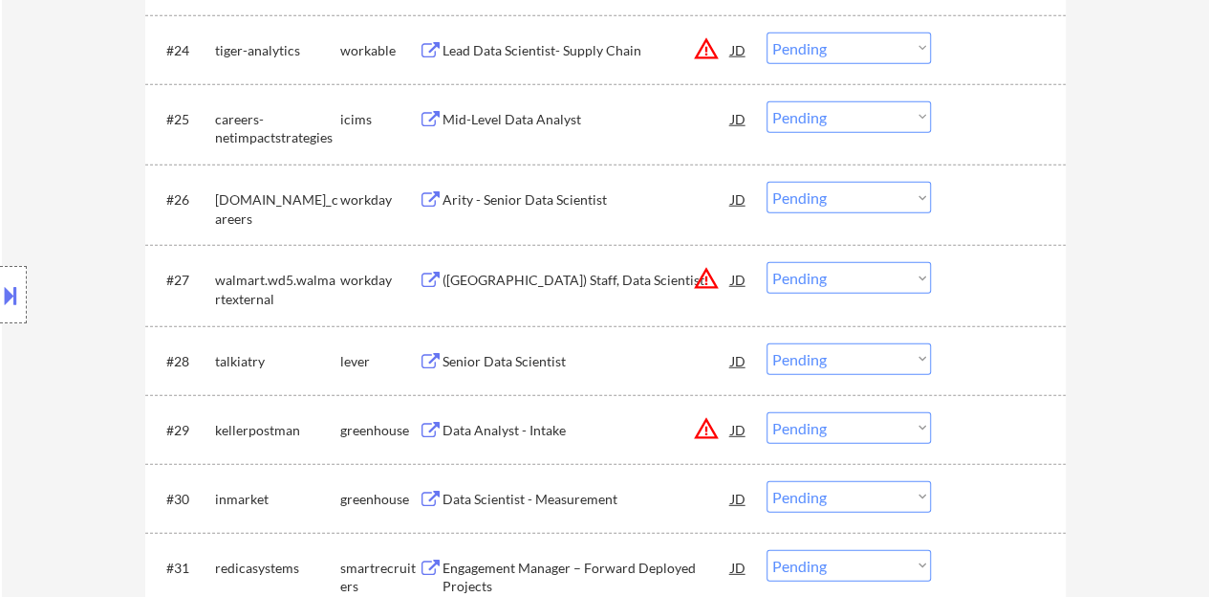
scroll to position [2390, 0]
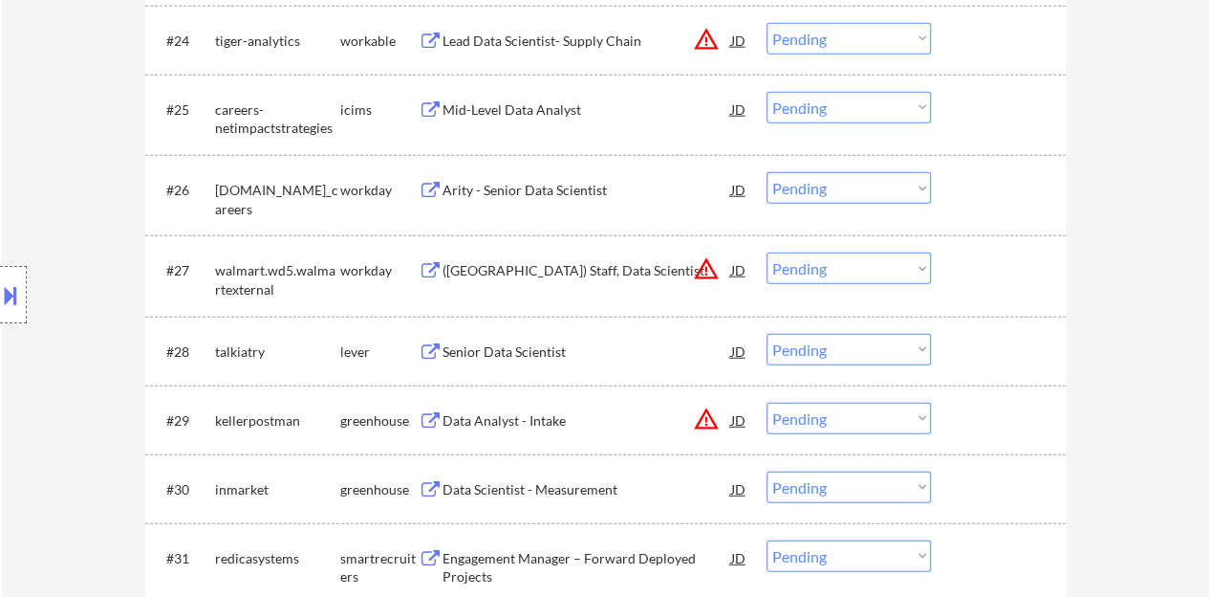
click at [497, 364] on div "Senior Data Scientist" at bounding box center [587, 351] width 289 height 34
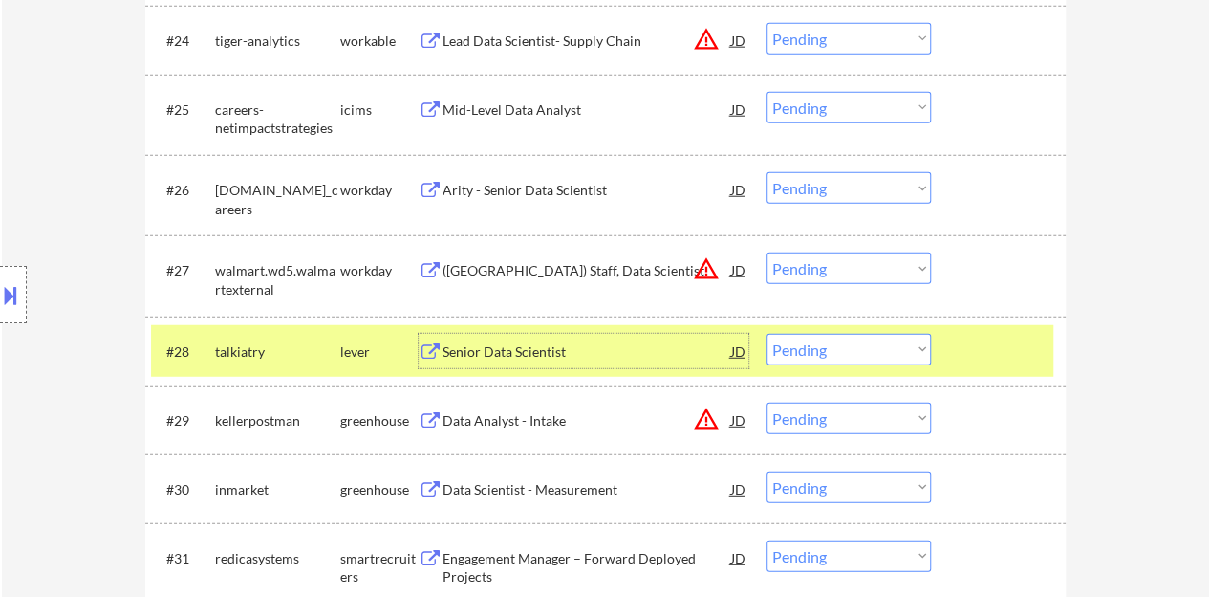
click at [895, 347] on select "Choose an option... Pending Applied Excluded (Questions) Excluded (Expired) Exc…" at bounding box center [849, 350] width 164 height 32
click at [767, 334] on select "Choose an option... Pending Applied Excluded (Questions) Excluded (Expired) Exc…" at bounding box center [849, 350] width 164 height 32
select select ""pending""
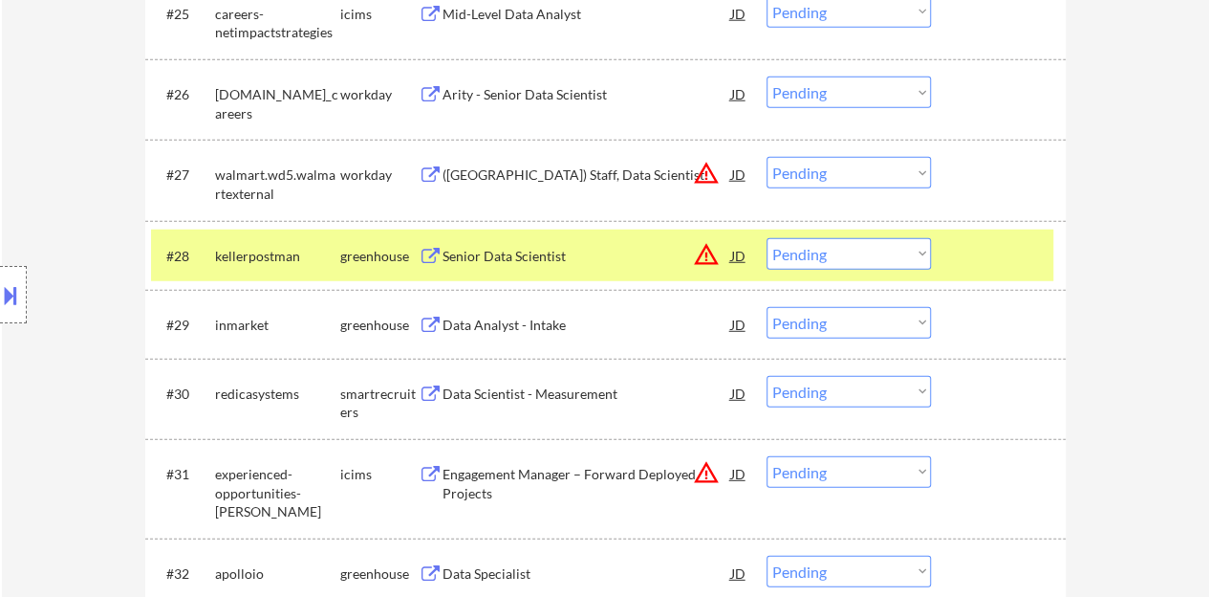
click at [998, 252] on div at bounding box center [1001, 255] width 84 height 34
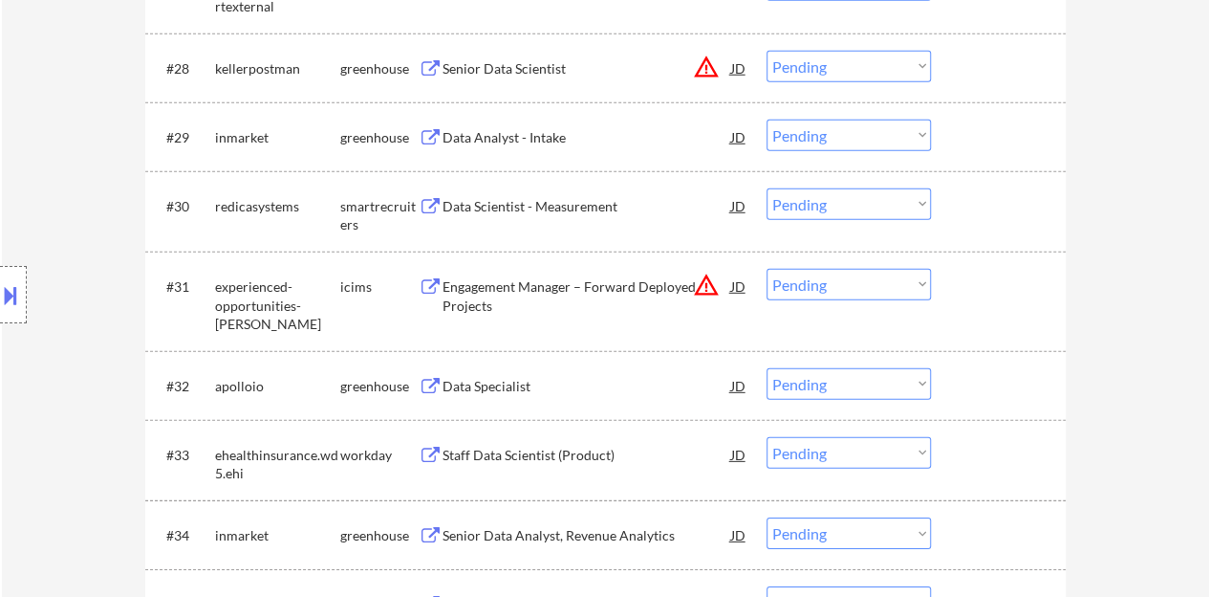
scroll to position [2772, 0]
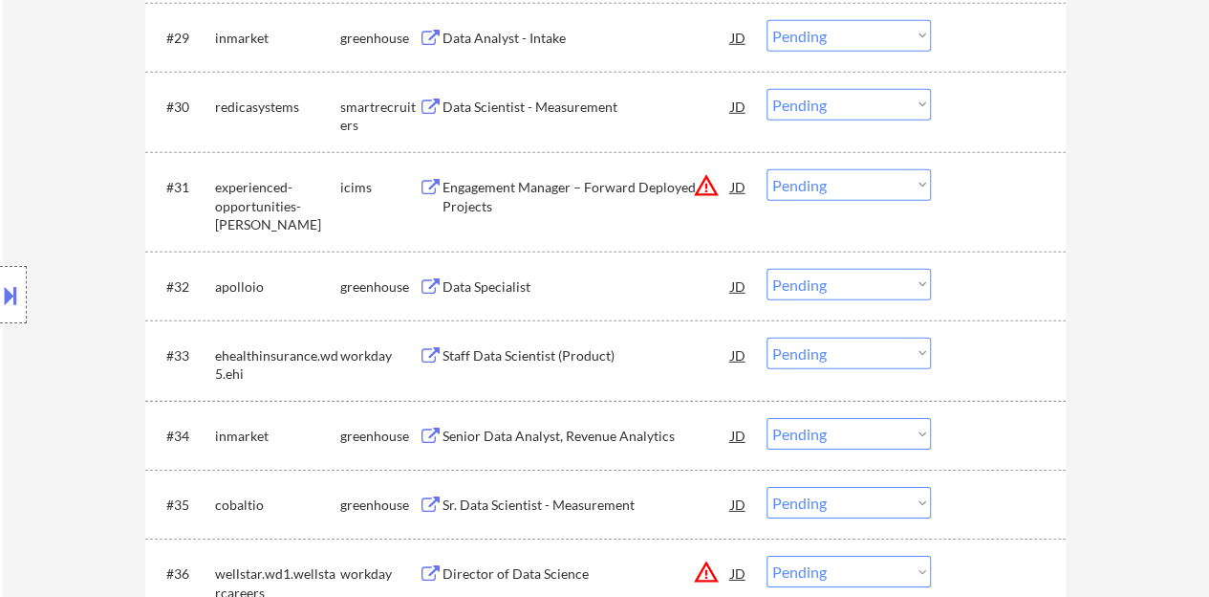
click at [482, 296] on div "Data Specialist" at bounding box center [587, 286] width 289 height 34
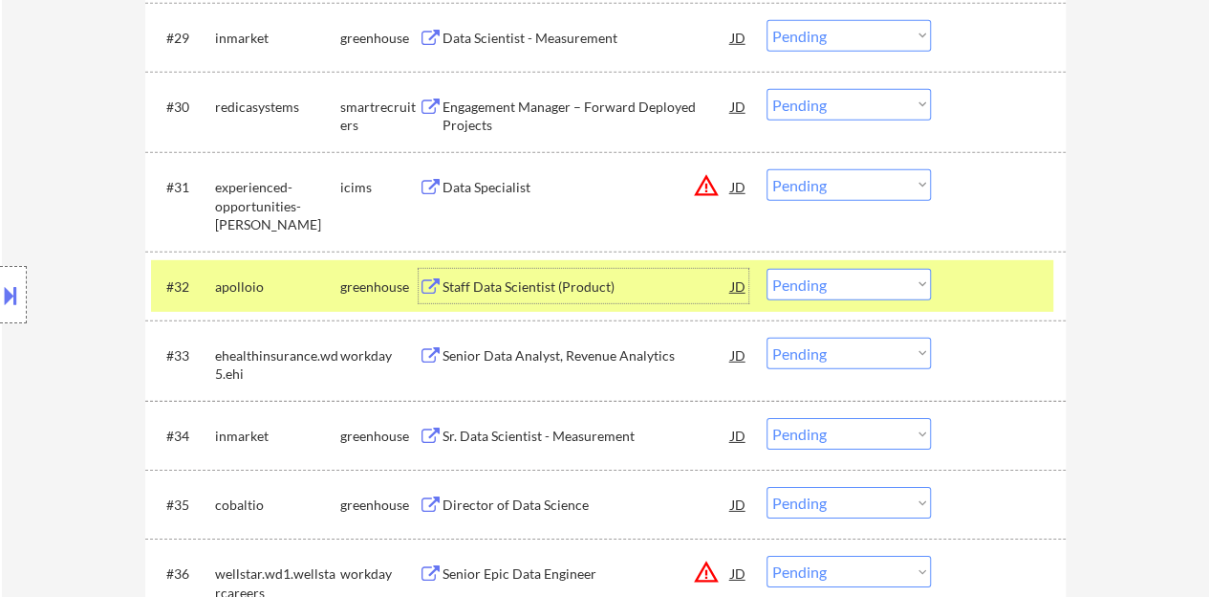
click at [828, 270] on select "Choose an option... Pending Applied Excluded (Questions) Excluded (Expired) Exc…" at bounding box center [849, 285] width 164 height 32
click at [767, 269] on select "Choose an option... Pending Applied Excluded (Questions) Excluded (Expired) Exc…" at bounding box center [849, 285] width 164 height 32
select select ""pending""
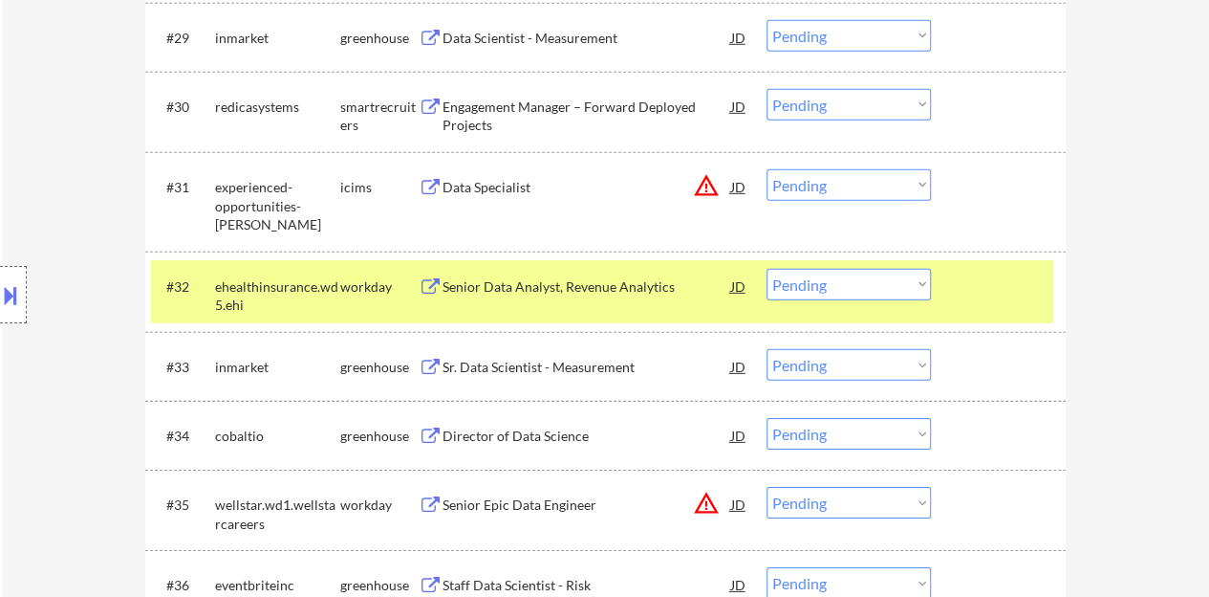
click at [967, 301] on div at bounding box center [1001, 286] width 84 height 34
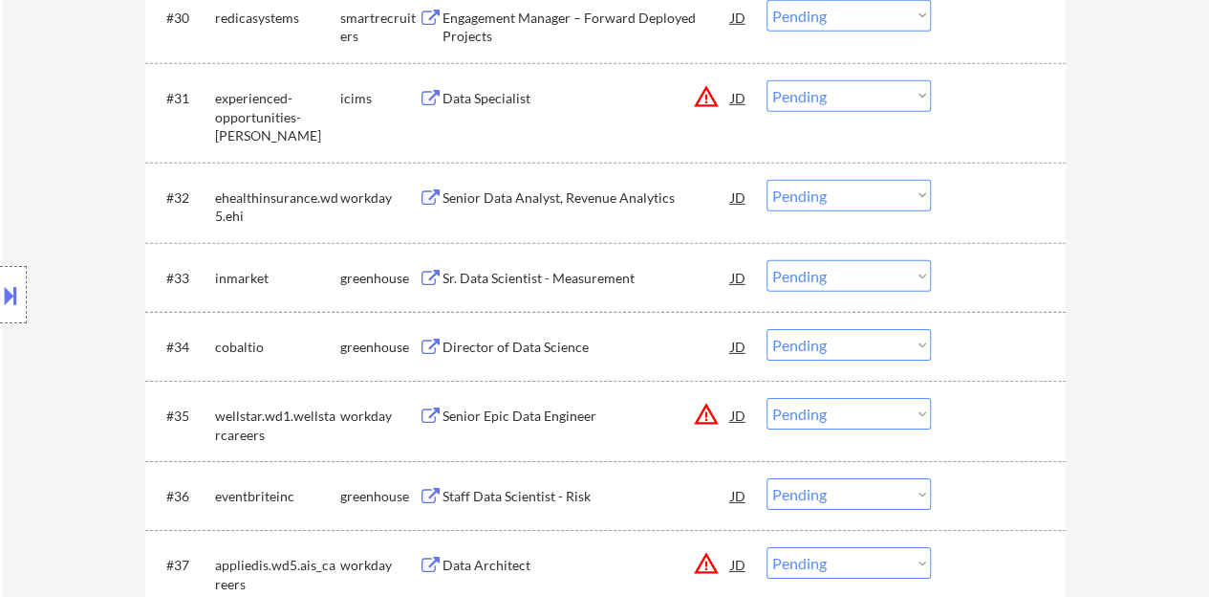
scroll to position [2868, 0]
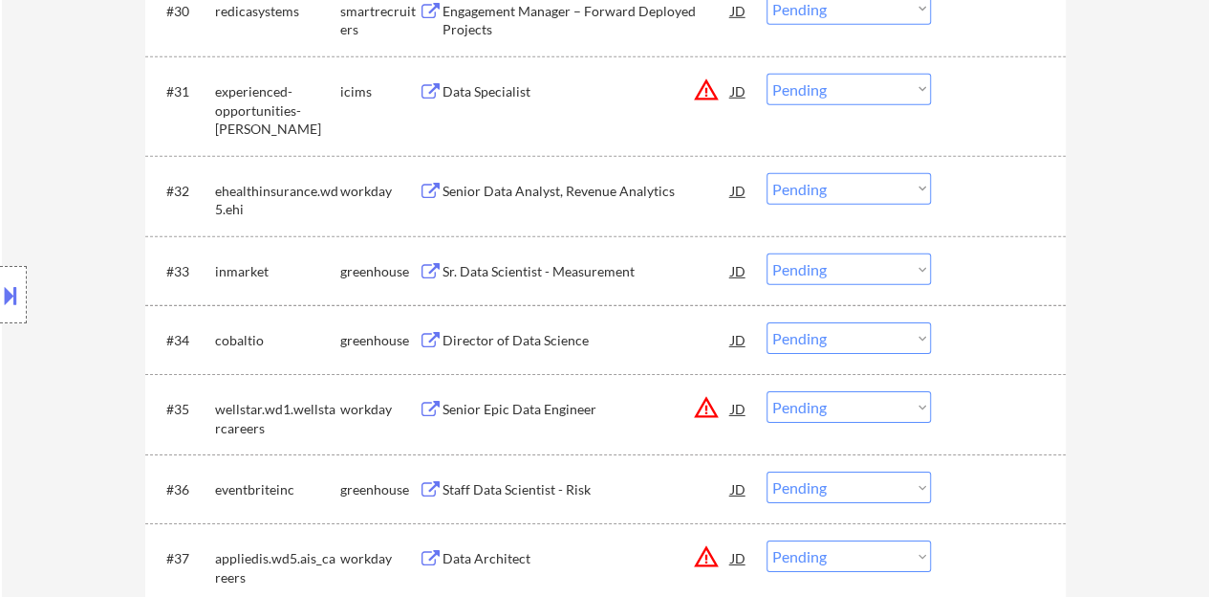
click at [539, 364] on div "#34 cobaltio greenhouse Director of Data Science JD warning_amber Choose an opt…" at bounding box center [602, 340] width 902 height 52
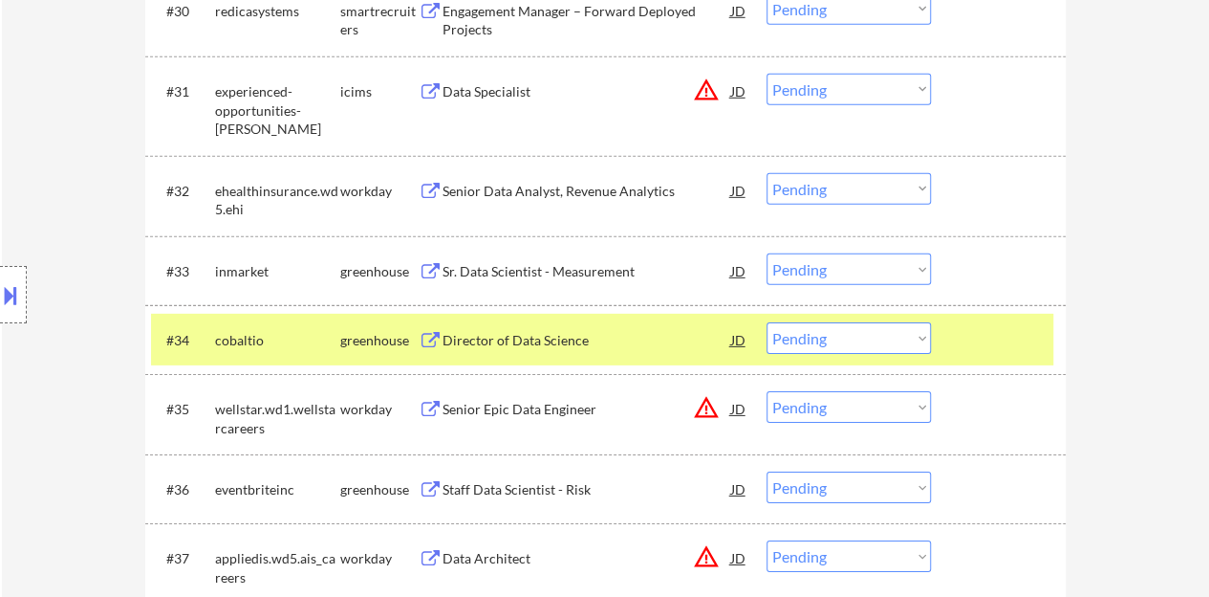
click at [532, 348] on div "Director of Data Science" at bounding box center [587, 340] width 289 height 19
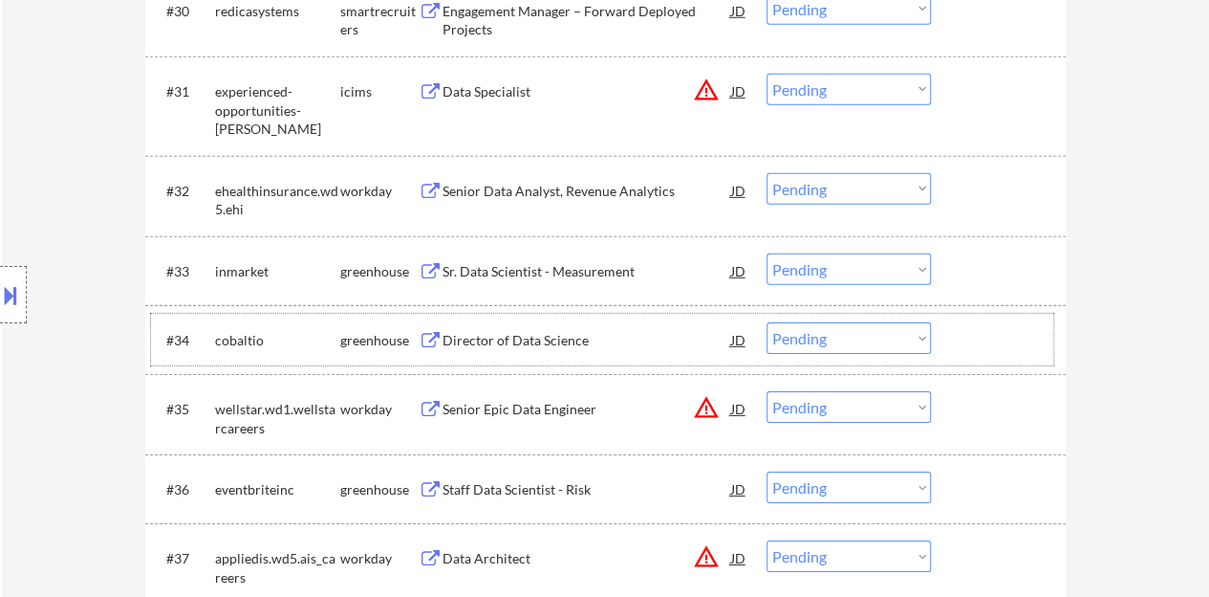
click at [1017, 320] on div "#34 cobaltio greenhouse Director of Data Science JD warning_amber Choose an opt…" at bounding box center [602, 340] width 902 height 52
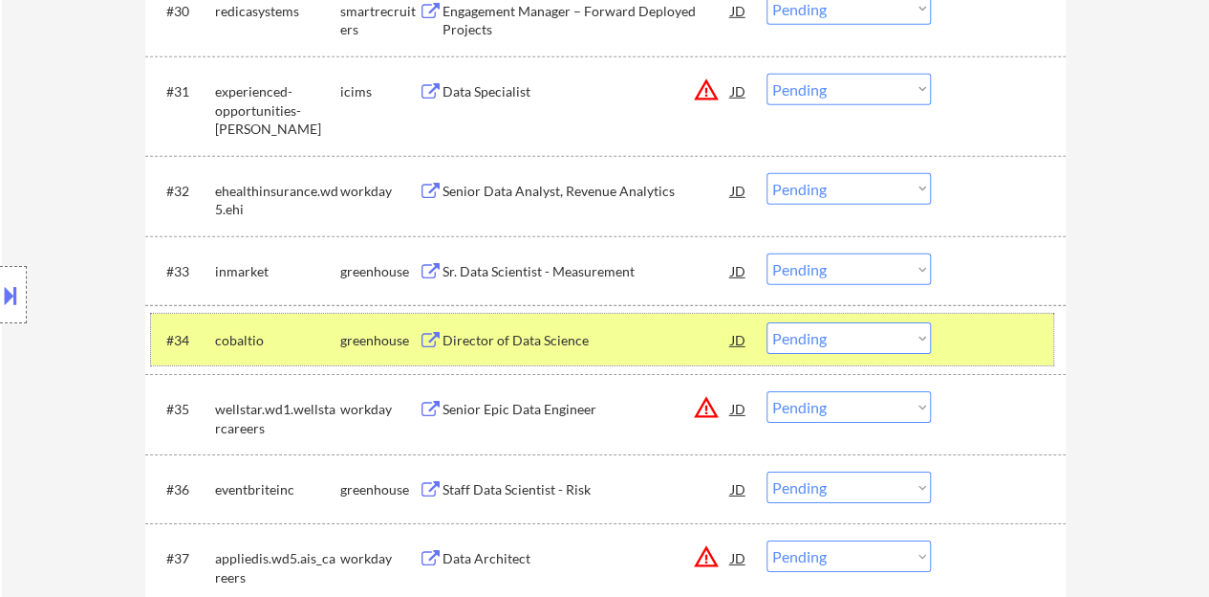
click at [866, 332] on select "Choose an option... Pending Applied Excluded (Questions) Excluded (Expired) Exc…" at bounding box center [849, 338] width 164 height 32
click at [767, 322] on select "Choose an option... Pending Applied Excluded (Questions) Excluded (Expired) Exc…" at bounding box center [849, 338] width 164 height 32
select select ""pending""
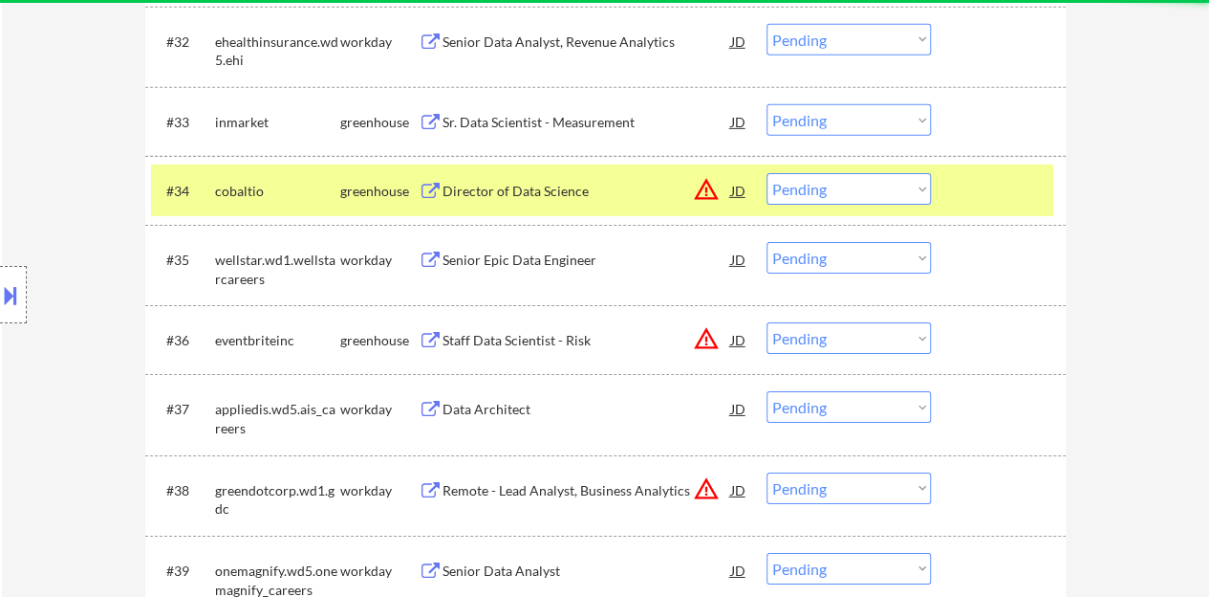
scroll to position [3059, 0]
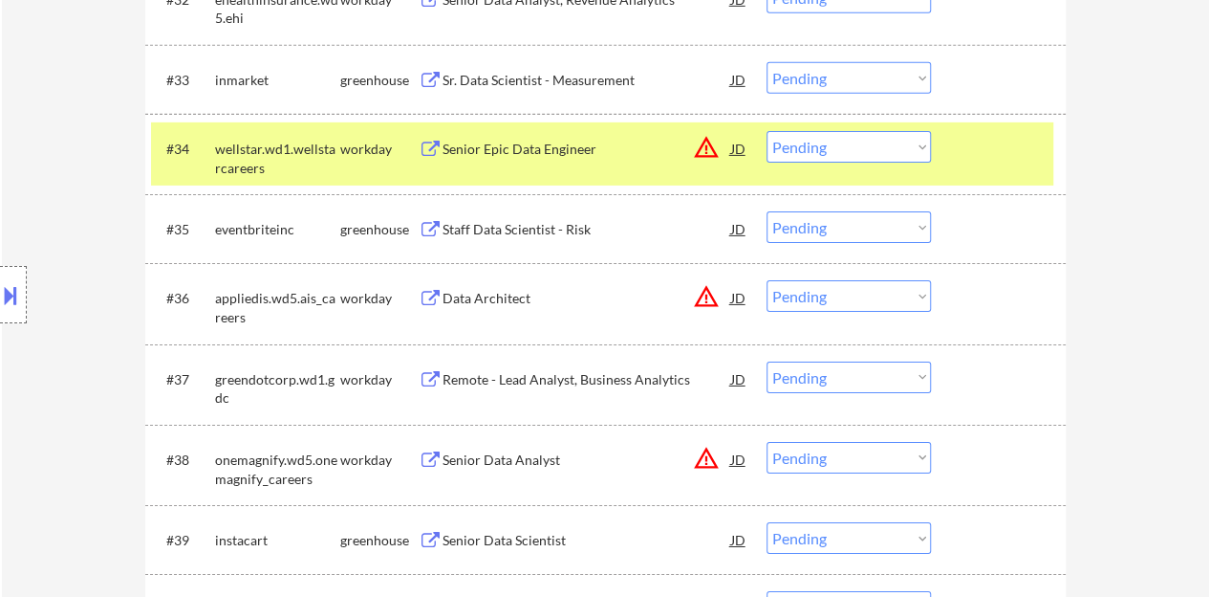
drag, startPoint x: 1019, startPoint y: 167, endPoint x: 964, endPoint y: 184, distance: 57.8
click at [1019, 166] on div "#34 wellstar.wd1.wellstarcareers workday Senior Epic Data Engineer JD warning_a…" at bounding box center [602, 153] width 902 height 63
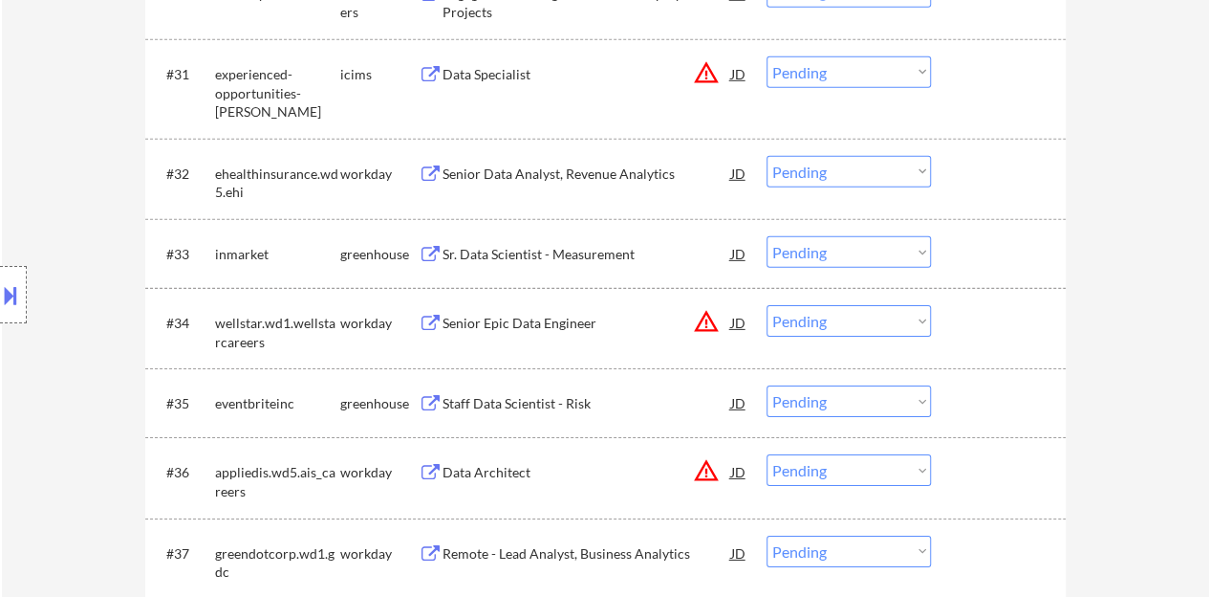
scroll to position [2868, 0]
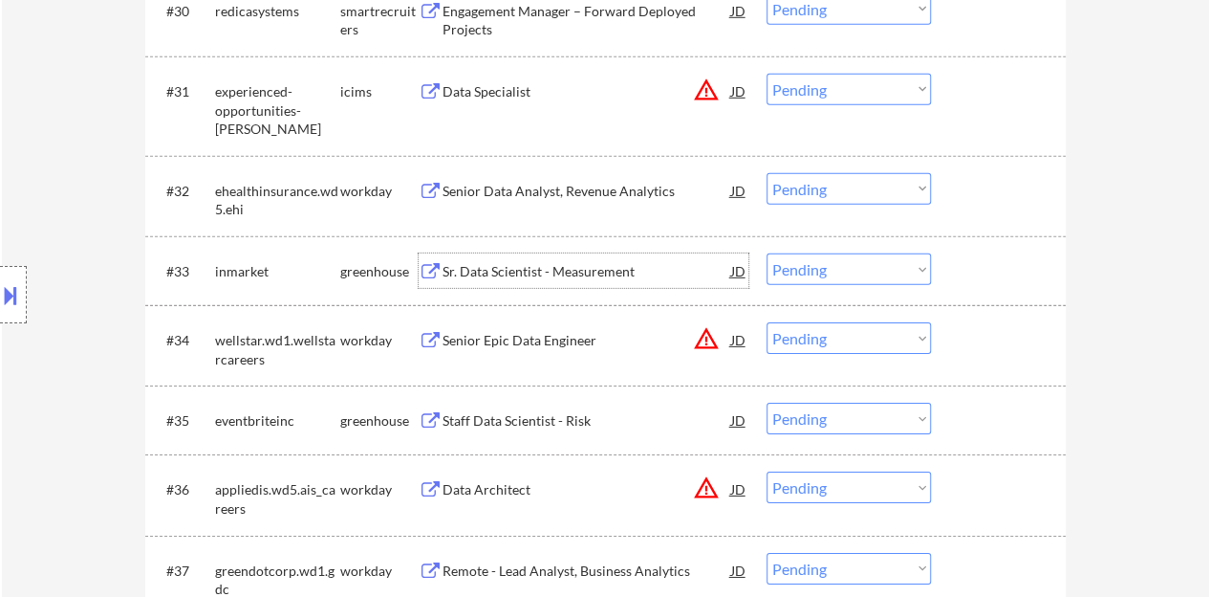
click at [536, 270] on div "Sr. Data Scientist - Measurement" at bounding box center [587, 271] width 289 height 19
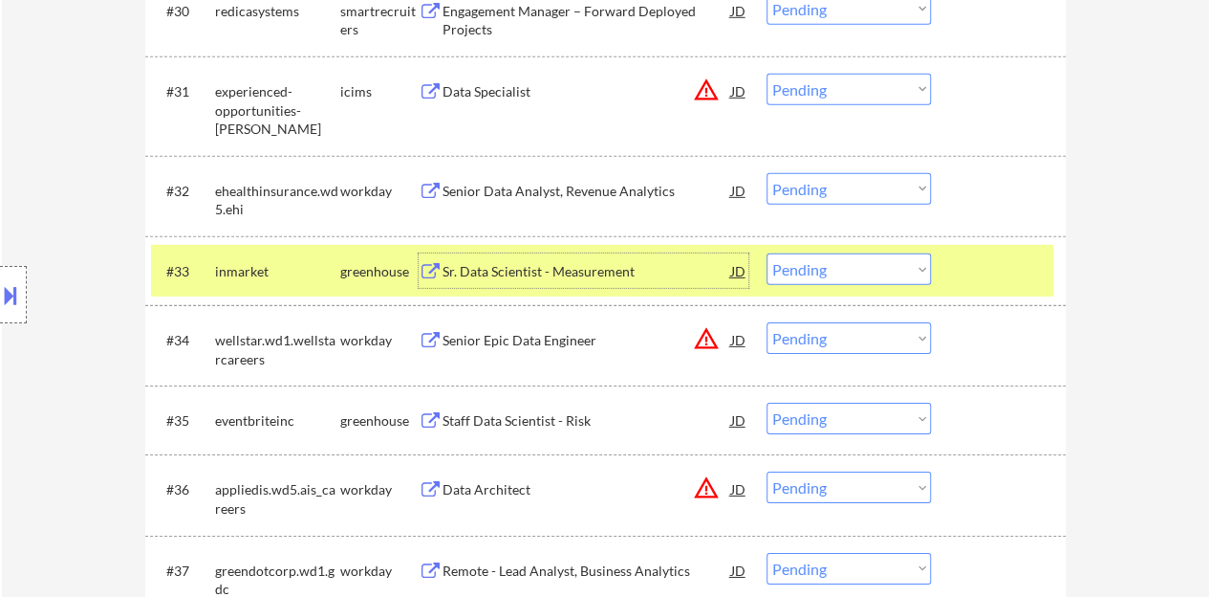
click at [843, 255] on select "Choose an option... Pending Applied Excluded (Questions) Excluded (Expired) Exc…" at bounding box center [849, 269] width 164 height 32
click at [767, 253] on select "Choose an option... Pending Applied Excluded (Questions) Excluded (Expired) Exc…" at bounding box center [849, 269] width 164 height 32
select select ""pending""
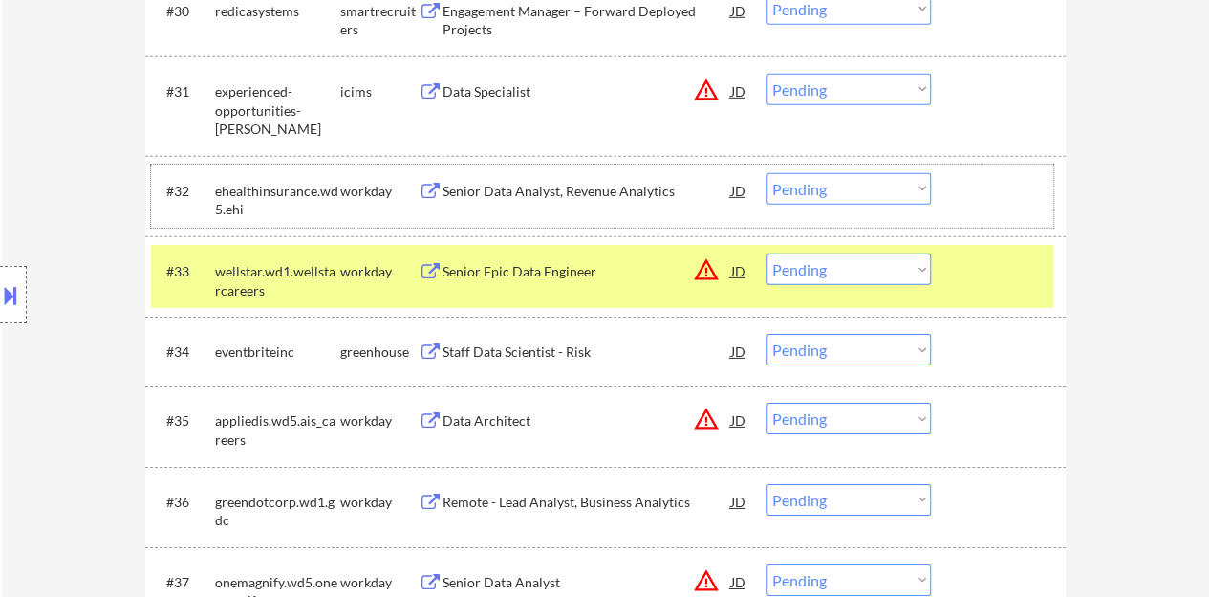
click at [1024, 225] on div "#32 ehealthinsurance.wd5.ehi workday Senior Data Analyst, Revenue Analytics JD …" at bounding box center [602, 195] width 902 height 63
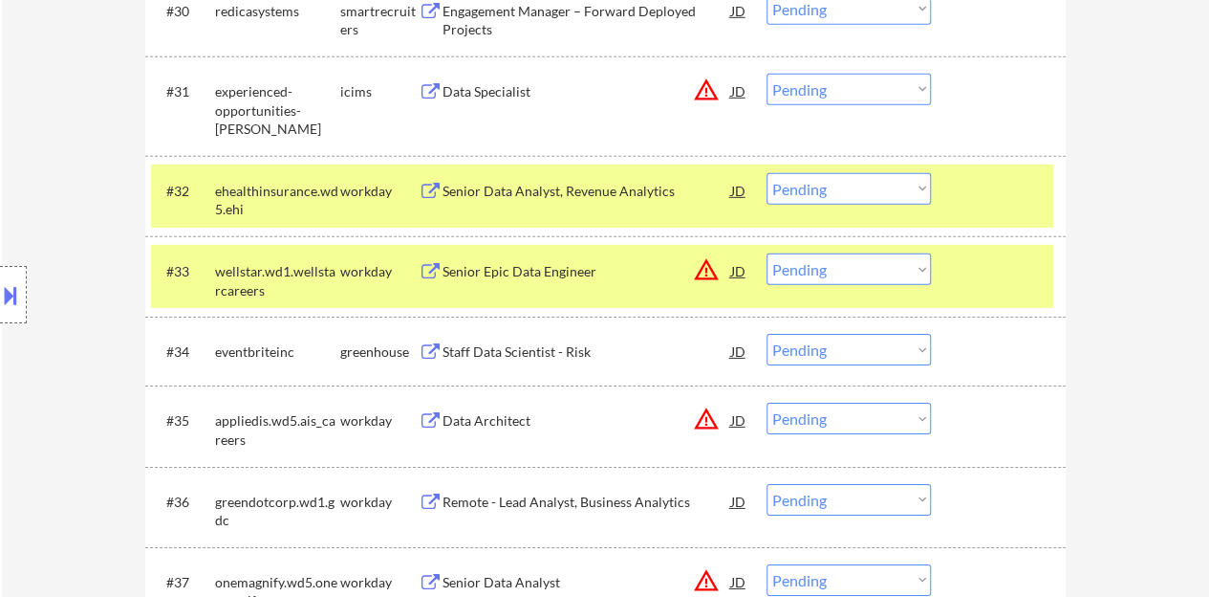
click at [1011, 255] on div at bounding box center [1001, 270] width 84 height 34
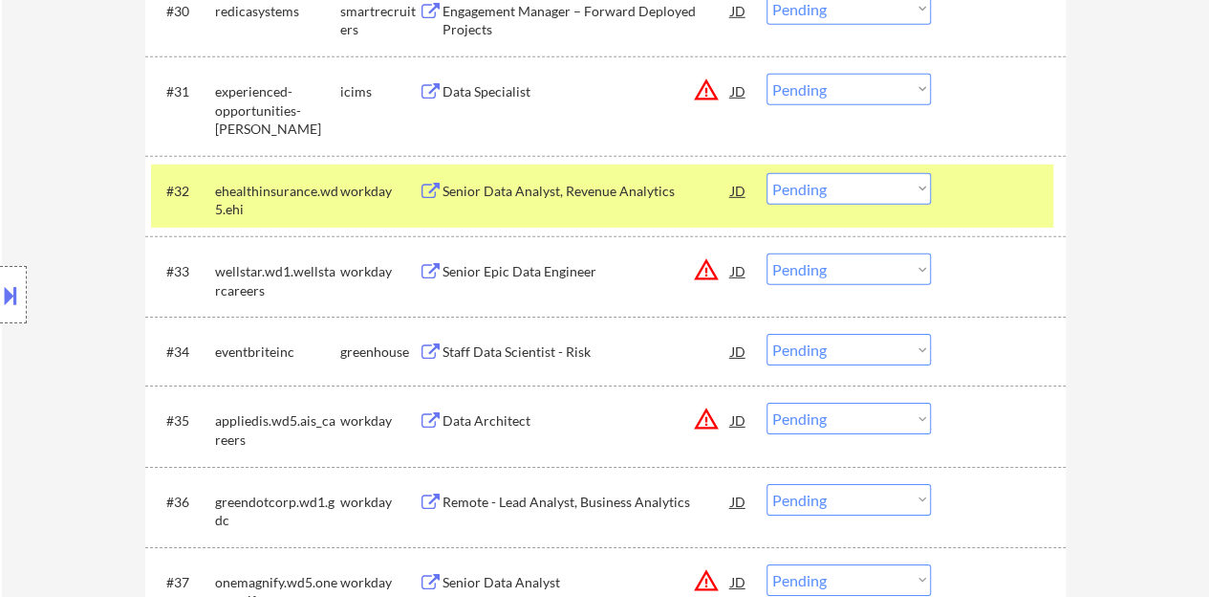
click at [984, 175] on div at bounding box center [1001, 190] width 84 height 34
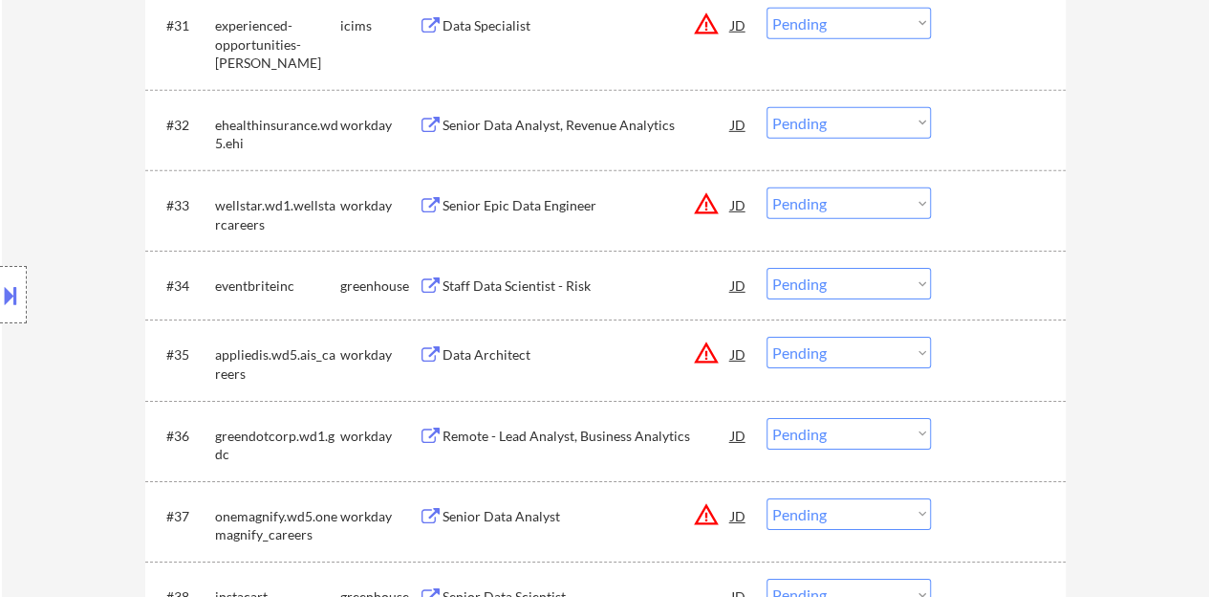
scroll to position [2964, 0]
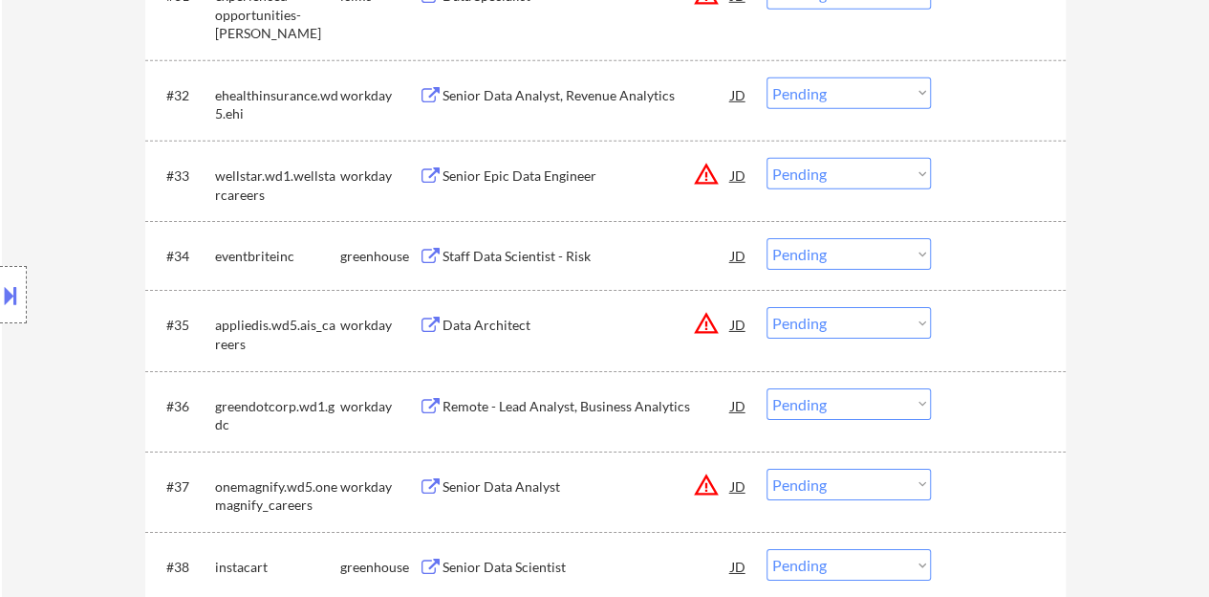
click at [535, 247] on div "Staff Data Scientist - Risk" at bounding box center [587, 256] width 289 height 19
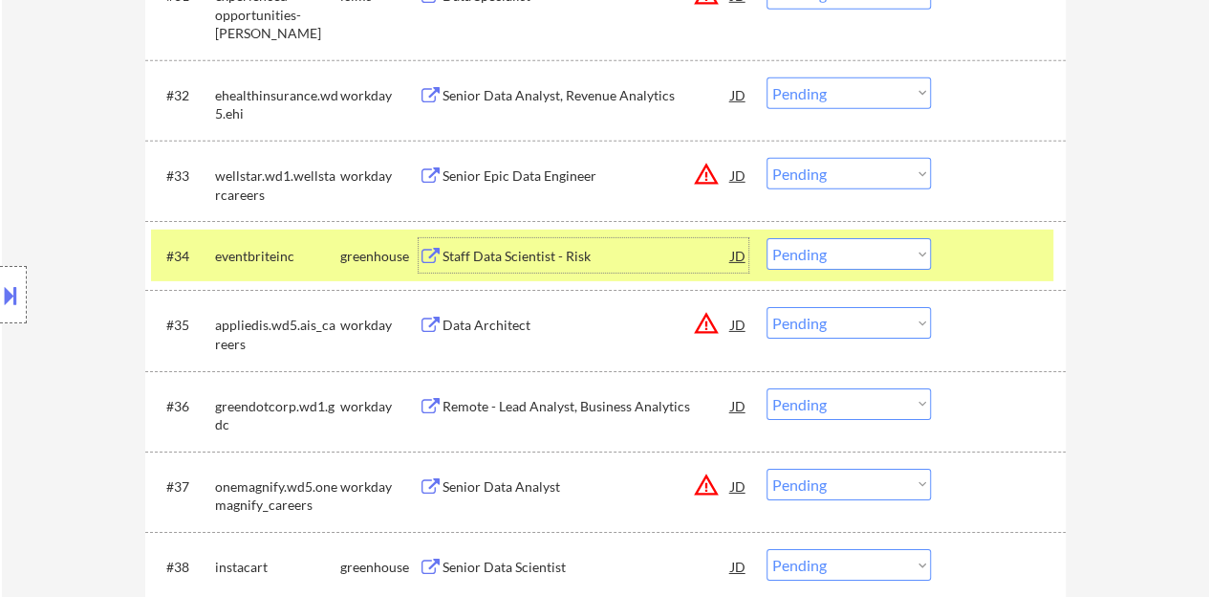
click at [834, 250] on select "Choose an option... Pending Applied Excluded (Questions) Excluded (Expired) Exc…" at bounding box center [849, 254] width 164 height 32
click at [767, 238] on select "Choose an option... Pending Applied Excluded (Questions) Excluded (Expired) Exc…" at bounding box center [849, 254] width 164 height 32
select select ""pending""
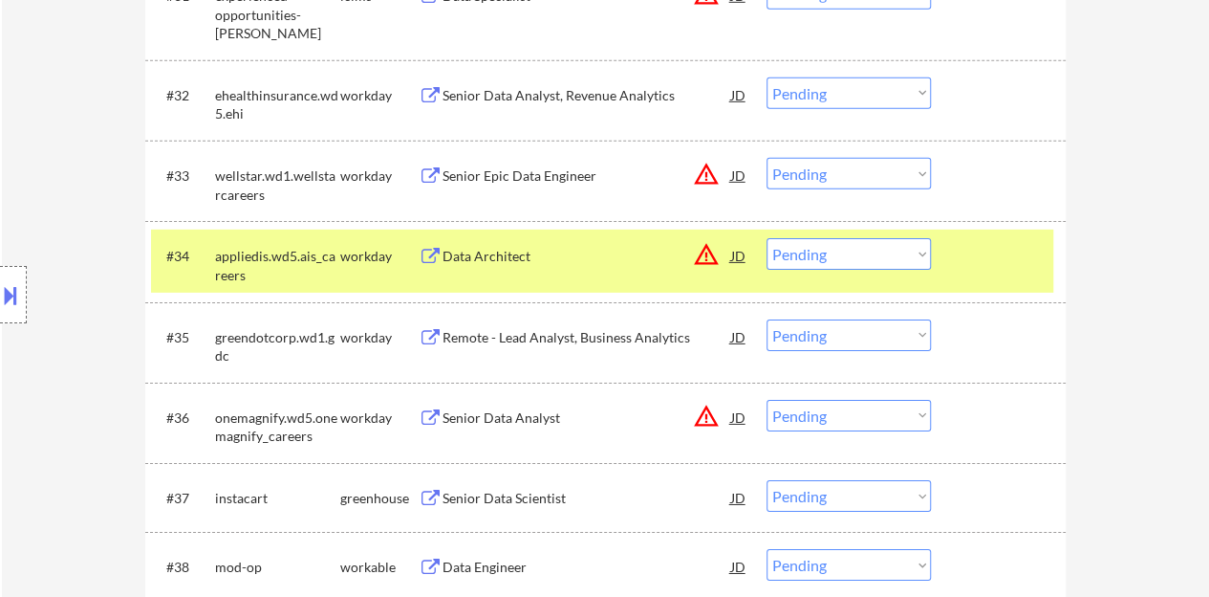
click at [967, 261] on div at bounding box center [1001, 255] width 84 height 34
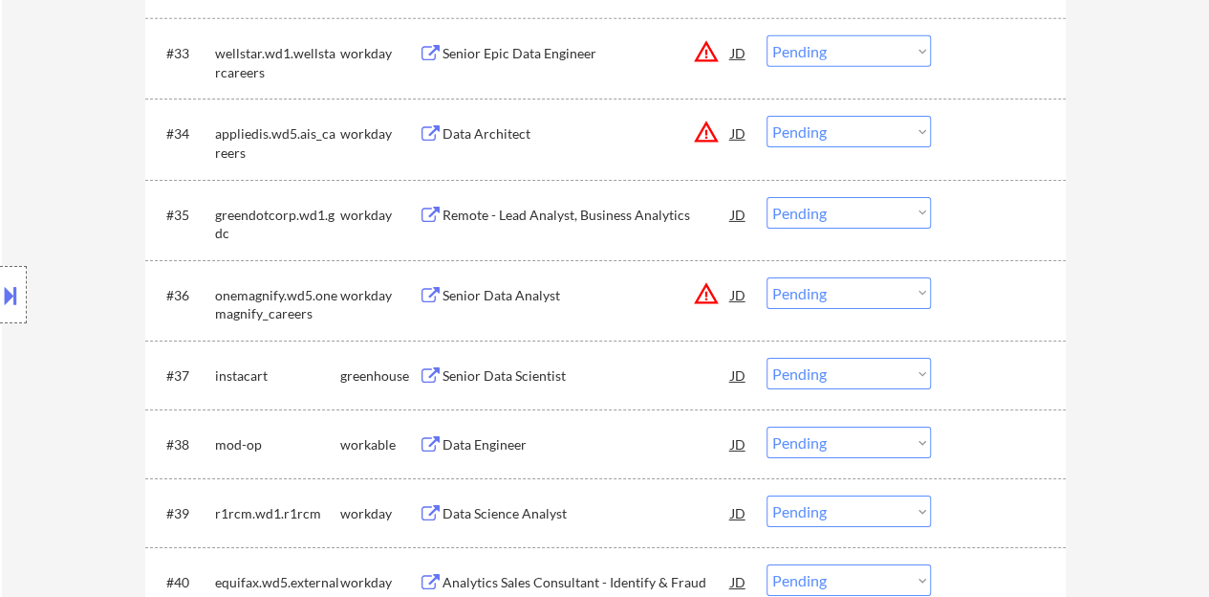
scroll to position [3155, 0]
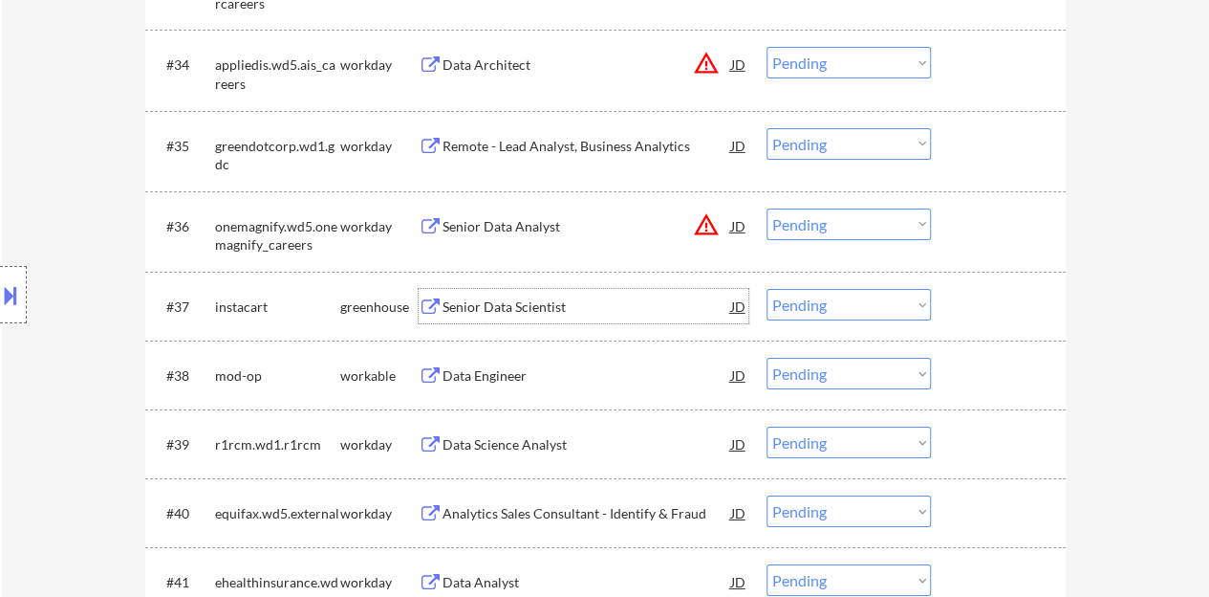
click at [515, 307] on div "Senior Data Scientist" at bounding box center [587, 306] width 289 height 19
